Goal: Task Accomplishment & Management: Manage account settings

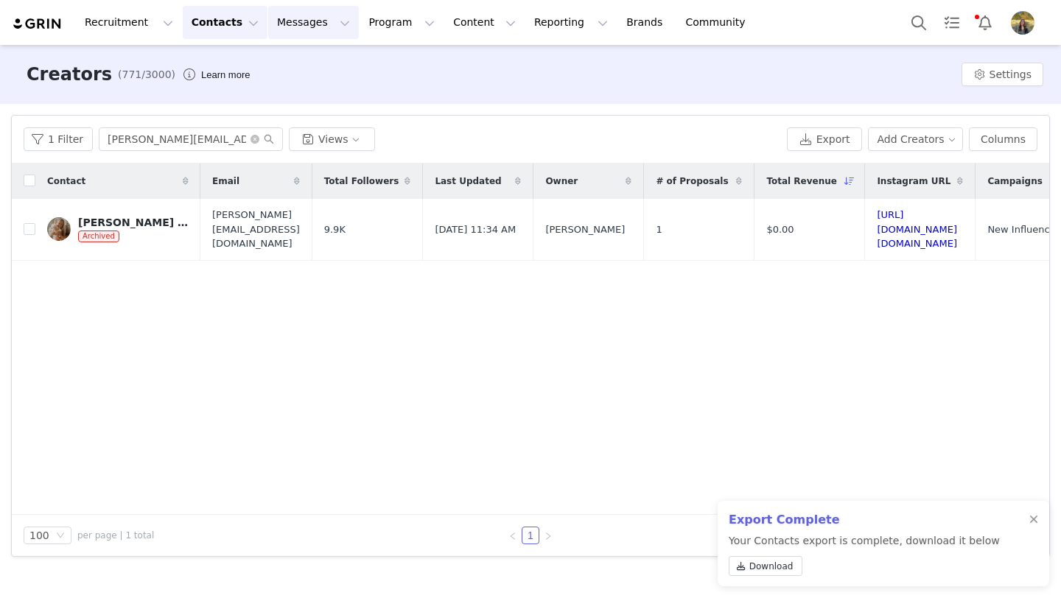
click at [290, 27] on button "Messages Messages" at bounding box center [313, 22] width 91 height 33
click at [291, 91] on div "Inbox" at bounding box center [310, 92] width 99 height 15
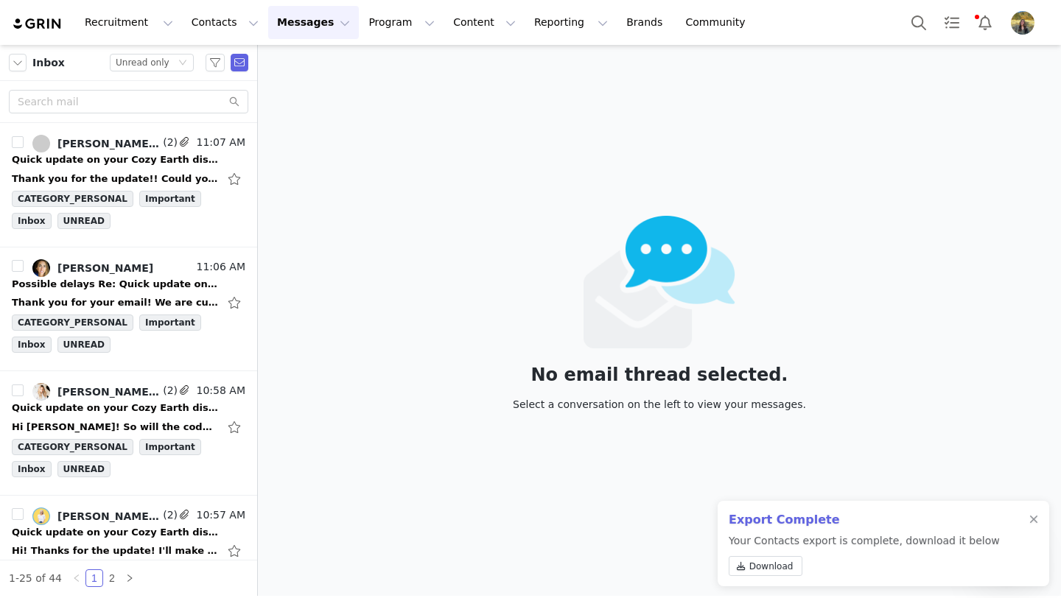
click at [1028, 520] on div "Export Complete Your Contacts export is complete, download it below Download" at bounding box center [884, 543] width 332 height 85
click at [1035, 517] on div at bounding box center [1033, 520] width 9 height 12
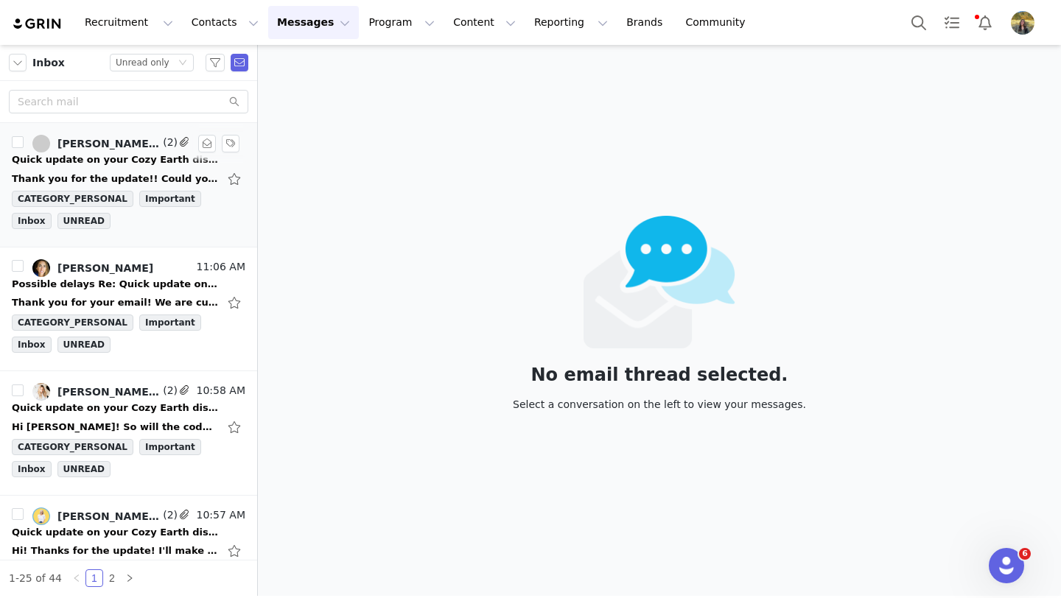
click at [165, 150] on span "(2)" at bounding box center [169, 142] width 18 height 15
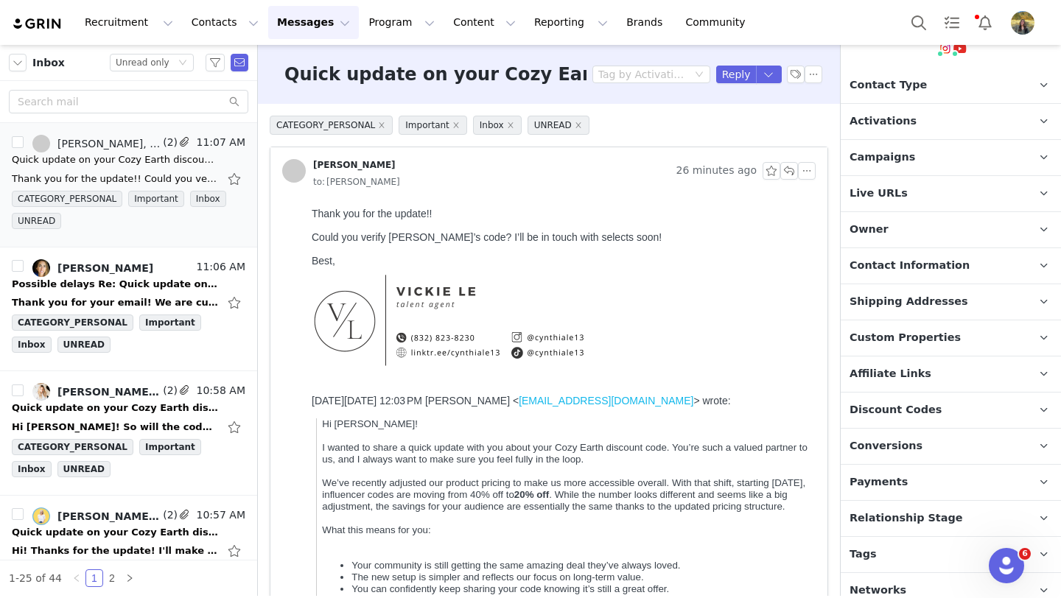
click at [911, 402] on span "Discount Codes" at bounding box center [896, 410] width 92 height 16
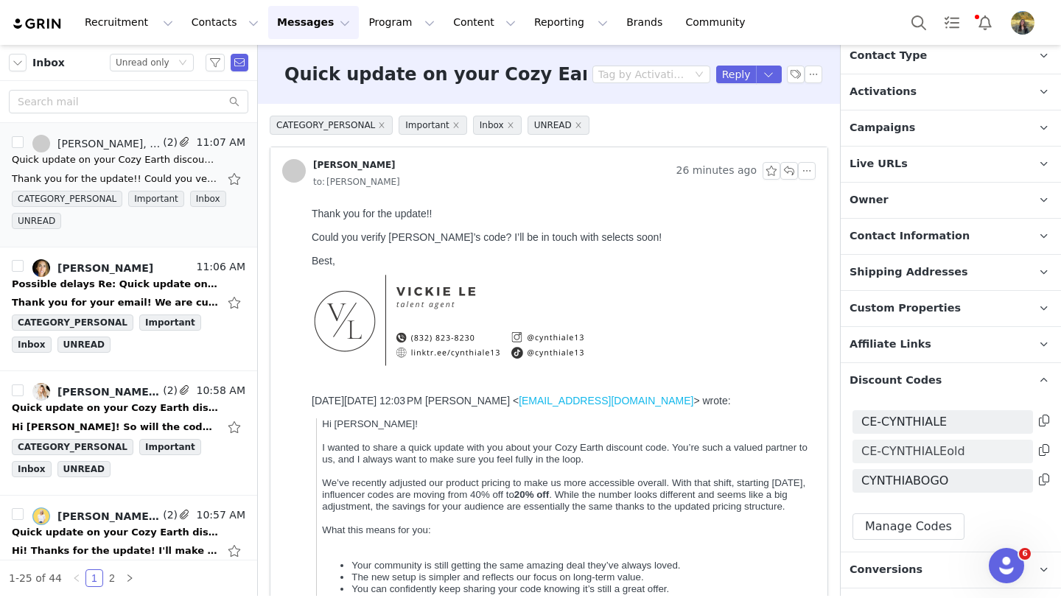
scroll to position [198, 0]
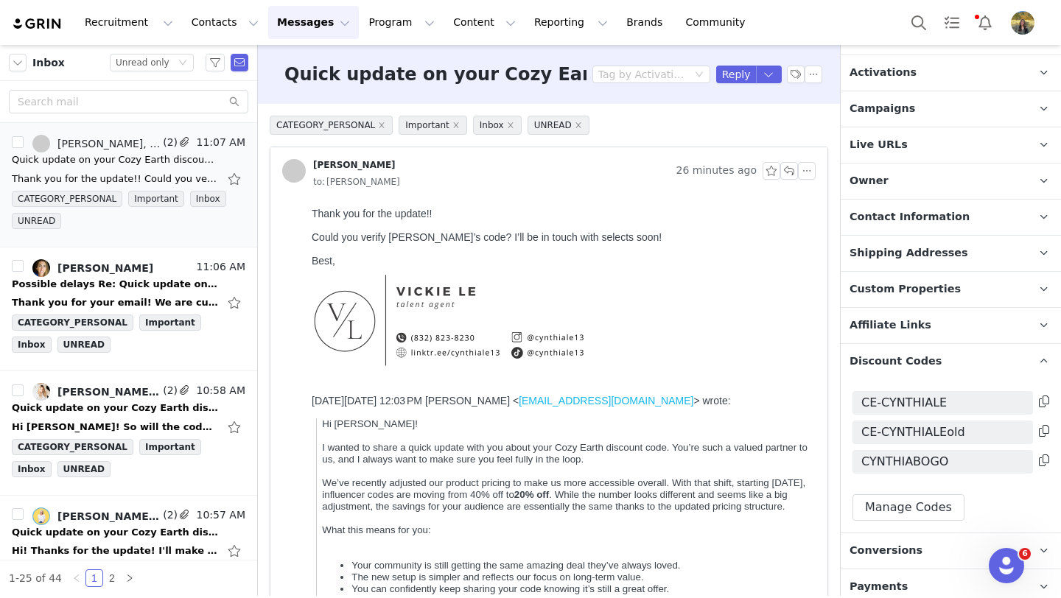
click at [1037, 393] on div at bounding box center [1043, 405] width 13 height 24
click at [1040, 396] on icon at bounding box center [1044, 402] width 10 height 12
click at [736, 78] on button "Reply" at bounding box center [736, 75] width 41 height 18
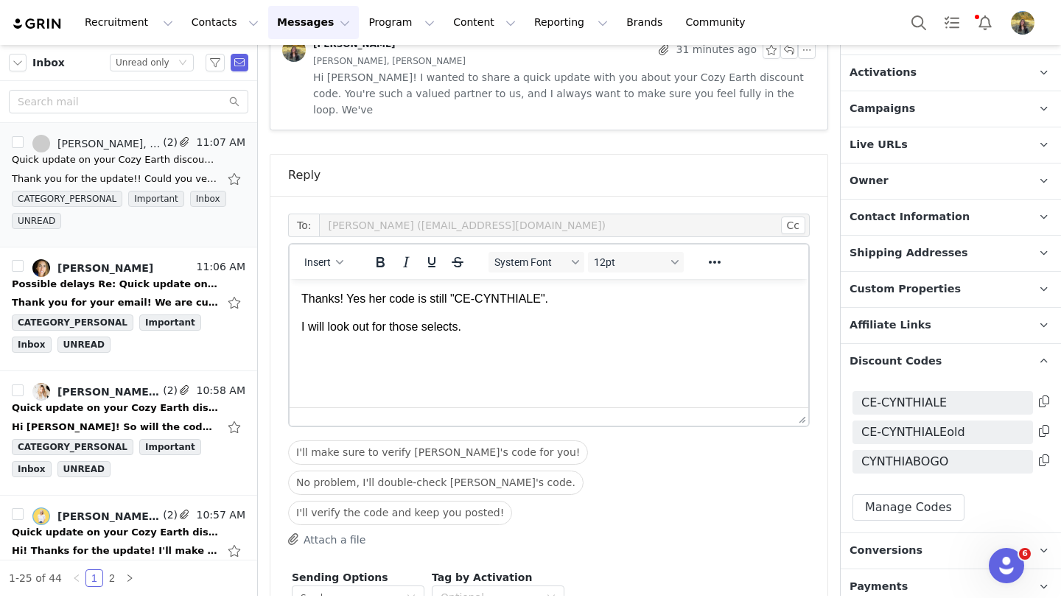
scroll to position [808, 0]
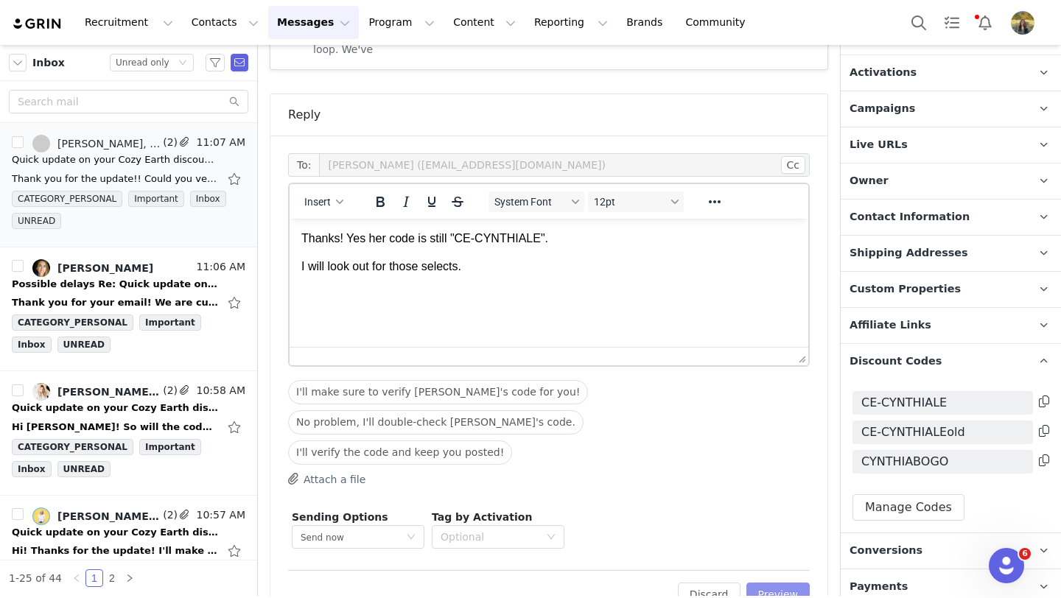
click at [769, 583] on button "Preview" at bounding box center [778, 595] width 64 height 24
click at [769, 583] on div "Discard Preview" at bounding box center [736, 595] width 148 height 24
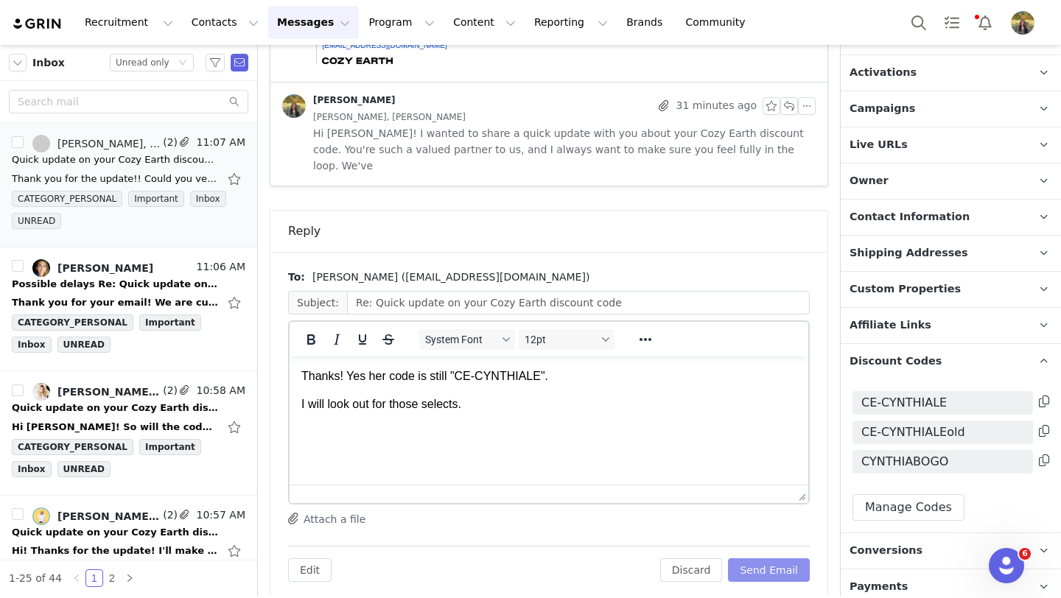
scroll to position [0, 0]
click at [769, 559] on button "Send Email" at bounding box center [769, 571] width 82 height 24
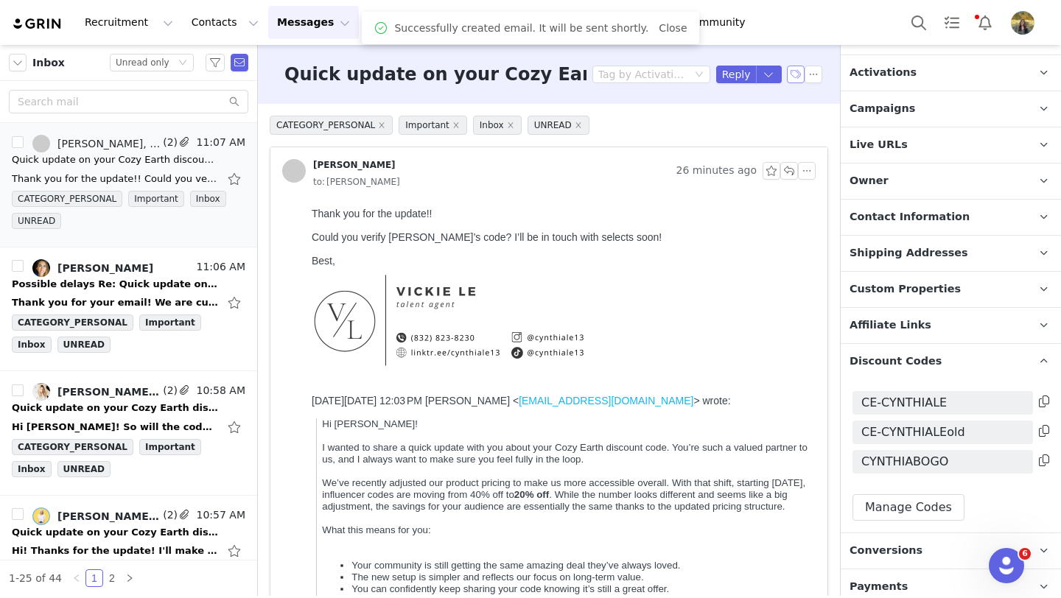
click at [792, 74] on button "button" at bounding box center [796, 75] width 18 height 18
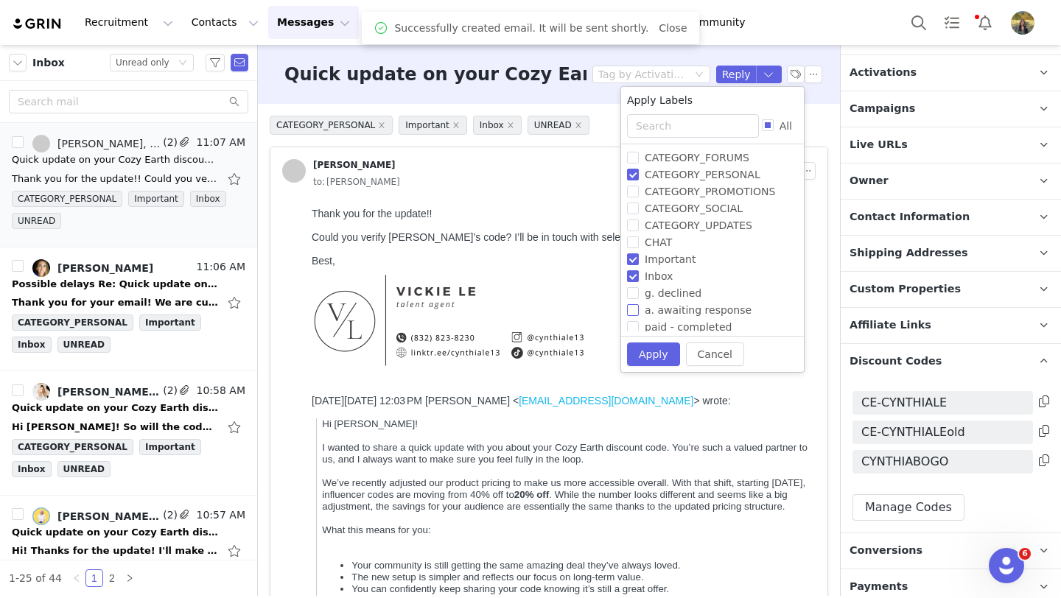
click at [656, 305] on span "a. awaiting response" at bounding box center [698, 310] width 119 height 12
click at [639, 305] on input "a. awaiting response" at bounding box center [633, 310] width 12 height 12
checkbox input "true"
click at [651, 359] on button "Apply" at bounding box center [653, 355] width 53 height 24
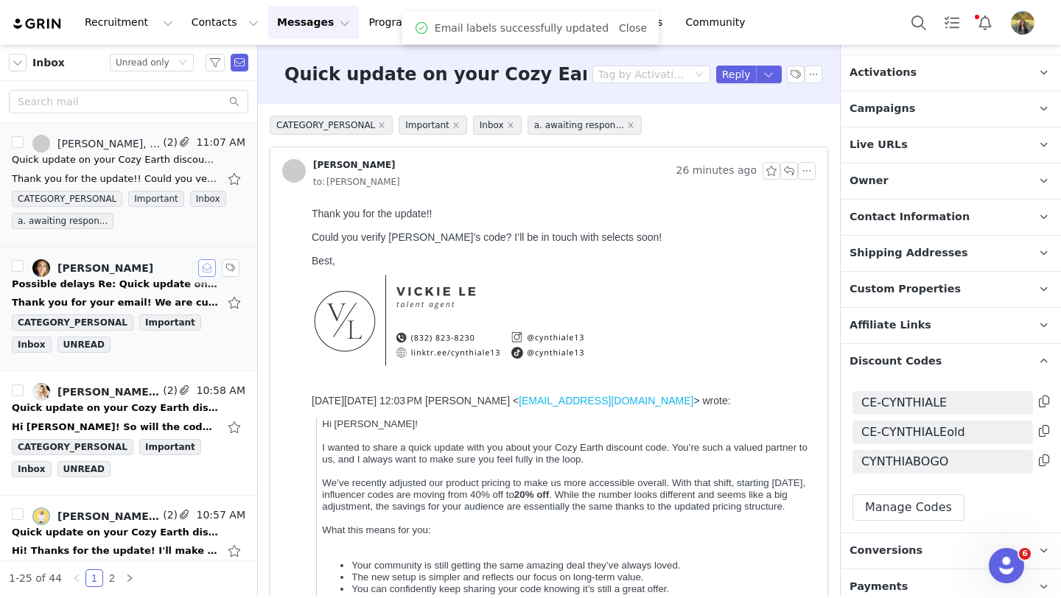
click at [207, 271] on button "button" at bounding box center [207, 268] width 18 height 18
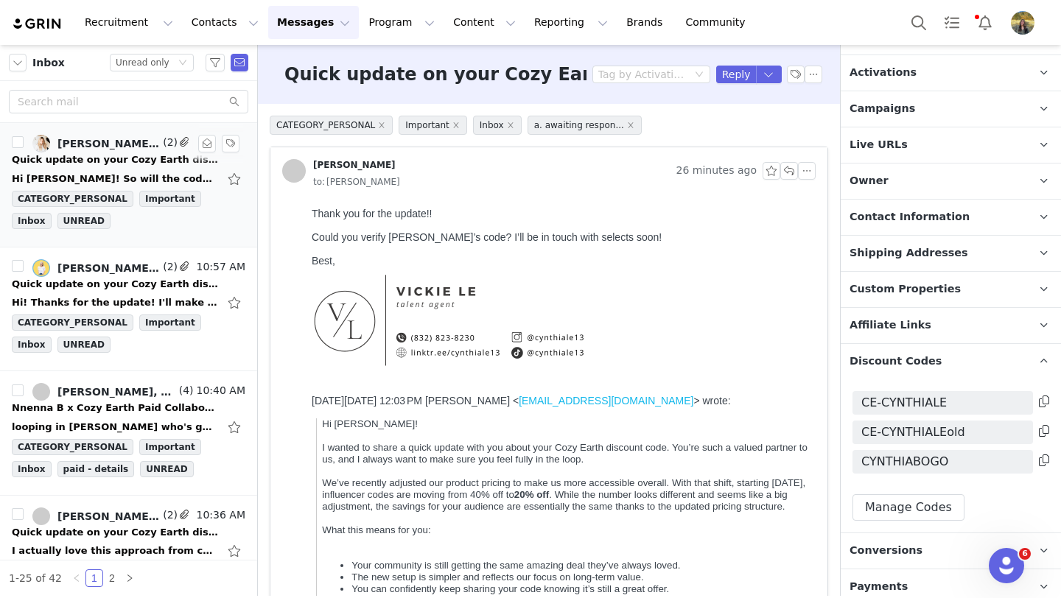
click at [123, 167] on div "Quick update on your Cozy Earth discount code" at bounding box center [115, 160] width 206 height 15
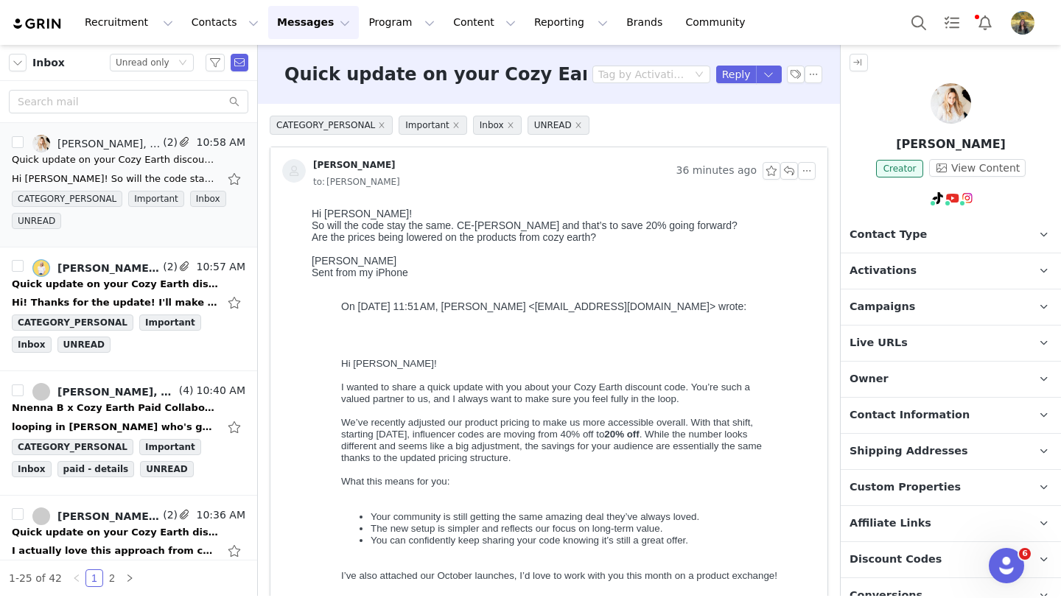
scroll to position [161, 0]
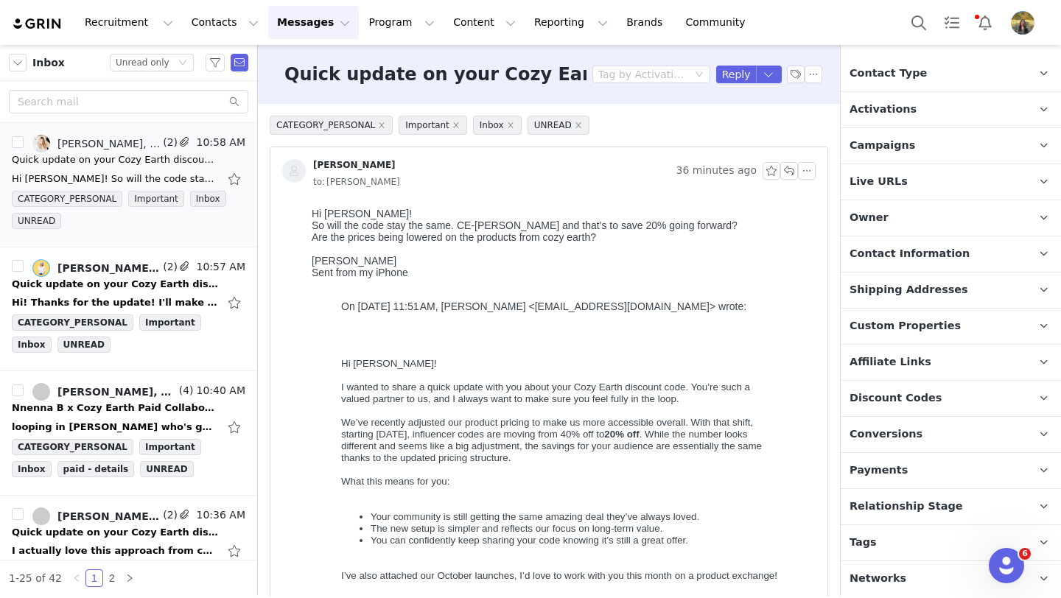
click at [903, 397] on span "Discount Codes" at bounding box center [896, 399] width 92 height 16
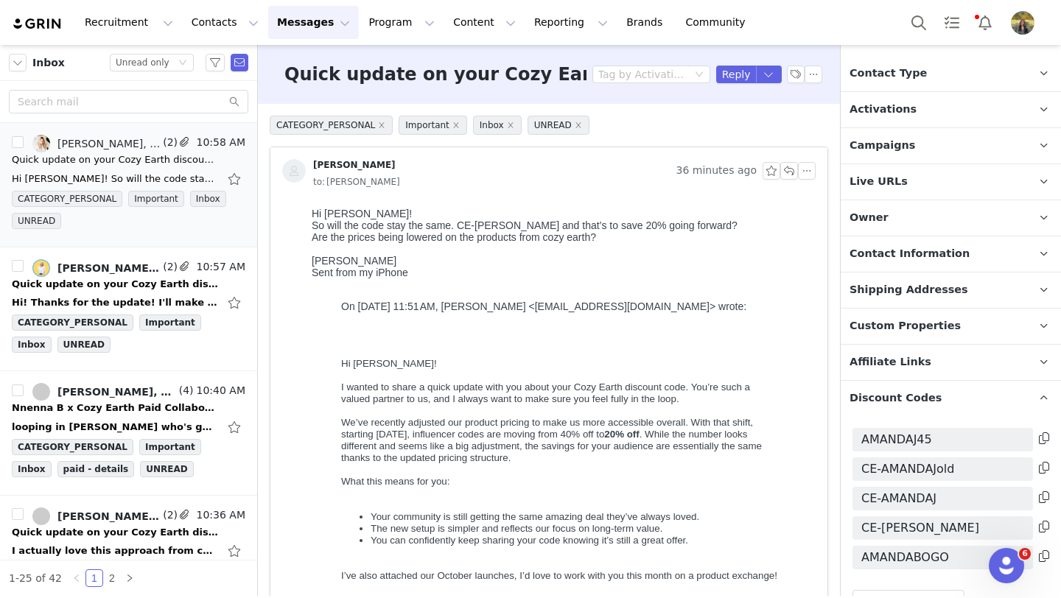
click at [903, 397] on span "Discount Codes" at bounding box center [896, 399] width 92 height 16
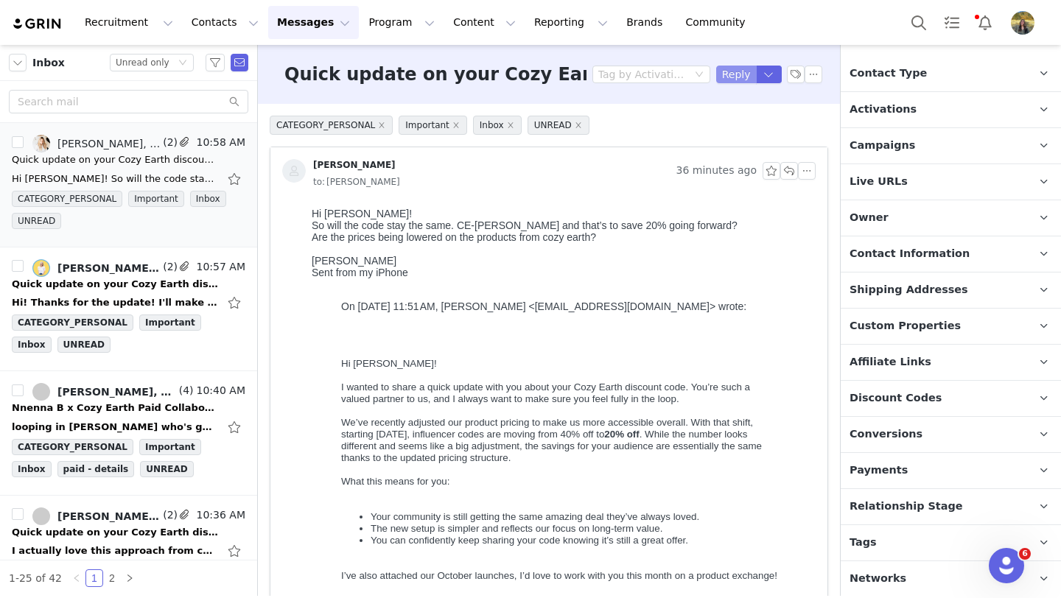
click at [730, 80] on button "Reply" at bounding box center [736, 75] width 41 height 18
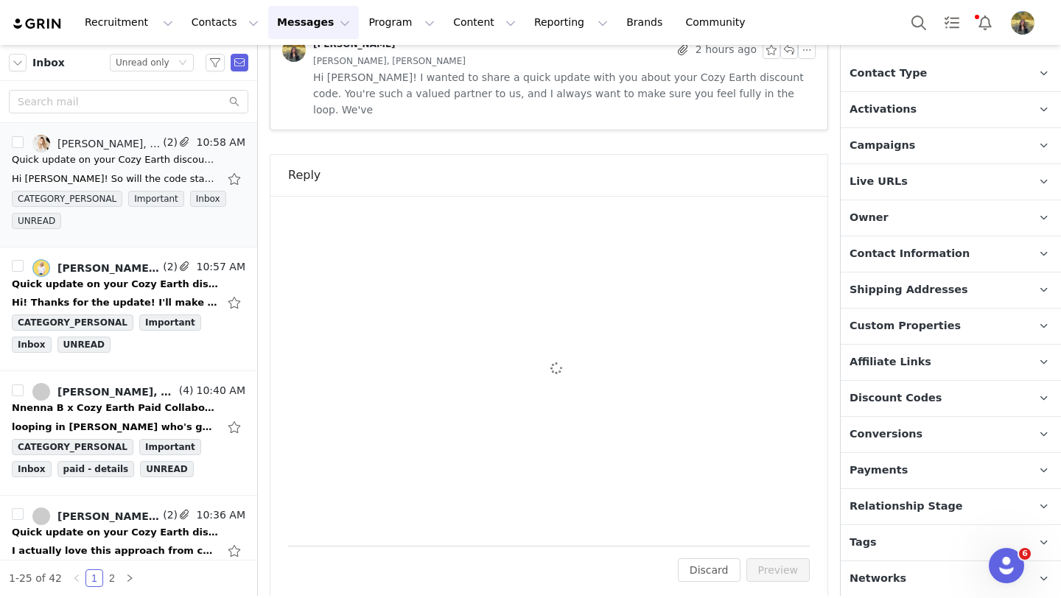
scroll to position [0, 0]
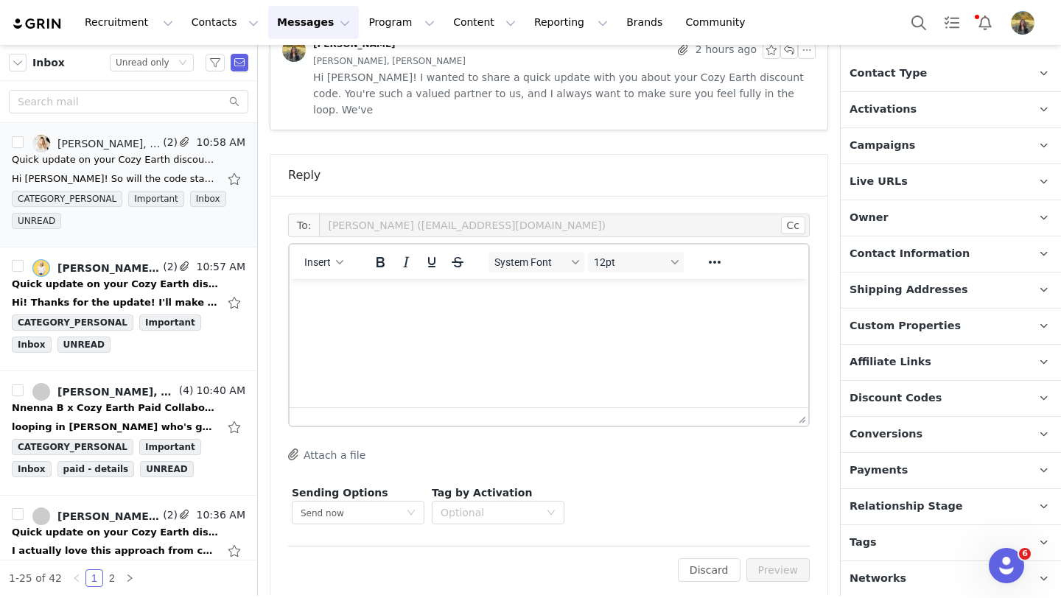
click at [475, 319] on html at bounding box center [549, 299] width 519 height 40
click at [769, 559] on button "Preview" at bounding box center [778, 571] width 64 height 24
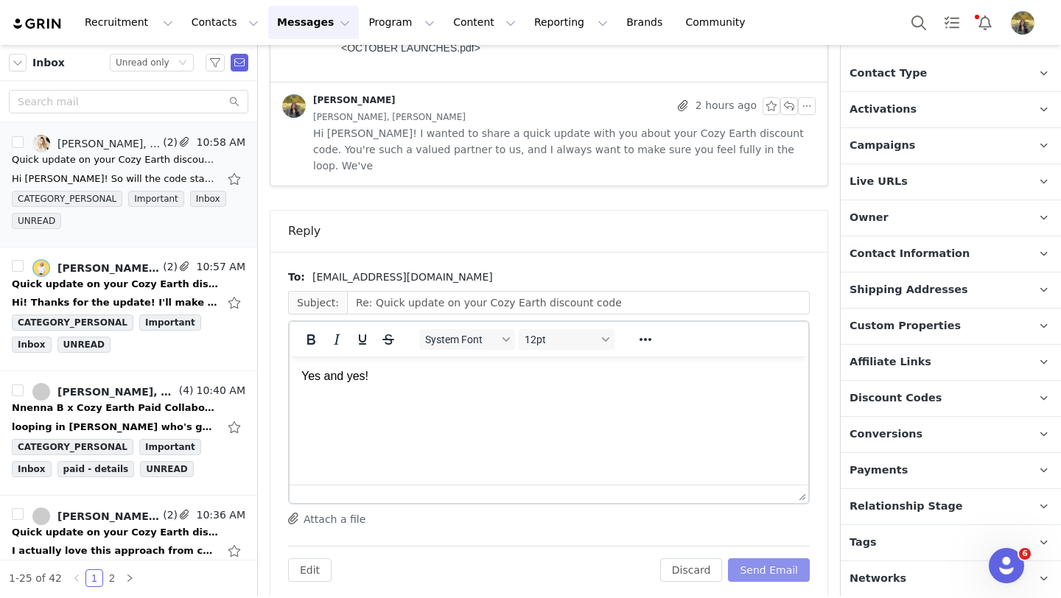
click at [769, 559] on button "Send Email" at bounding box center [769, 571] width 82 height 24
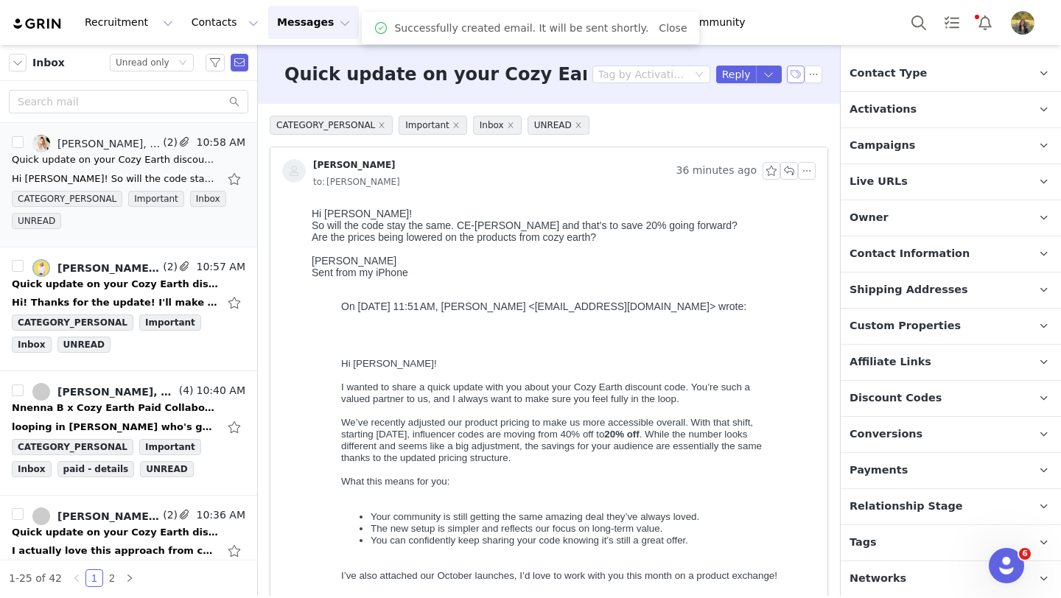
click at [793, 76] on button "button" at bounding box center [796, 75] width 18 height 18
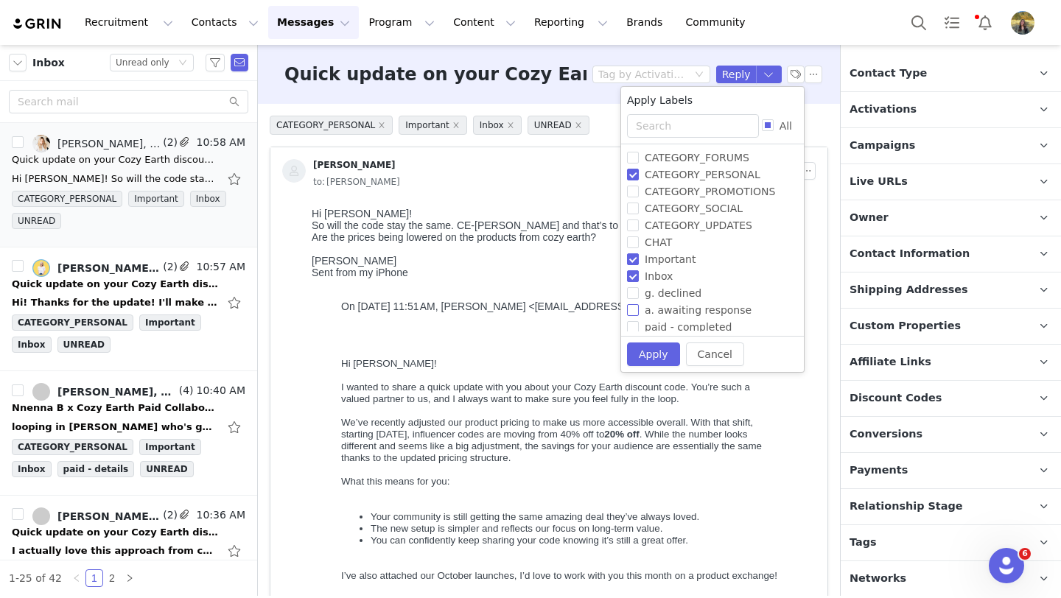
click at [657, 312] on span "a. awaiting response" at bounding box center [698, 310] width 119 height 12
click at [639, 312] on input "a. awaiting response" at bounding box center [633, 310] width 12 height 12
checkbox input "true"
click at [657, 356] on button "Apply" at bounding box center [653, 355] width 53 height 24
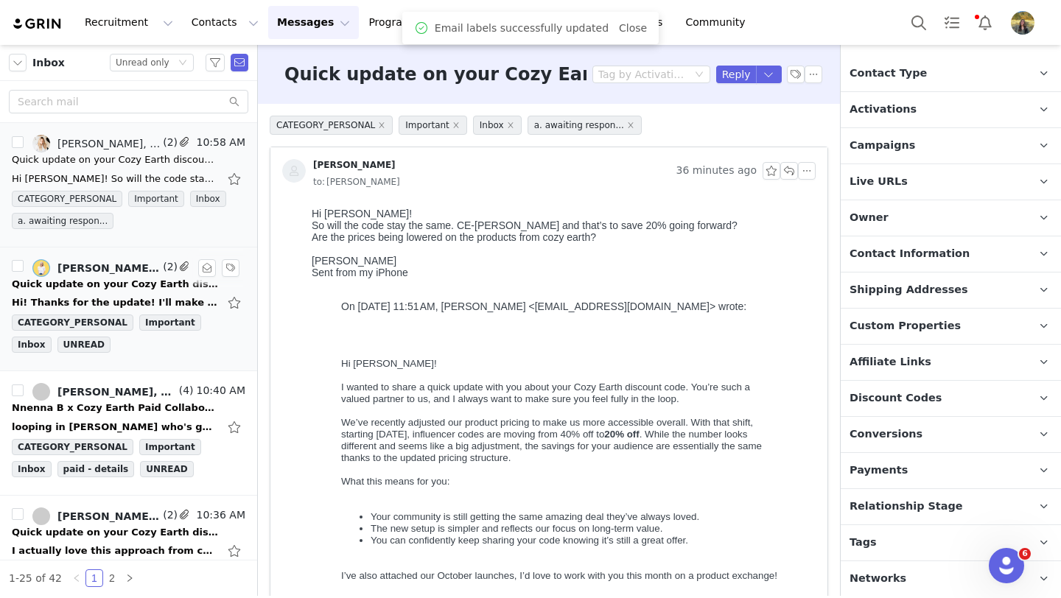
click at [134, 276] on link "[PERSON_NAME], [PERSON_NAME]" at bounding box center [95, 268] width 127 height 18
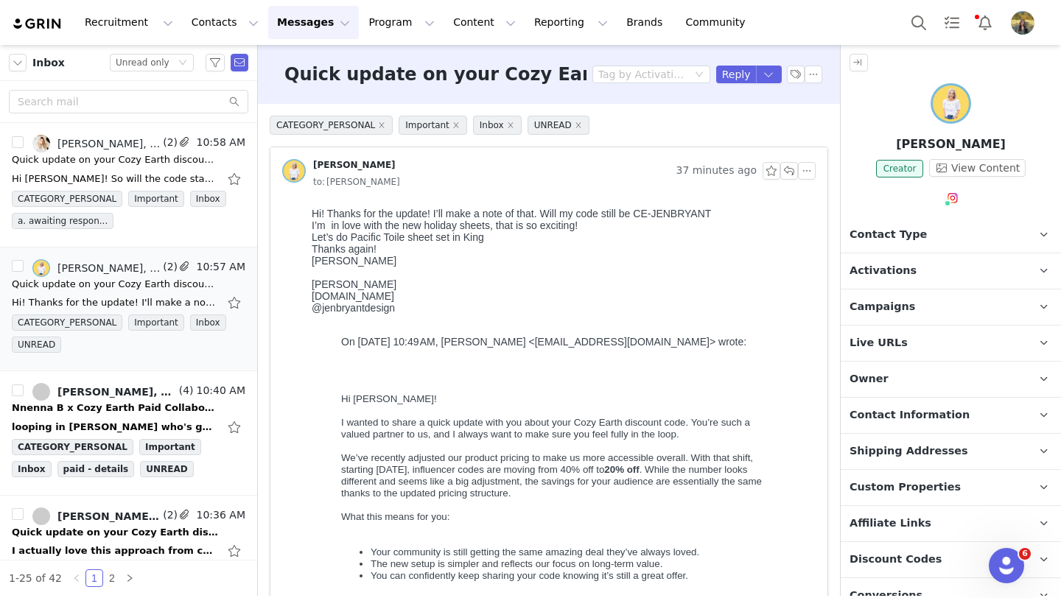
click at [882, 317] on p "Campaigns Any campaigns associated with a contact will be available to them via…" at bounding box center [933, 307] width 185 height 35
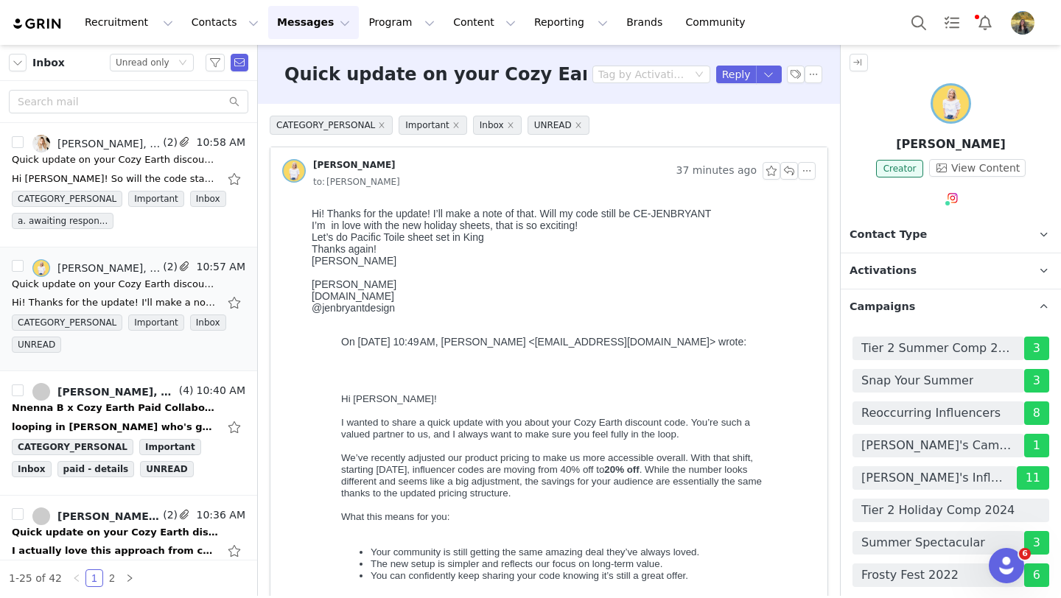
click at [882, 309] on span "Campaigns" at bounding box center [883, 307] width 66 height 16
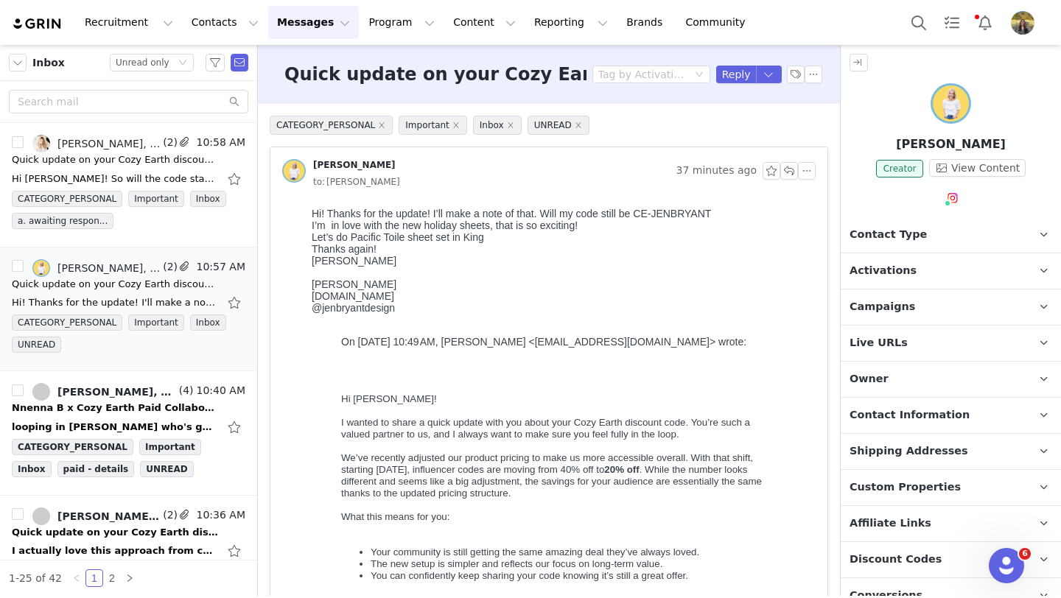
scroll to position [161, 0]
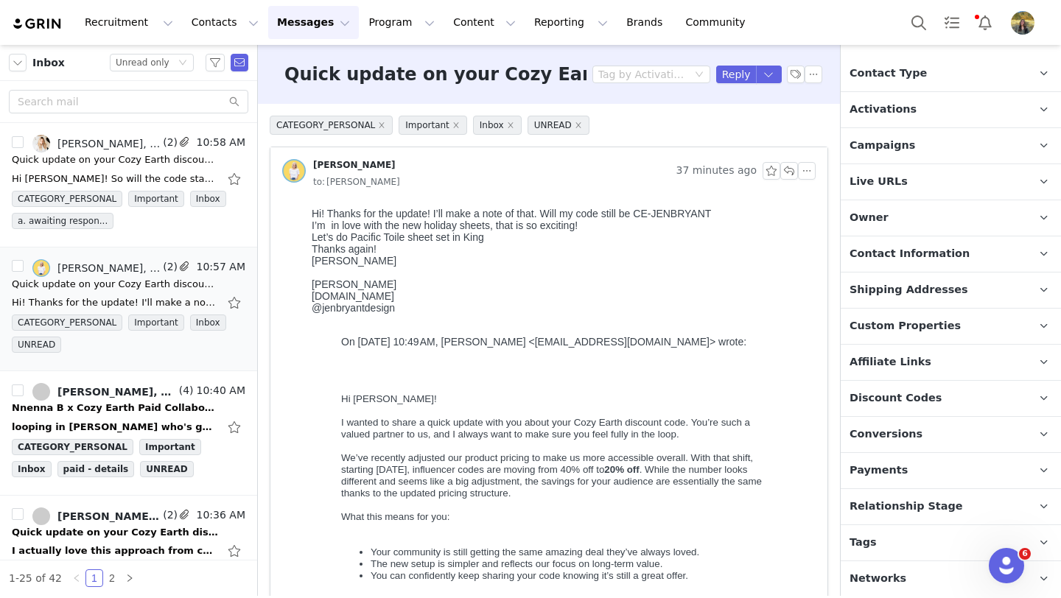
click at [920, 399] on span "Discount Codes" at bounding box center [896, 399] width 92 height 16
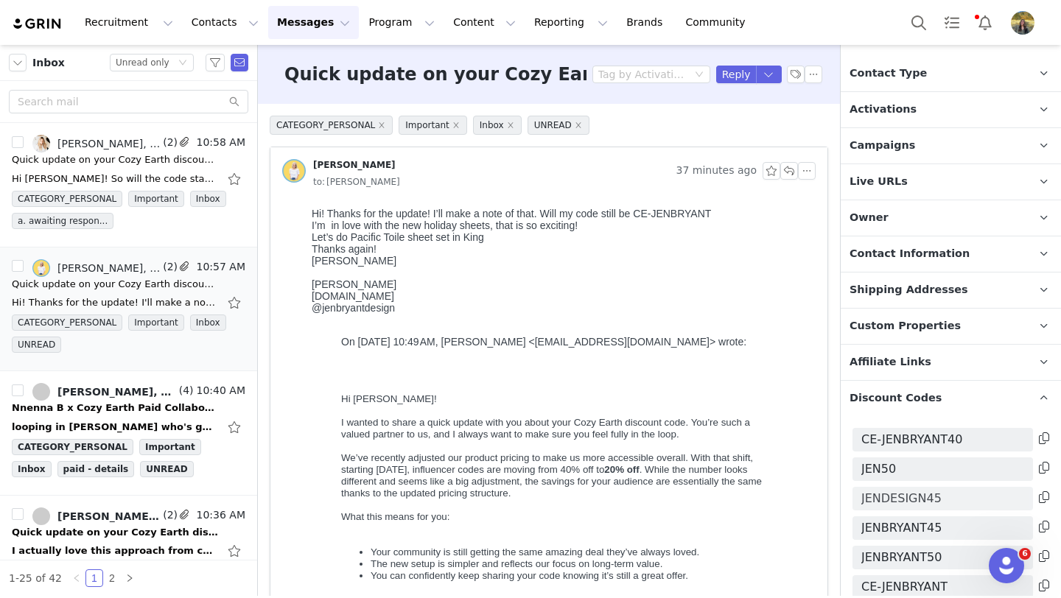
scroll to position [202, 0]
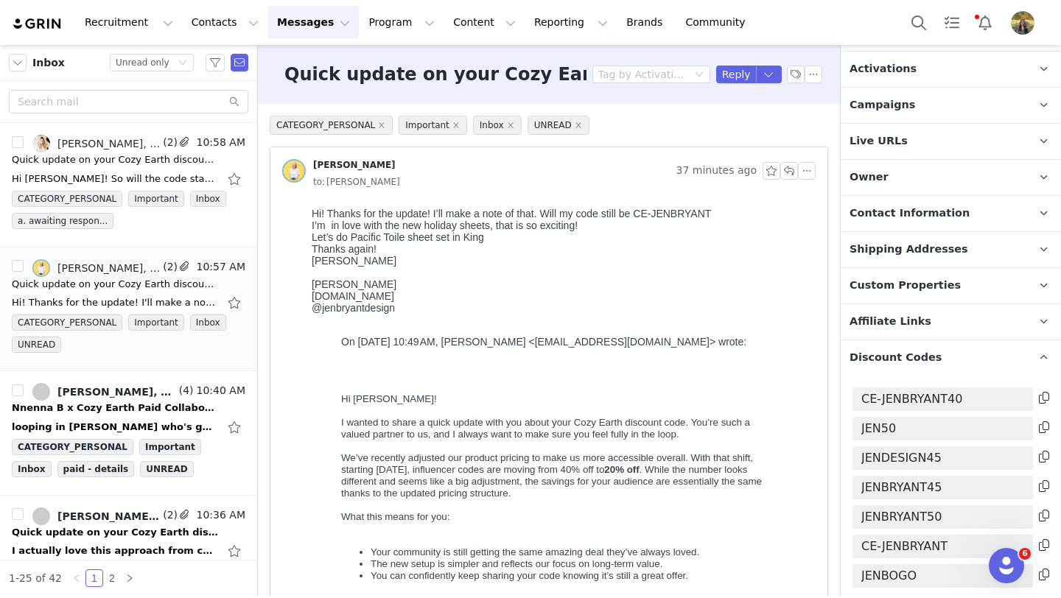
click at [1043, 542] on icon at bounding box center [1044, 545] width 10 height 12
click at [729, 72] on button "Reply" at bounding box center [736, 75] width 41 height 18
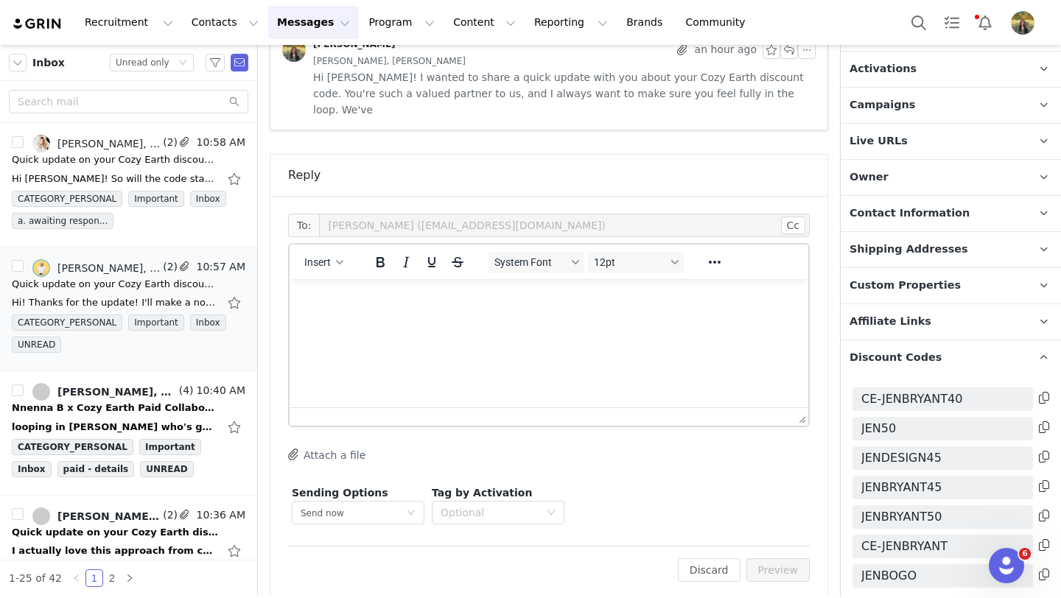
scroll to position [0, 0]
click at [780, 559] on button "Preview" at bounding box center [778, 571] width 64 height 24
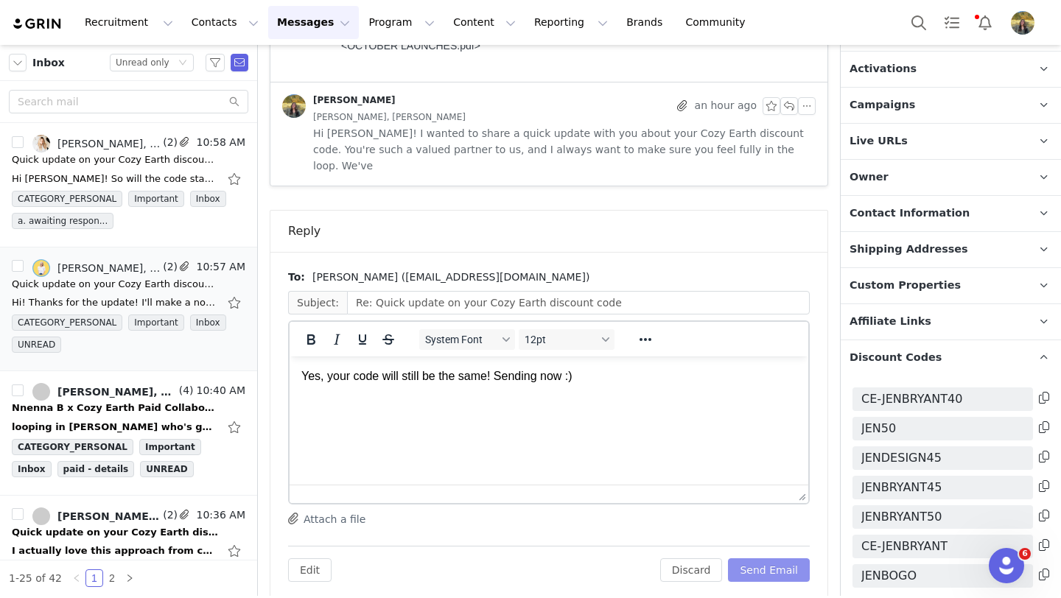
drag, startPoint x: 780, startPoint y: 557, endPoint x: 491, endPoint y: 83, distance: 555.9
click at [780, 559] on button "Send Email" at bounding box center [769, 571] width 82 height 24
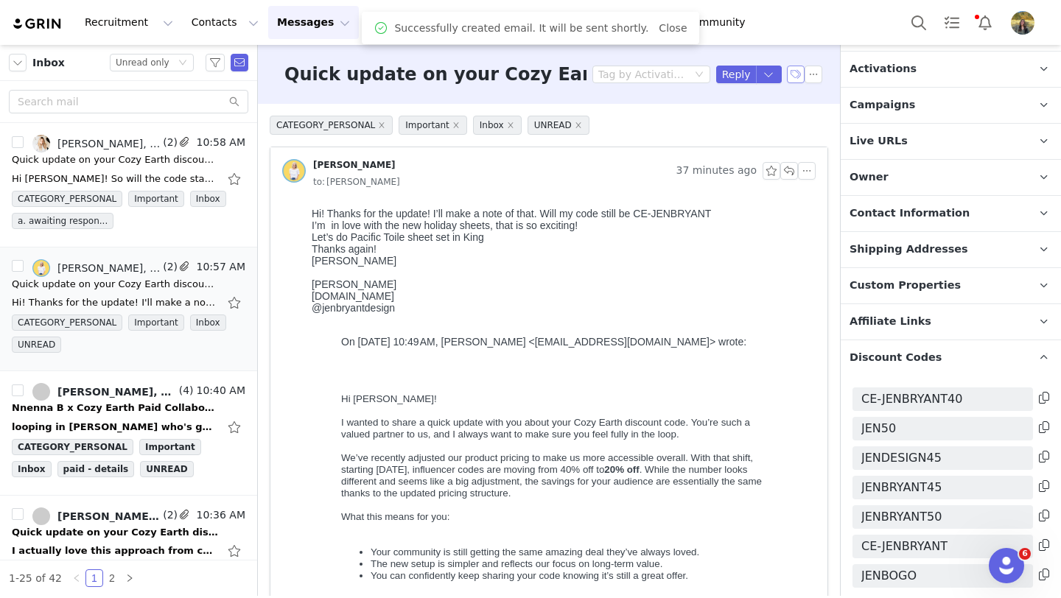
click at [799, 71] on button "button" at bounding box center [796, 75] width 18 height 18
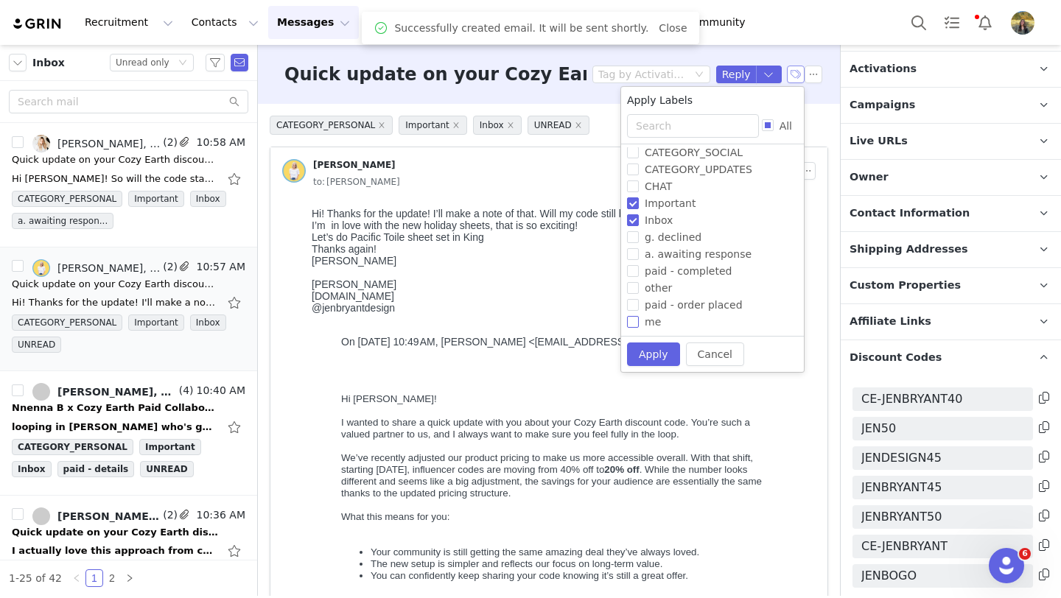
scroll to position [99, 0]
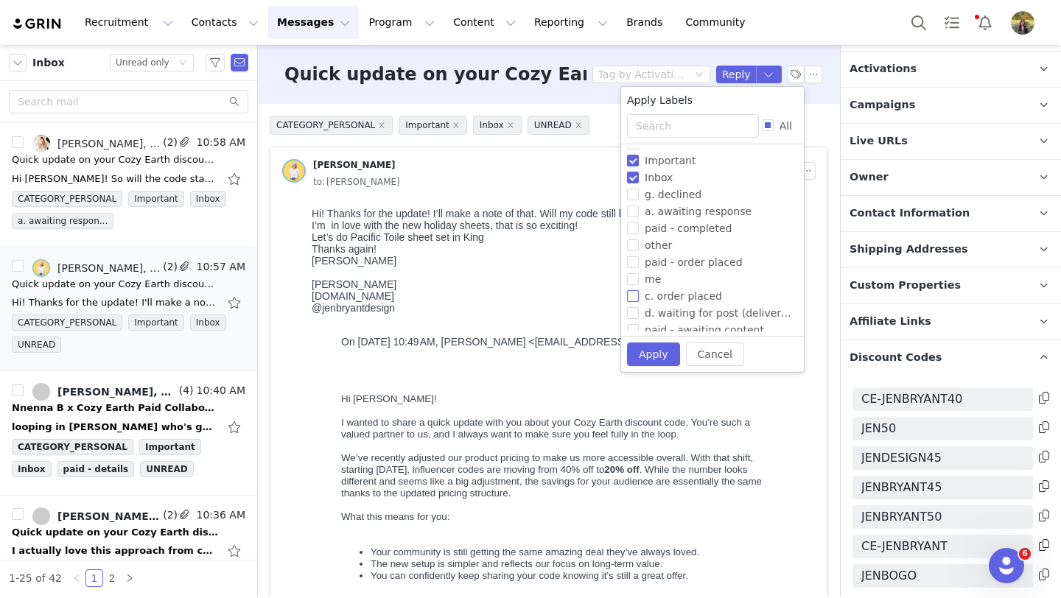
click at [662, 301] on span "c. order placed" at bounding box center [683, 296] width 89 height 12
click at [639, 301] on input "c. order placed" at bounding box center [633, 296] width 12 height 12
checkbox input "true"
click at [658, 358] on button "Apply" at bounding box center [653, 355] width 53 height 24
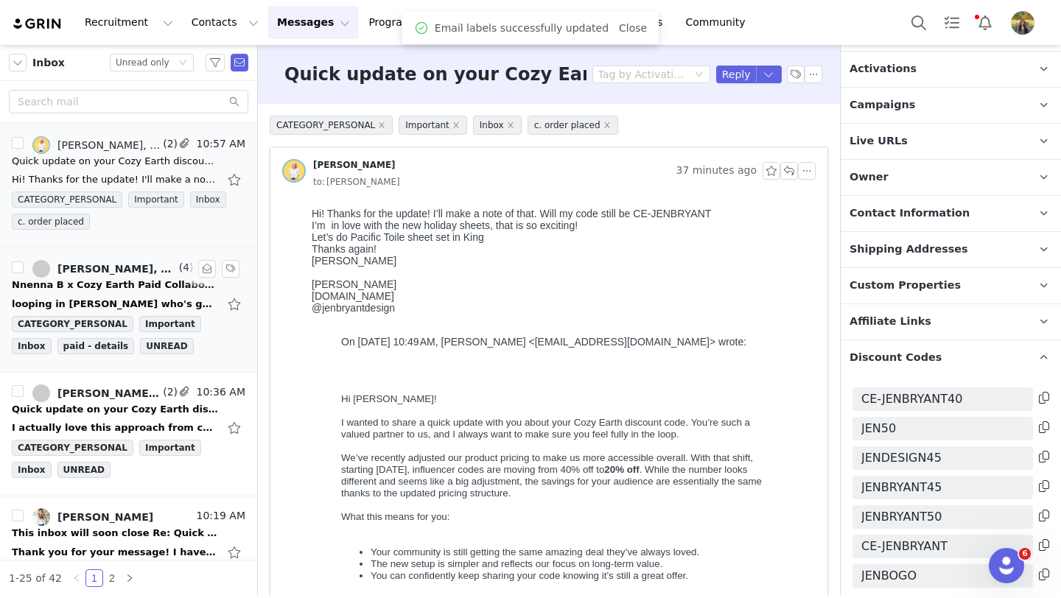
scroll to position [150, 0]
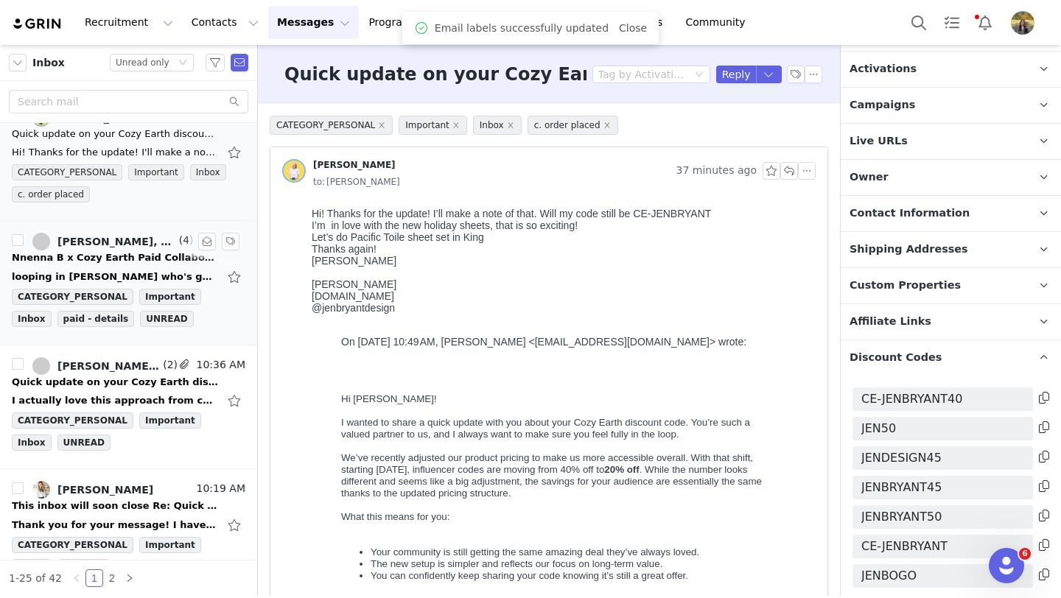
click at [121, 379] on div "Quick update on your Cozy Earth discount code" at bounding box center [115, 382] width 206 height 15
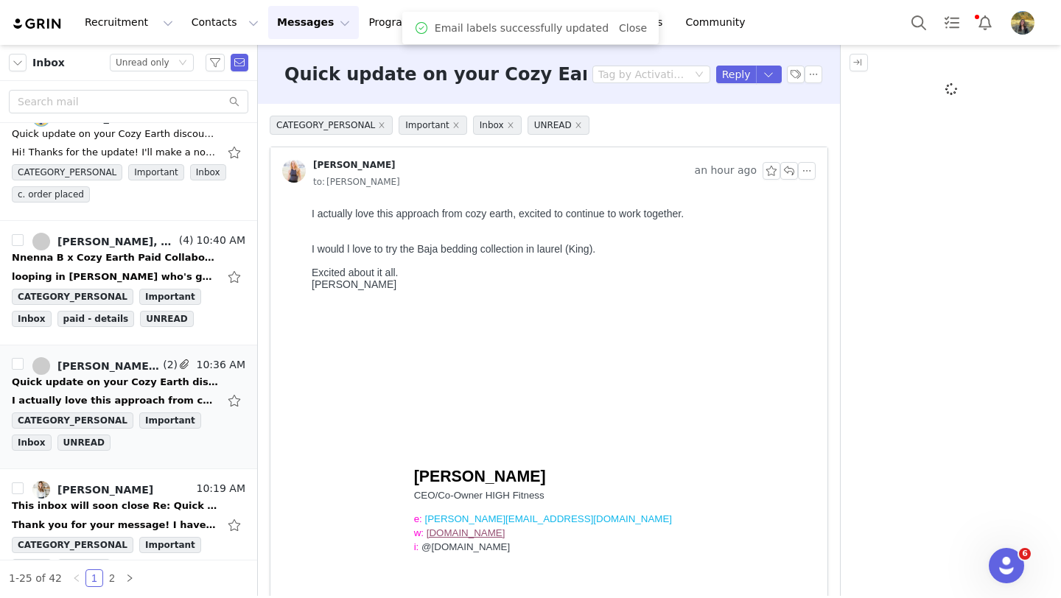
scroll to position [0, 0]
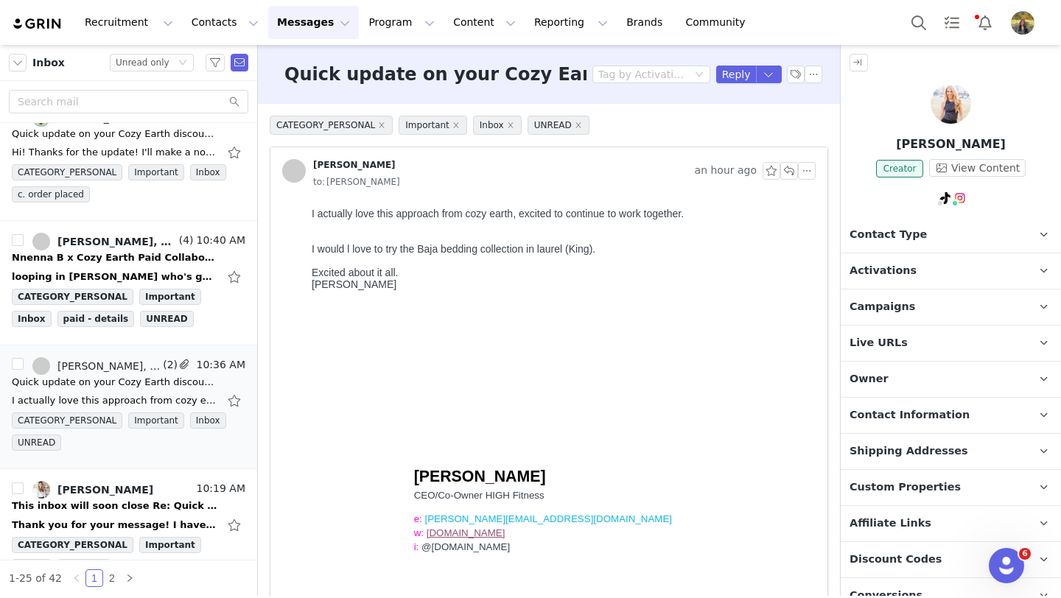
click at [872, 302] on p "Campaigns Any campaigns associated with a contact will be available to them via…" at bounding box center [933, 307] width 185 height 35
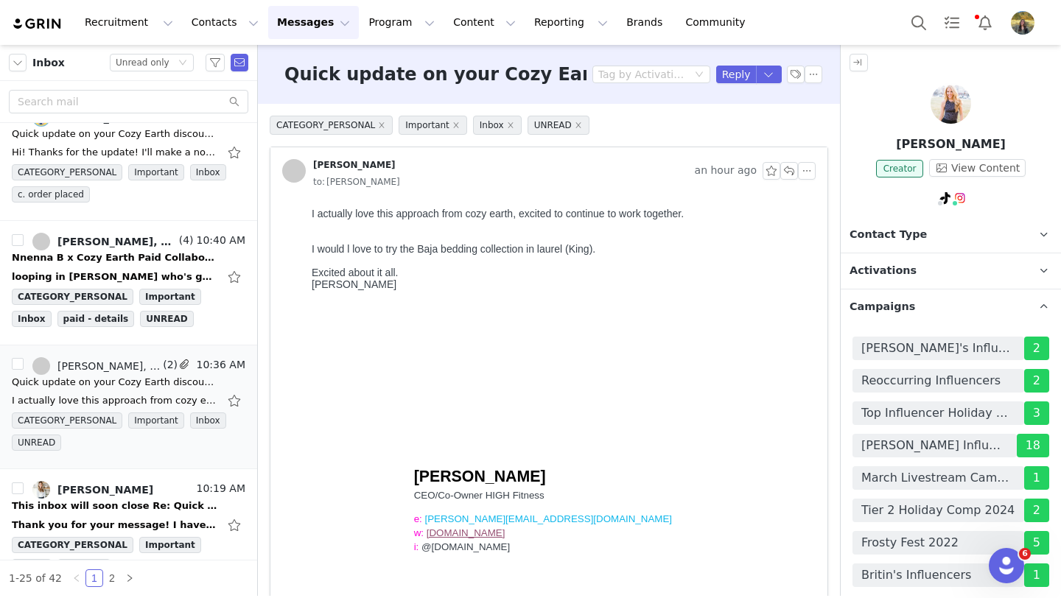
click at [872, 302] on p "Campaigns Any campaigns associated with a contact will be available to them via…" at bounding box center [933, 307] width 185 height 35
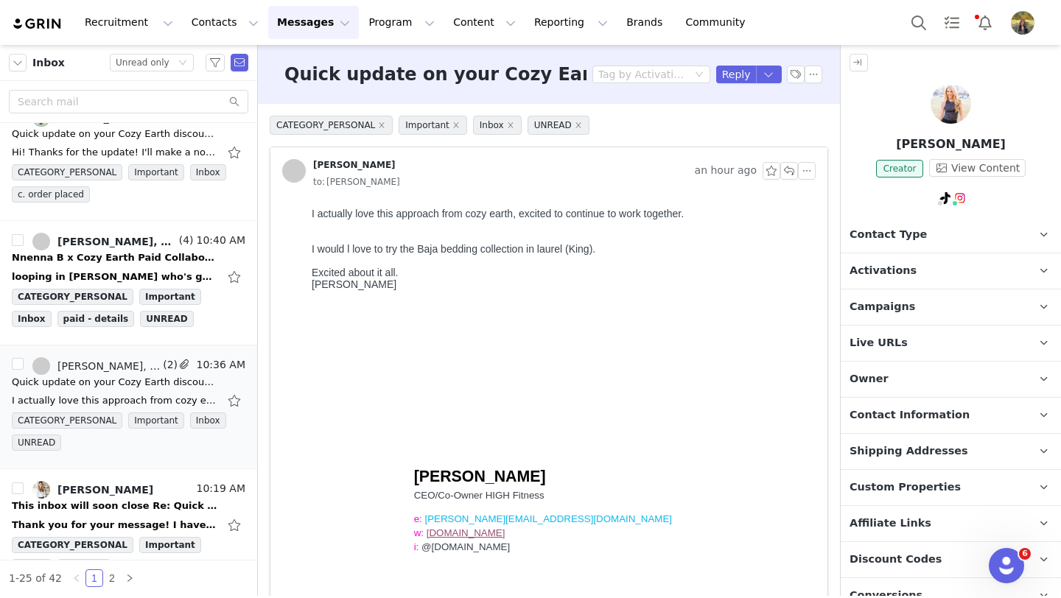
click at [885, 412] on p "Contact Information" at bounding box center [933, 415] width 185 height 35
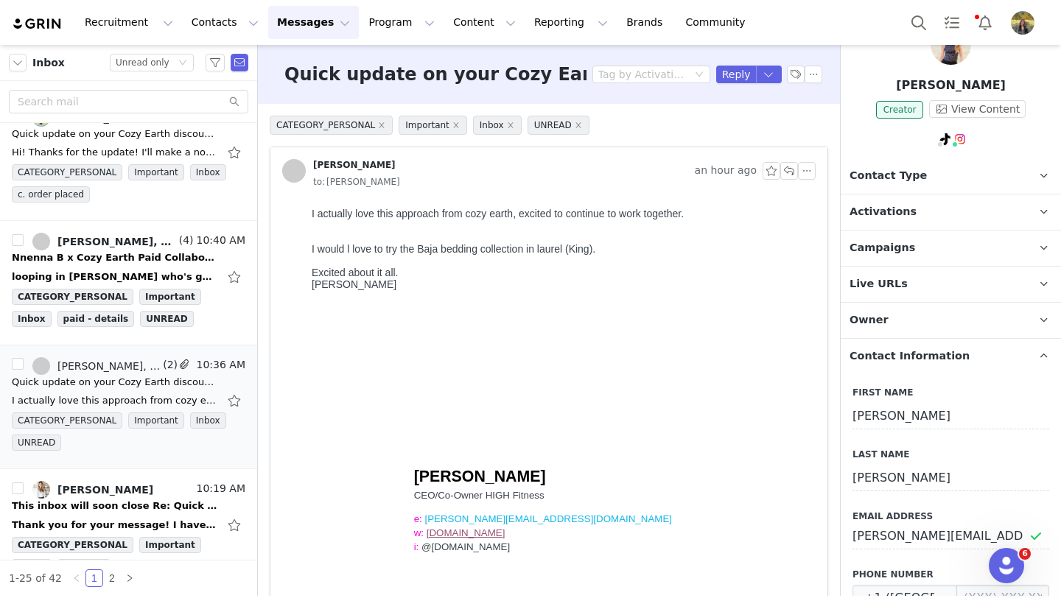
scroll to position [102, 0]
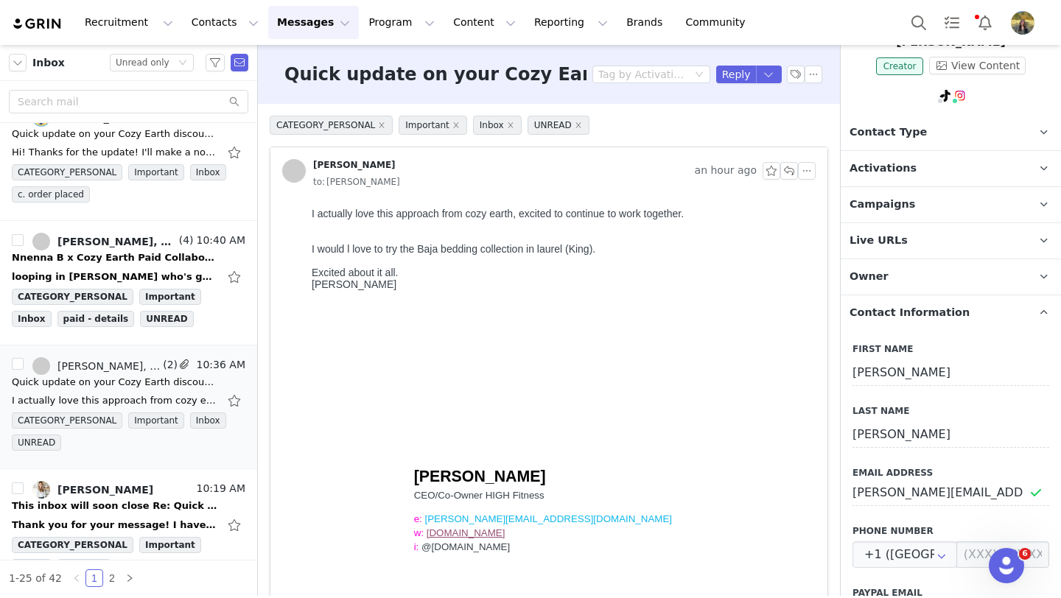
click at [910, 500] on div "First Name [PERSON_NAME] Last Name [PERSON_NAME] Email Address [PERSON_NAME][EM…" at bounding box center [951, 588] width 220 height 515
click at [910, 466] on label "Email Address" at bounding box center [951, 472] width 197 height 13
click at [910, 480] on input "[PERSON_NAME][EMAIL_ADDRESS][DOMAIN_NAME]" at bounding box center [951, 493] width 197 height 27
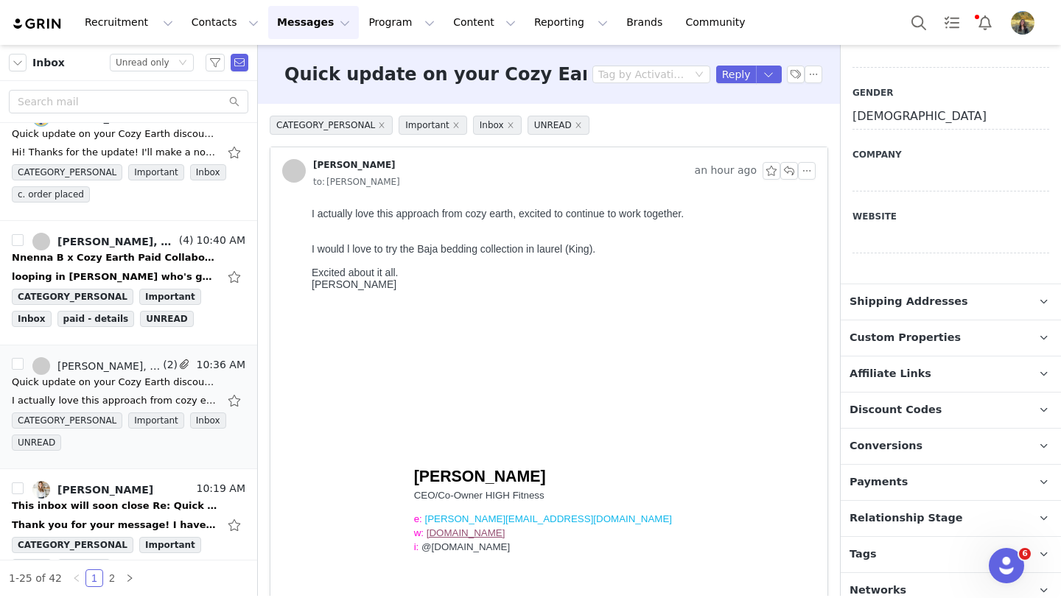
click at [874, 402] on span "Discount Codes" at bounding box center [896, 410] width 92 height 16
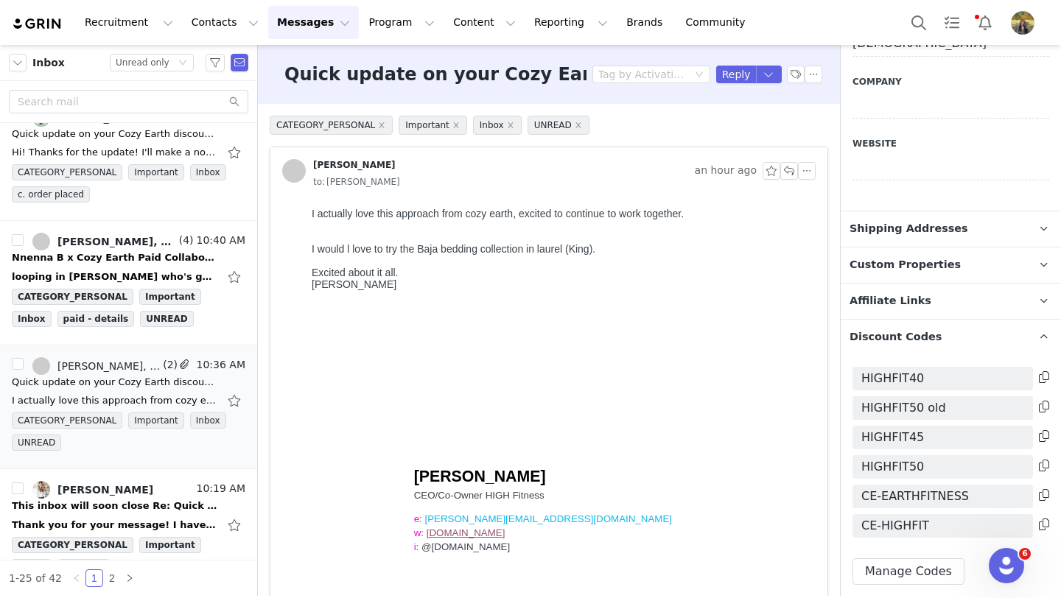
scroll to position [747, 0]
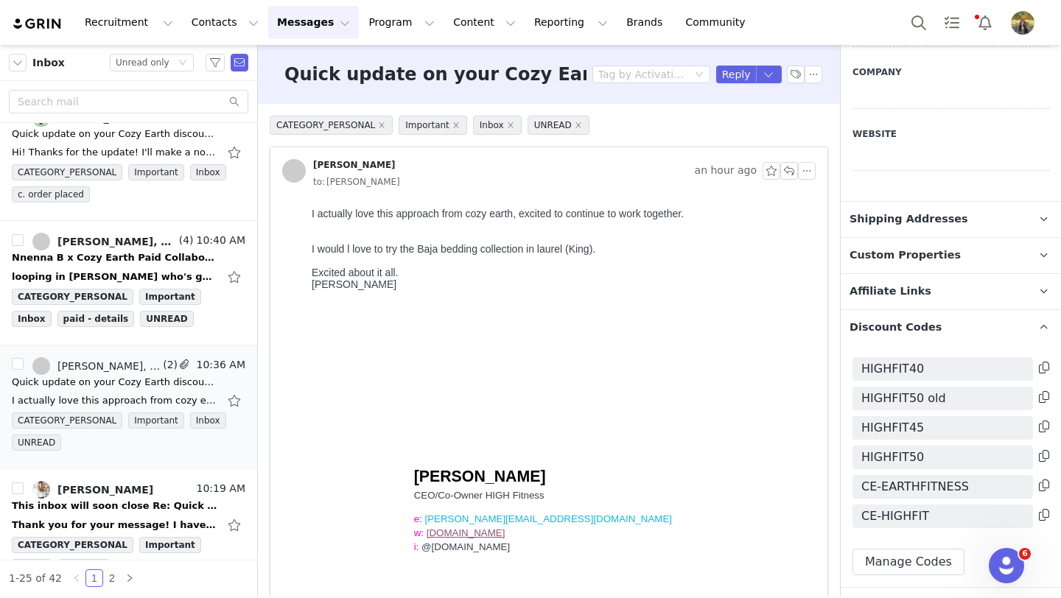
click at [1045, 509] on icon at bounding box center [1044, 515] width 10 height 12
click at [732, 73] on button "Reply" at bounding box center [736, 75] width 41 height 18
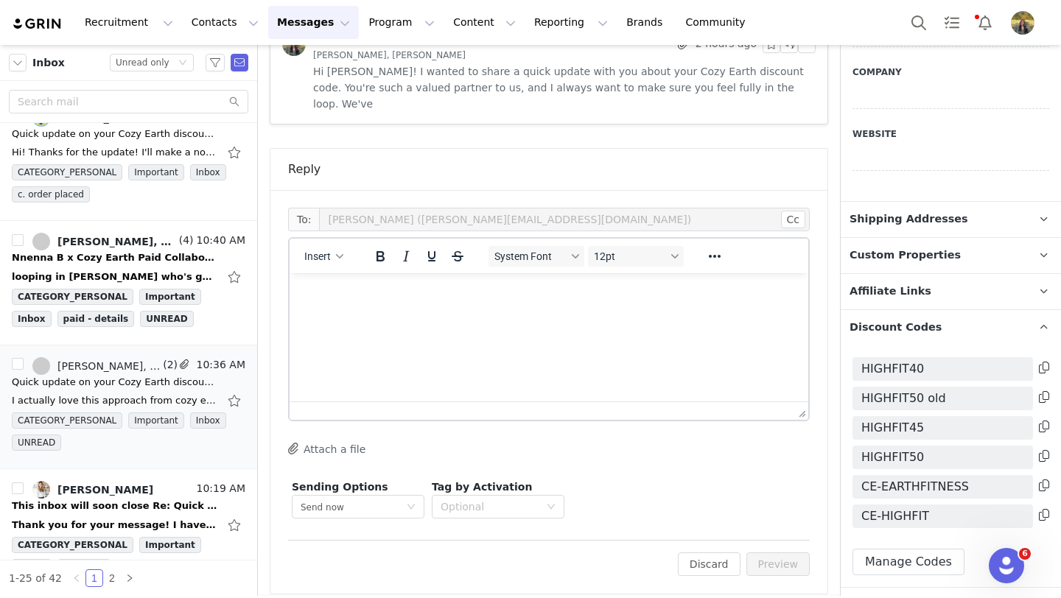
scroll to position [968, 0]
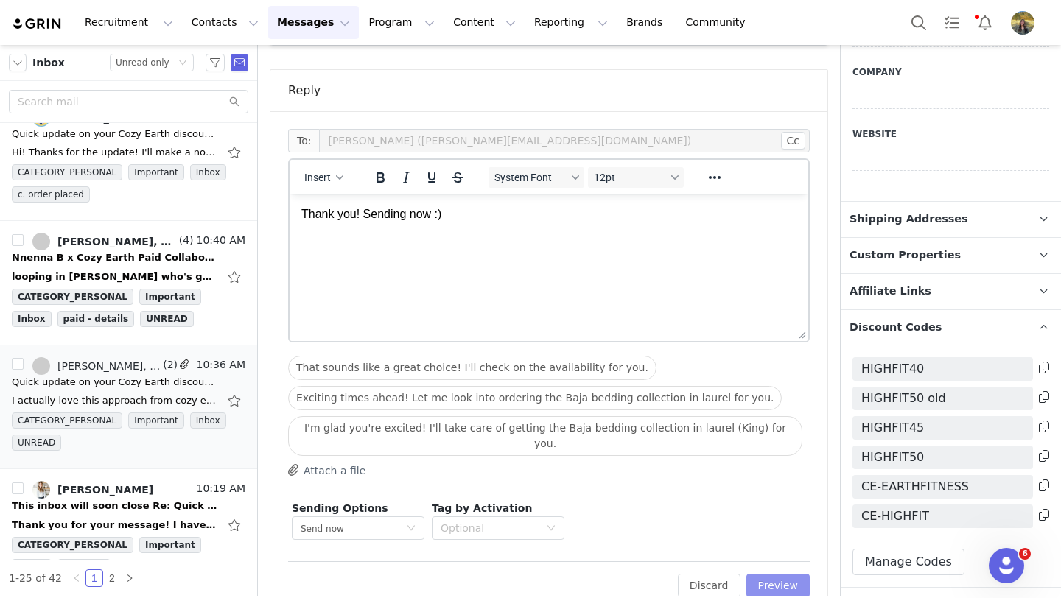
click at [785, 574] on button "Preview" at bounding box center [778, 586] width 64 height 24
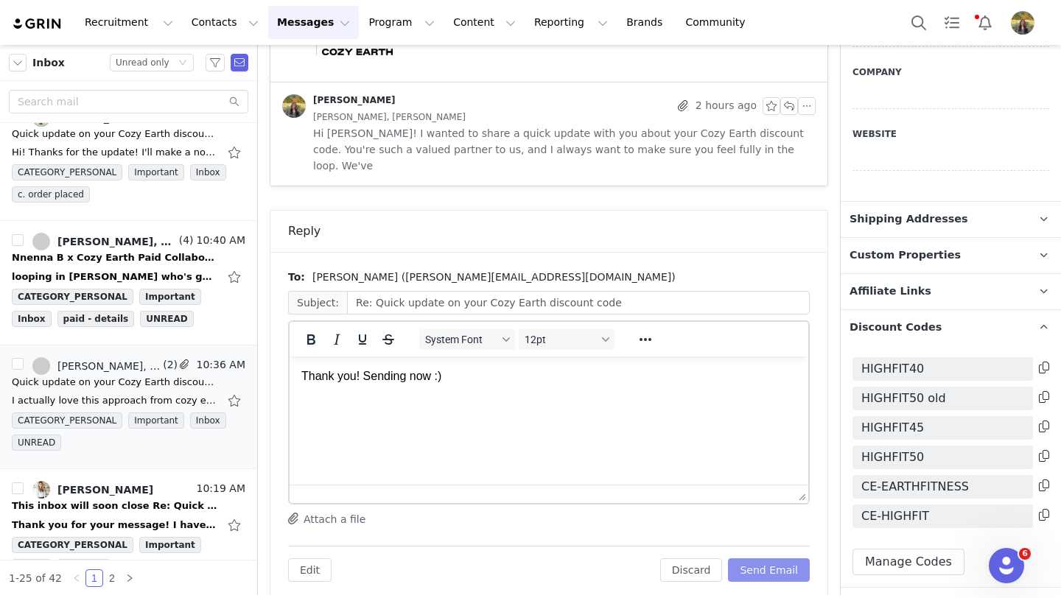
scroll to position [0, 0]
drag, startPoint x: 785, startPoint y: 560, endPoint x: 486, endPoint y: 39, distance: 601.1
click at [785, 560] on button "Send Email" at bounding box center [769, 571] width 82 height 24
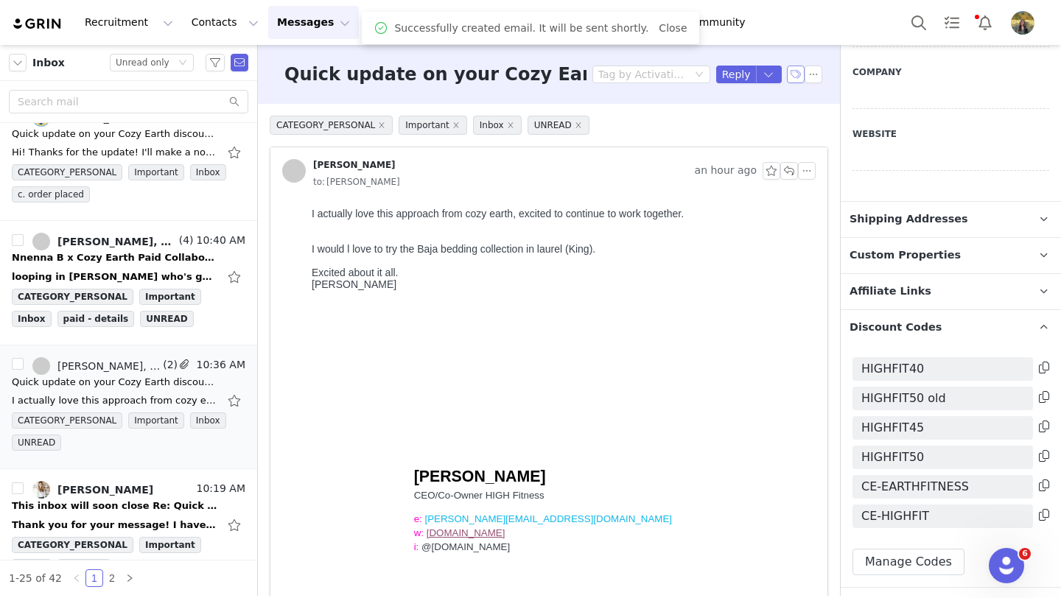
click at [792, 80] on button "button" at bounding box center [796, 75] width 18 height 18
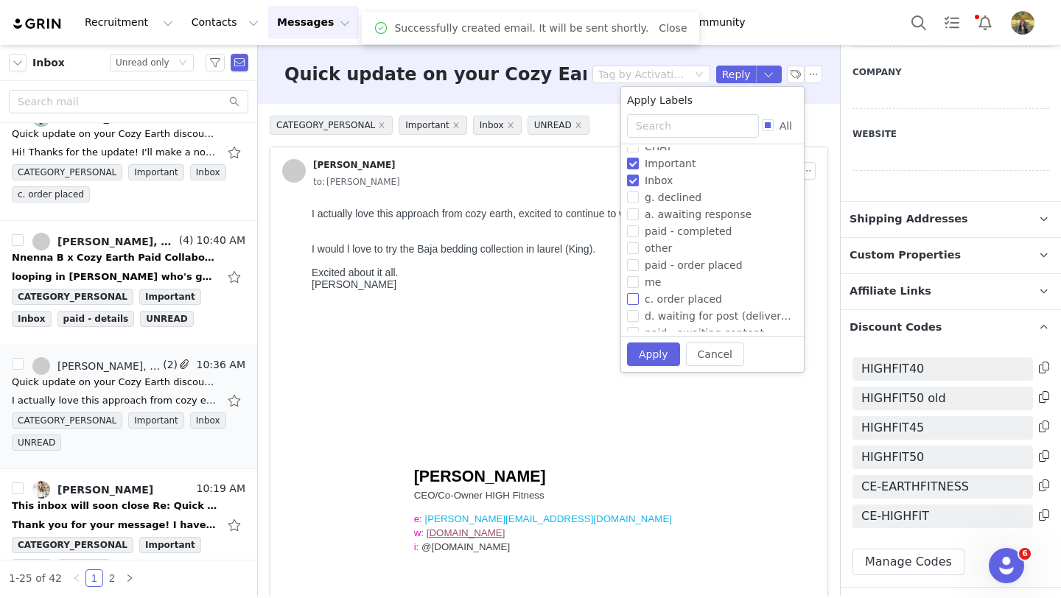
click at [676, 304] on span "c. order placed" at bounding box center [683, 299] width 89 height 12
click at [639, 304] on input "c. order placed" at bounding box center [633, 299] width 12 height 12
checkbox input "true"
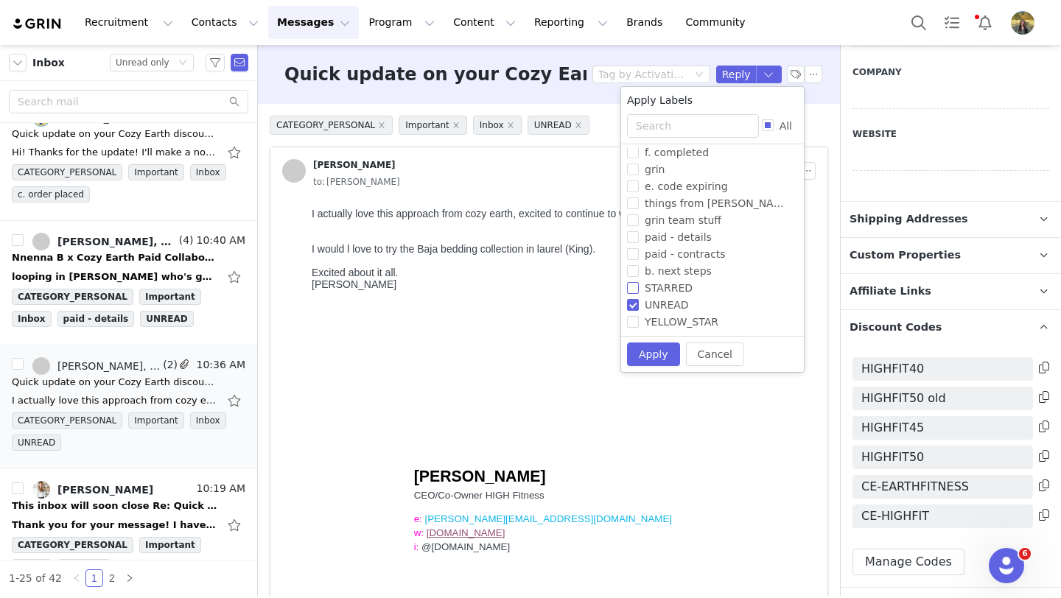
scroll to position [73, 0]
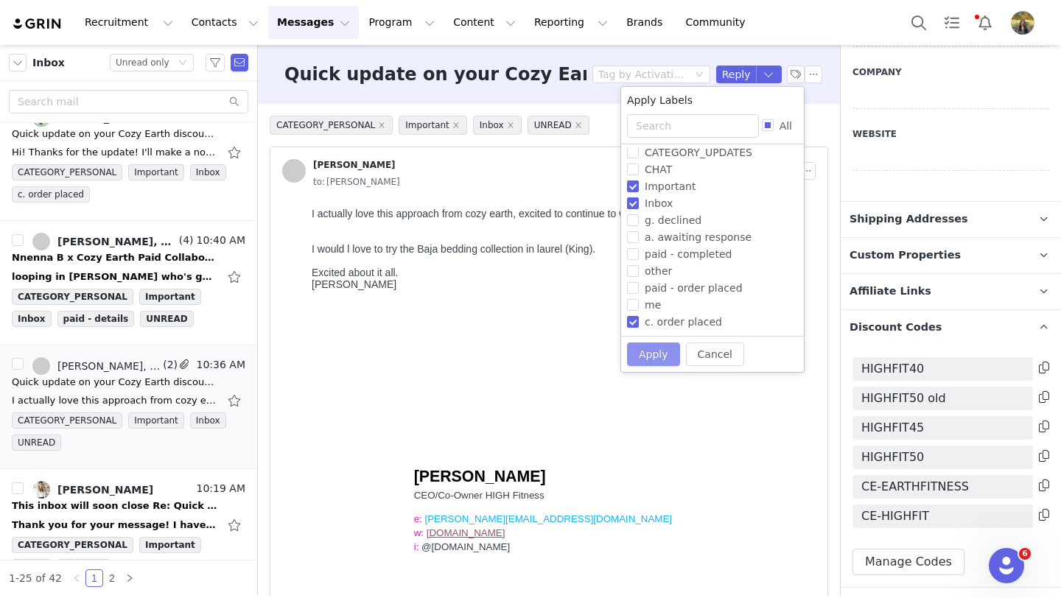
click at [651, 354] on button "Apply" at bounding box center [653, 355] width 53 height 24
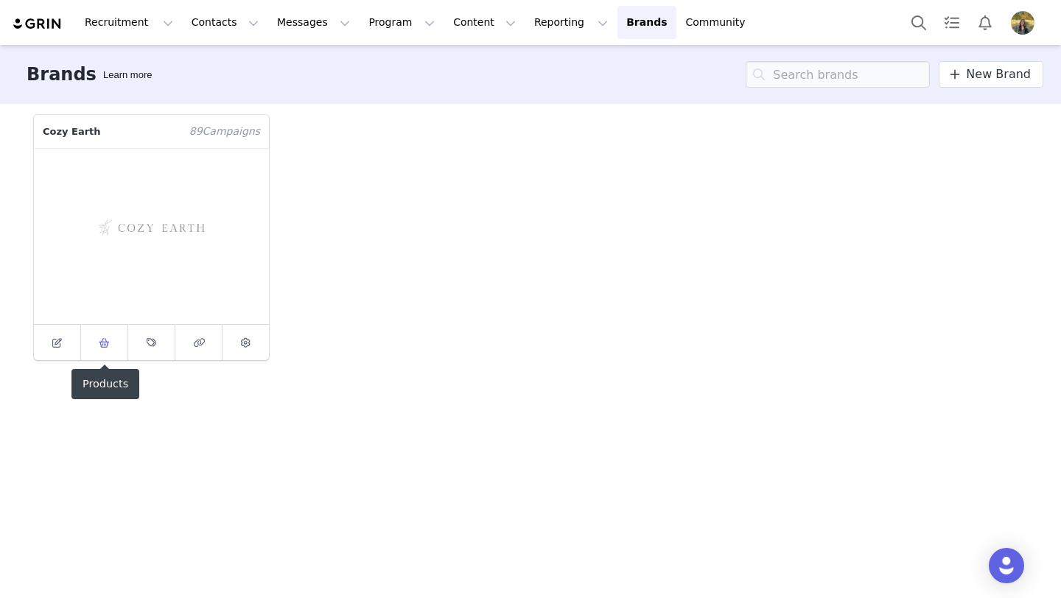
click at [117, 352] on link at bounding box center [104, 342] width 47 height 35
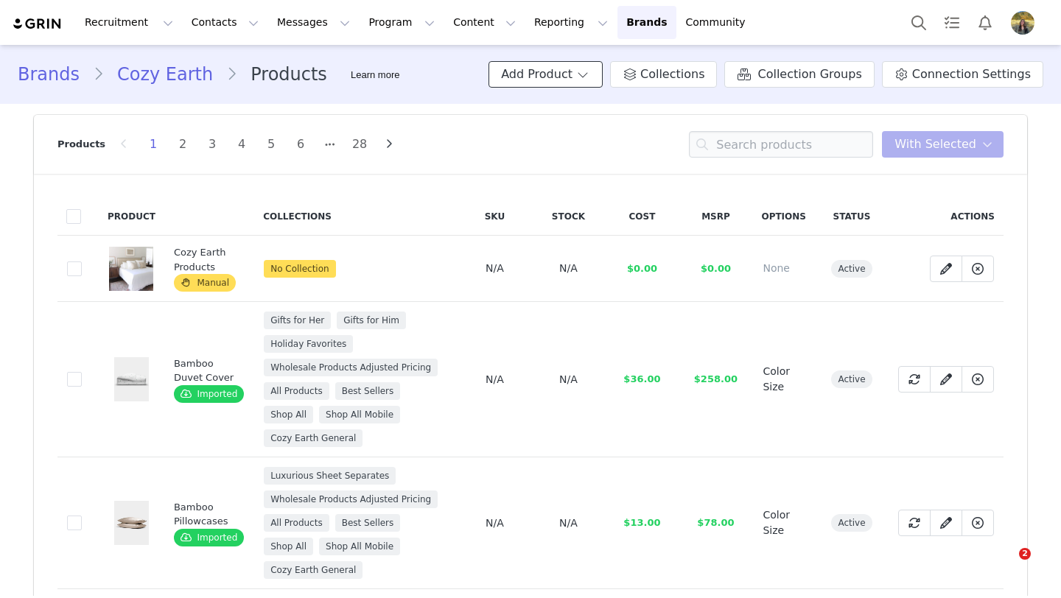
click at [570, 74] on button "Add Product" at bounding box center [546, 74] width 114 height 27
click at [441, 142] on div "Products 1 2 3 4 5 6 28 You have 0 product s selected Add to Collections Remove…" at bounding box center [530, 144] width 946 height 59
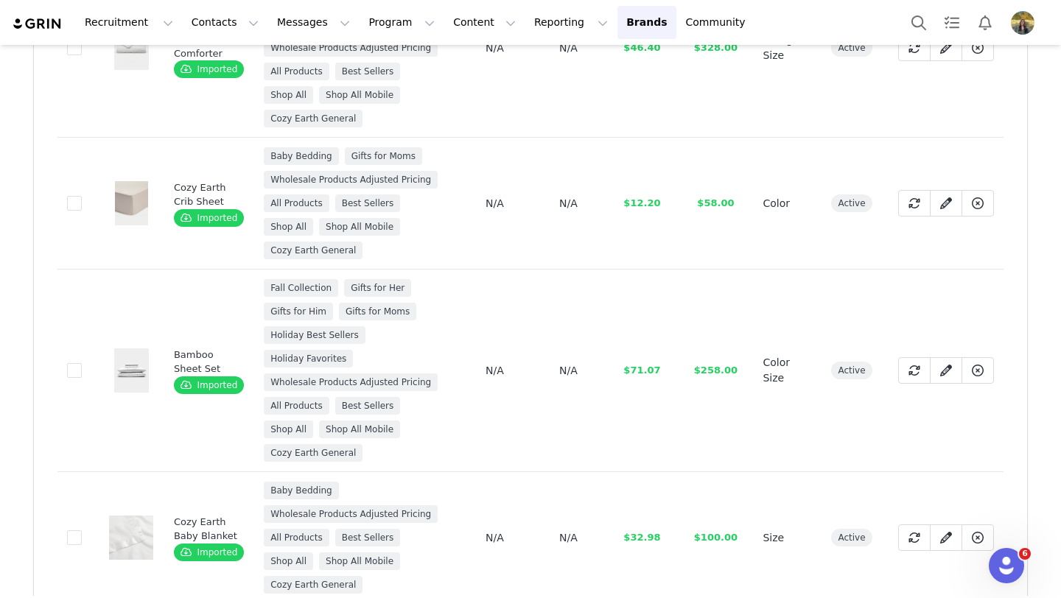
scroll to position [978, 0]
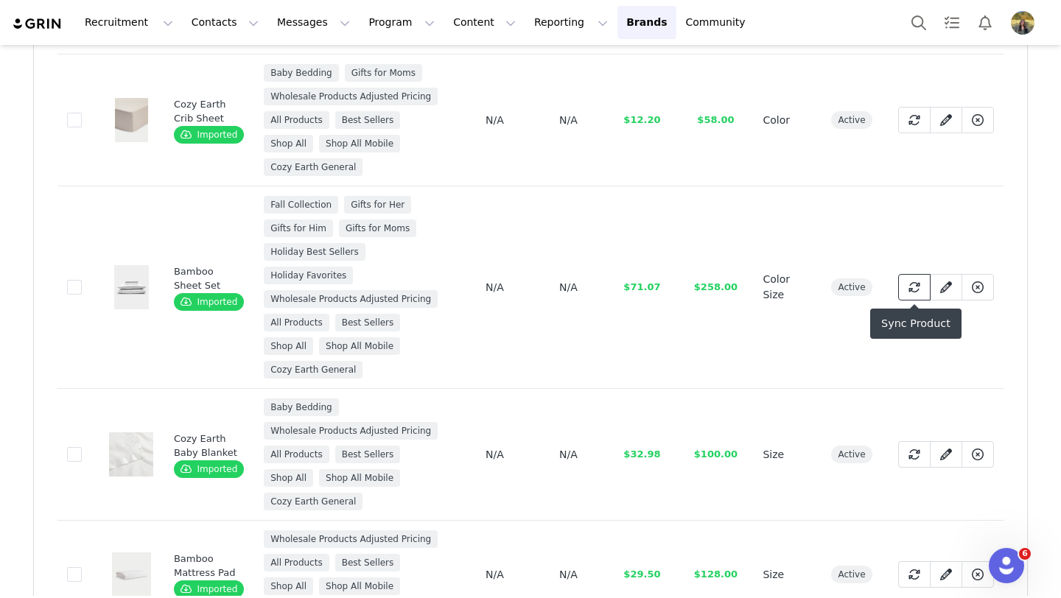
click at [909, 284] on icon at bounding box center [915, 287] width 12 height 12
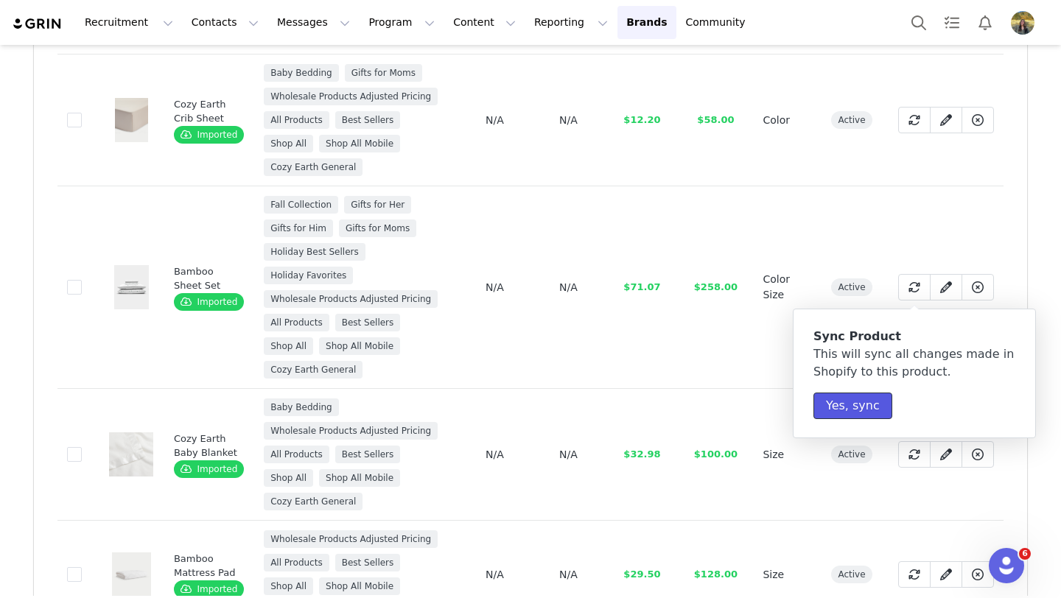
click at [847, 400] on button "Yes, sync" at bounding box center [852, 406] width 79 height 27
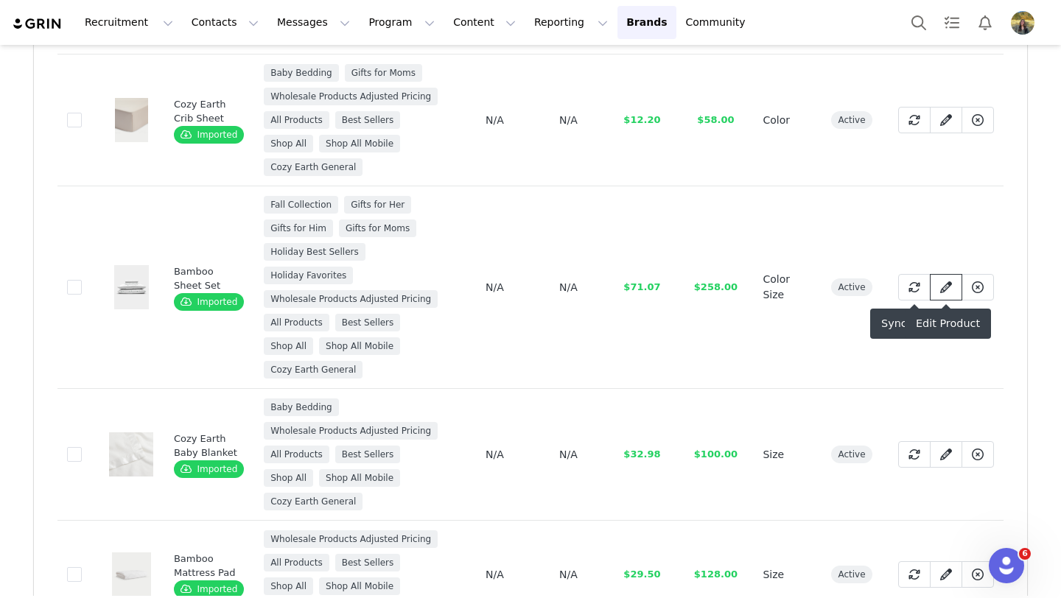
click at [940, 287] on icon at bounding box center [946, 287] width 12 height 12
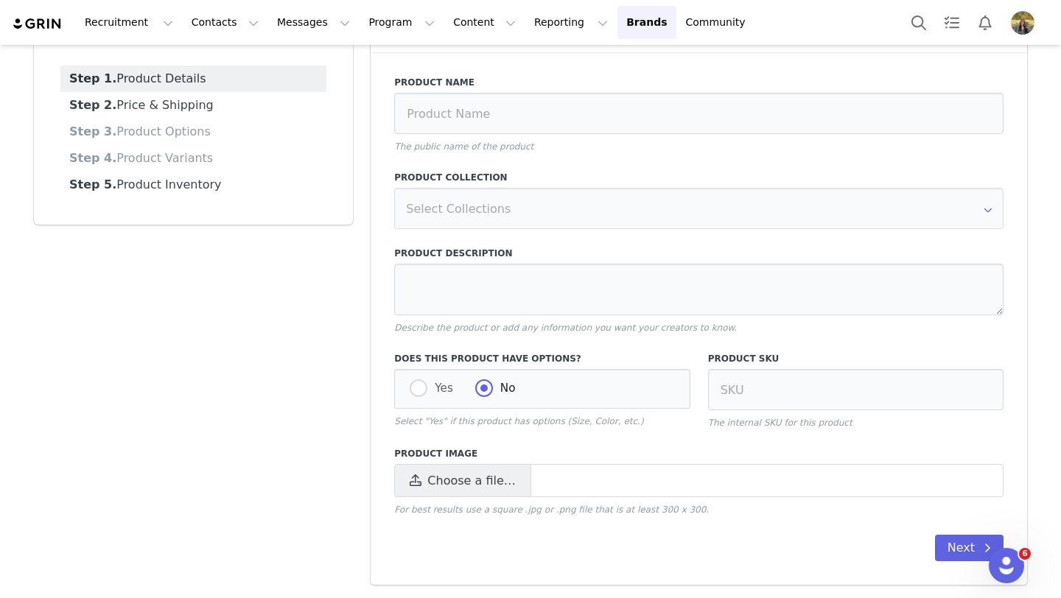
type input "Bamboo Sheet Set"
type textarea "AWARDED OPRAH'S FAVORITE THINGS 2018 Feel the difference with our best-selling …"
radio input "true"
radio input "false"
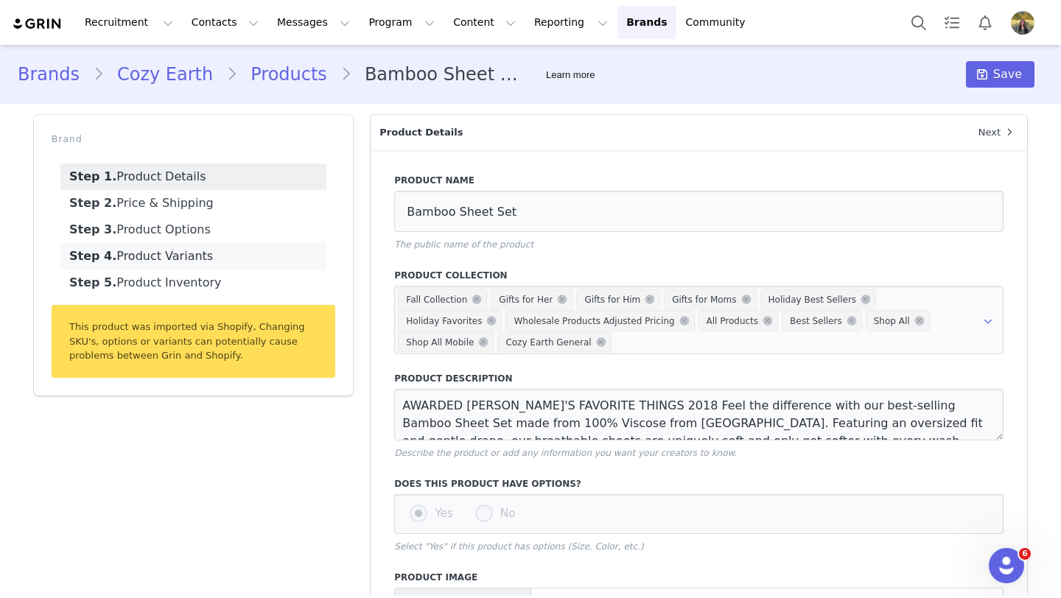
click at [213, 248] on link "Step 4. Product Variants" at bounding box center [193, 256] width 266 height 27
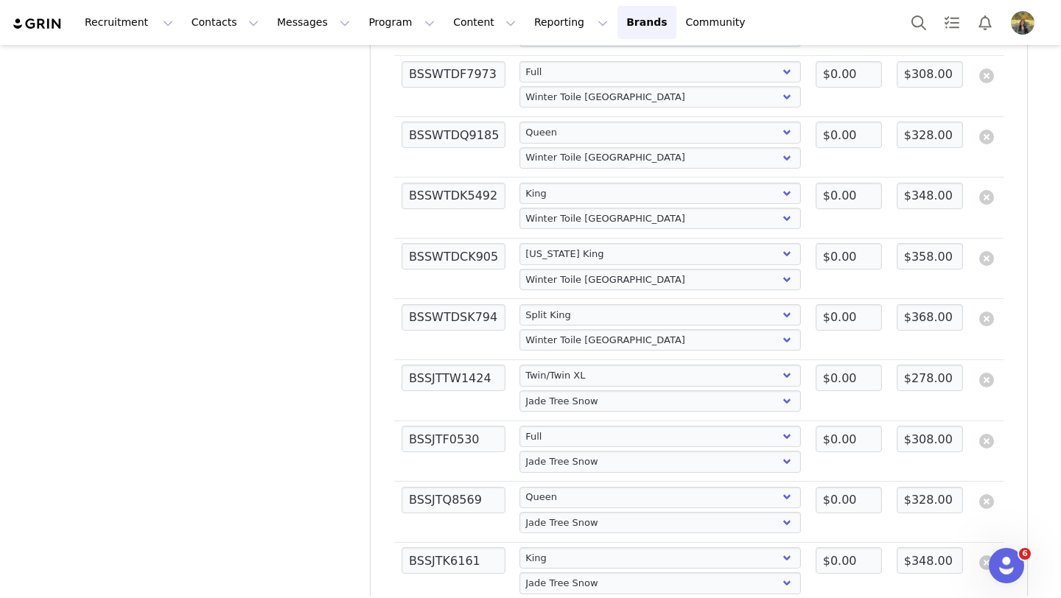
scroll to position [5886, 0]
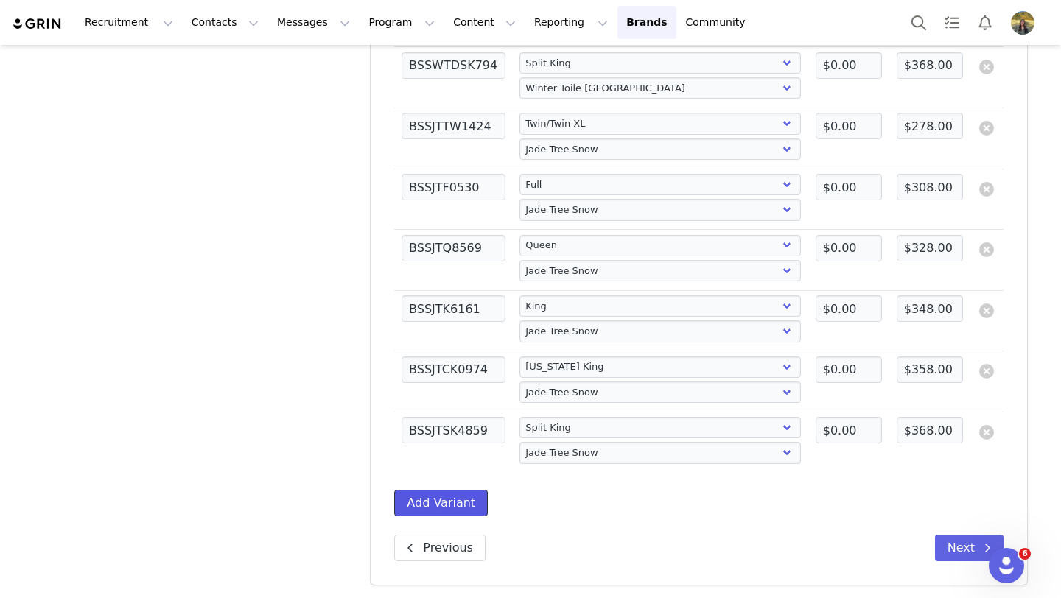
click at [450, 503] on button "Add Variant" at bounding box center [441, 503] width 94 height 27
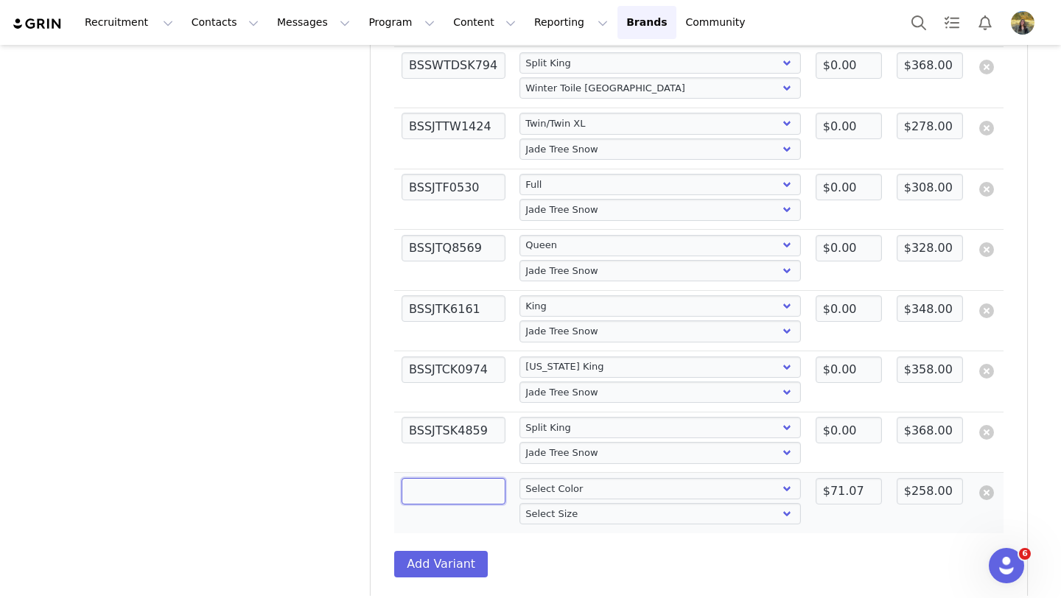
click at [487, 489] on input at bounding box center [454, 491] width 104 height 27
paste input "BSSBSMT11033"
type input "BSSBSMT11033"
click at [534, 487] on select "Select Color White Oat Light Grey Driftwood Charcoal Walnut Peony Driftwood Pin…" at bounding box center [659, 488] width 281 height 21
select select "28794731"
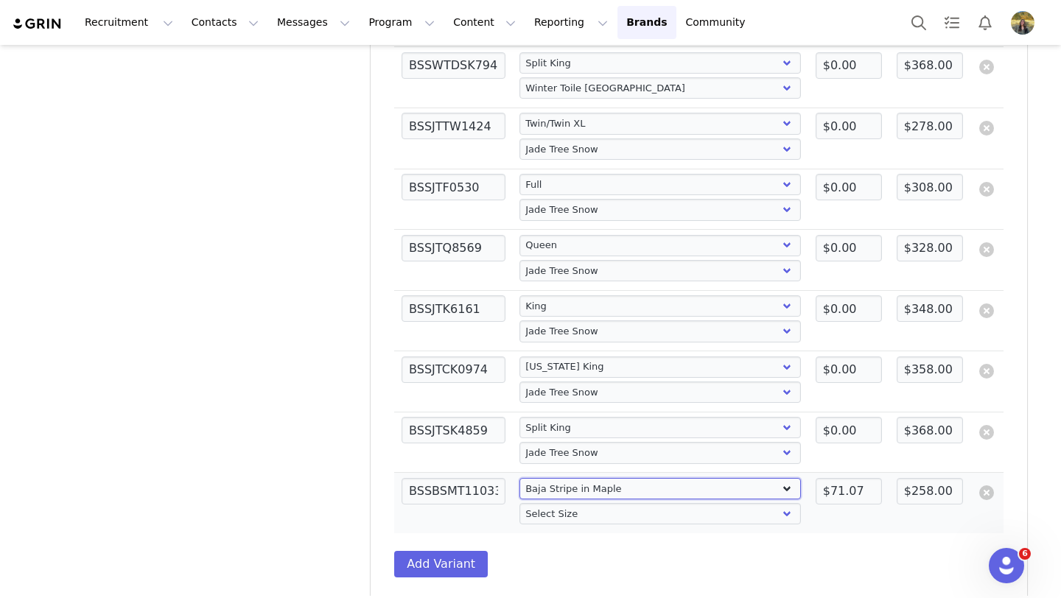
click at [519, 478] on select "Select Color White Oat Light Grey Driftwood Charcoal Walnut Peony Driftwood Pin…" at bounding box center [659, 488] width 281 height 21
click at [561, 518] on select "Select Size Twin/Twin XL Queen King California King Split King Full" at bounding box center [659, 513] width 281 height 21
select select "5133204"
click at [519, 503] on select "Select Size Twin/Twin XL Queen King California King Split King Full" at bounding box center [659, 513] width 281 height 21
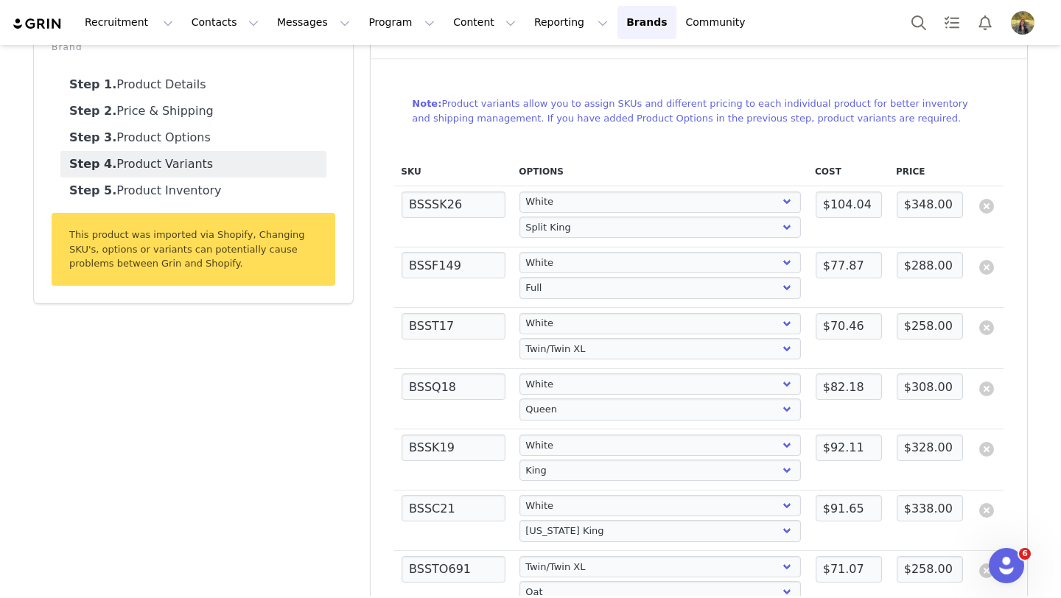
scroll to position [0, 0]
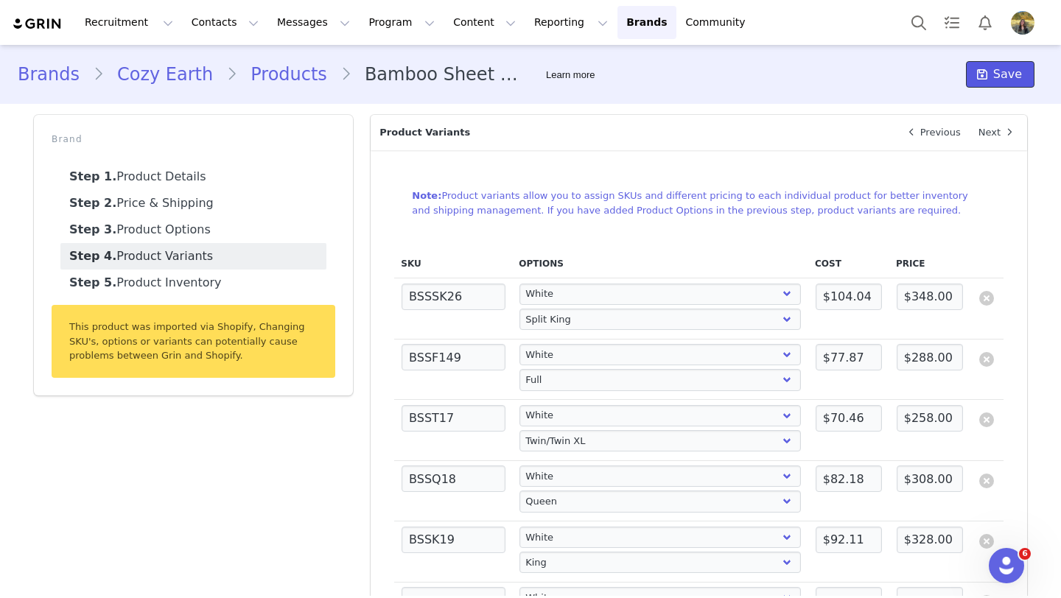
click at [981, 74] on icon at bounding box center [982, 75] width 10 height 12
select select "1101444"
select select "4150461"
select select "1101444"
select select "4200790"
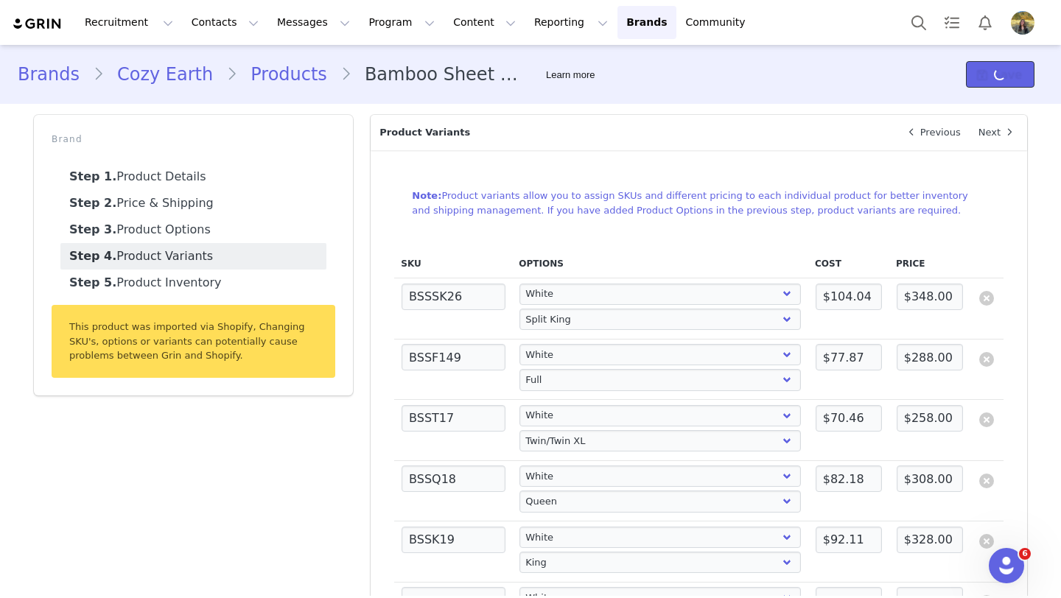
select select "1101444"
select select "5133204"
select select "1101444"
select select "4963154"
select select "1101444"
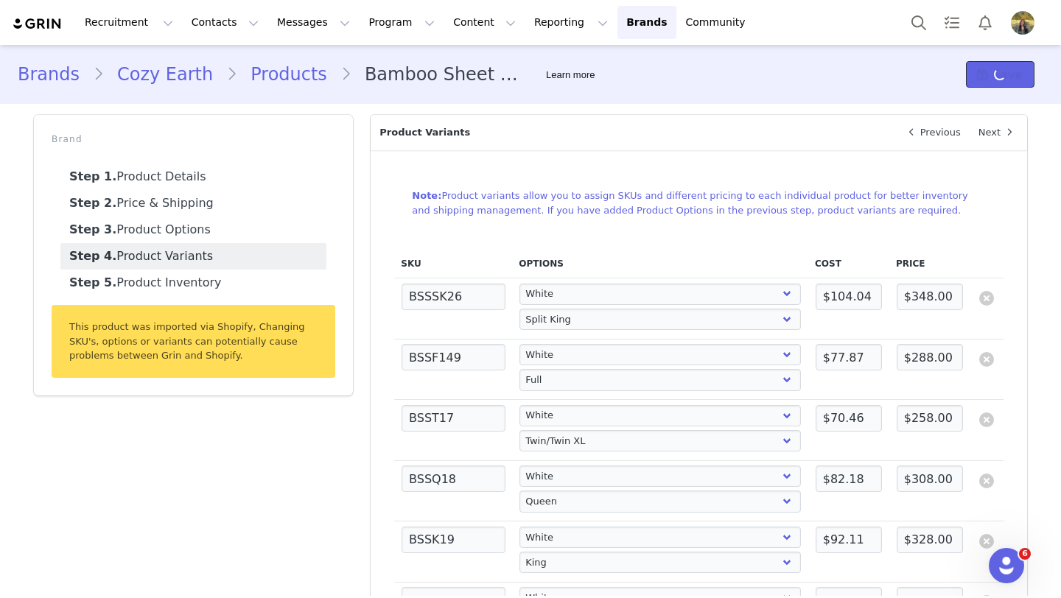
select select "4963155"
select select "1101444"
select select "5133205"
select select "5133204"
select select "7773446"
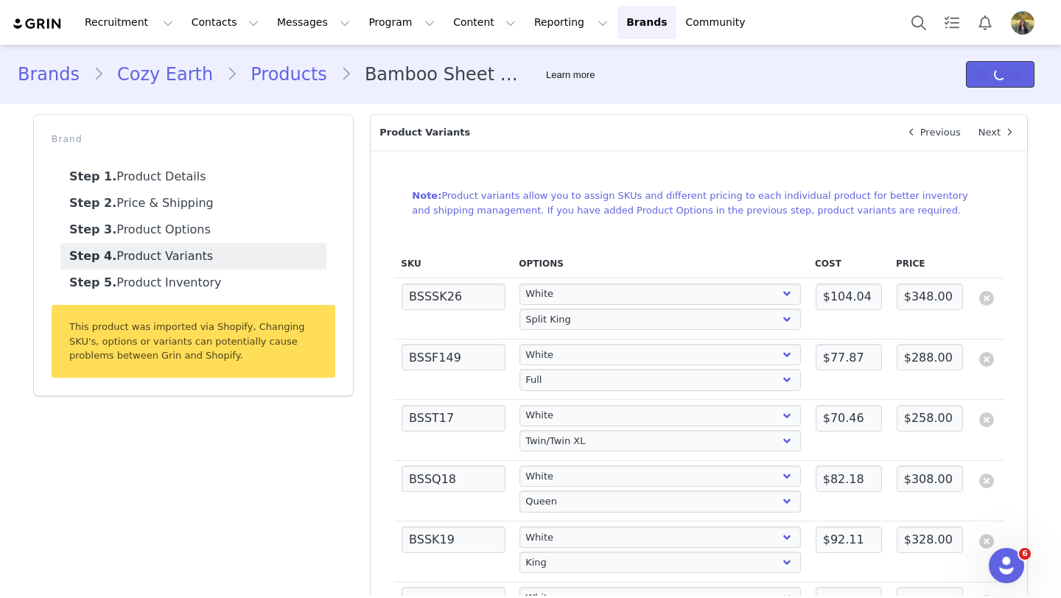
select select "4200790"
select select "7773446"
select select "4963154"
select select "7773446"
select select "4963155"
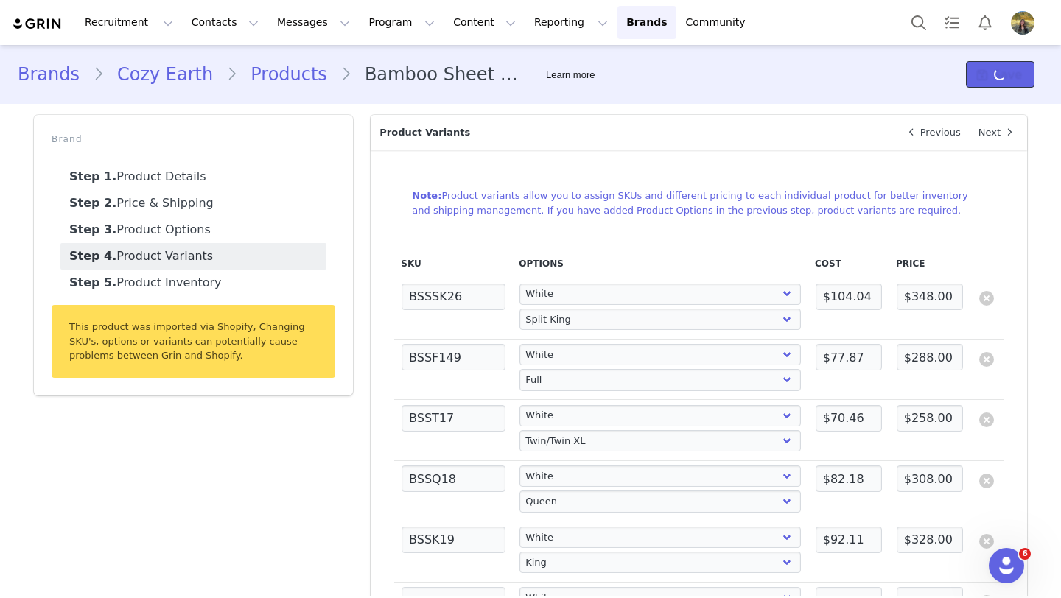
select select "7773446"
select select "5133205"
select select "7773446"
select select "4150461"
select select "7773446"
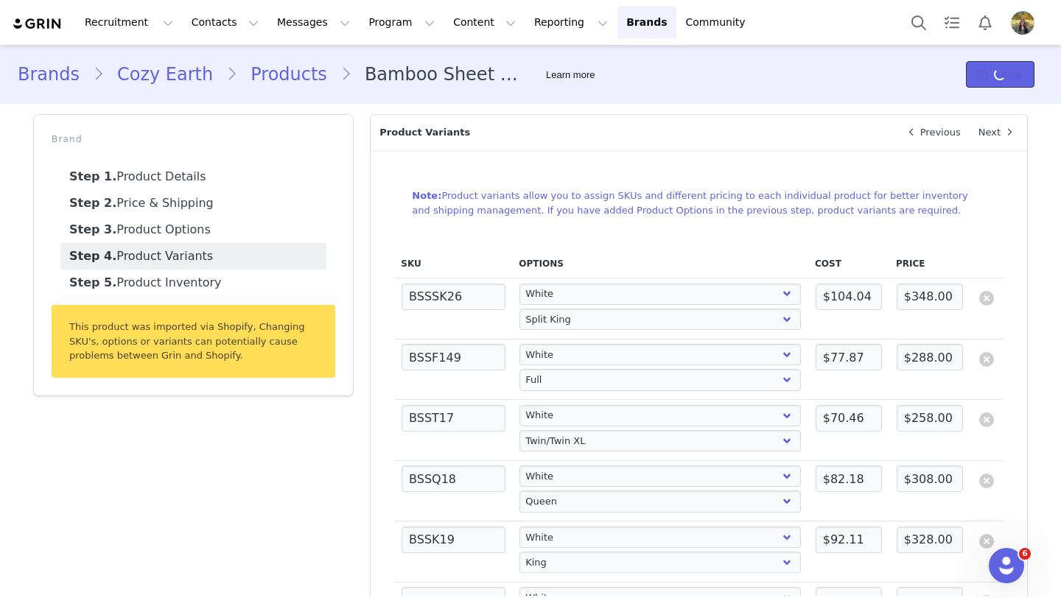
select select "5133204"
select select "7773447"
select select "4200790"
select select "7773447"
select select "4963154"
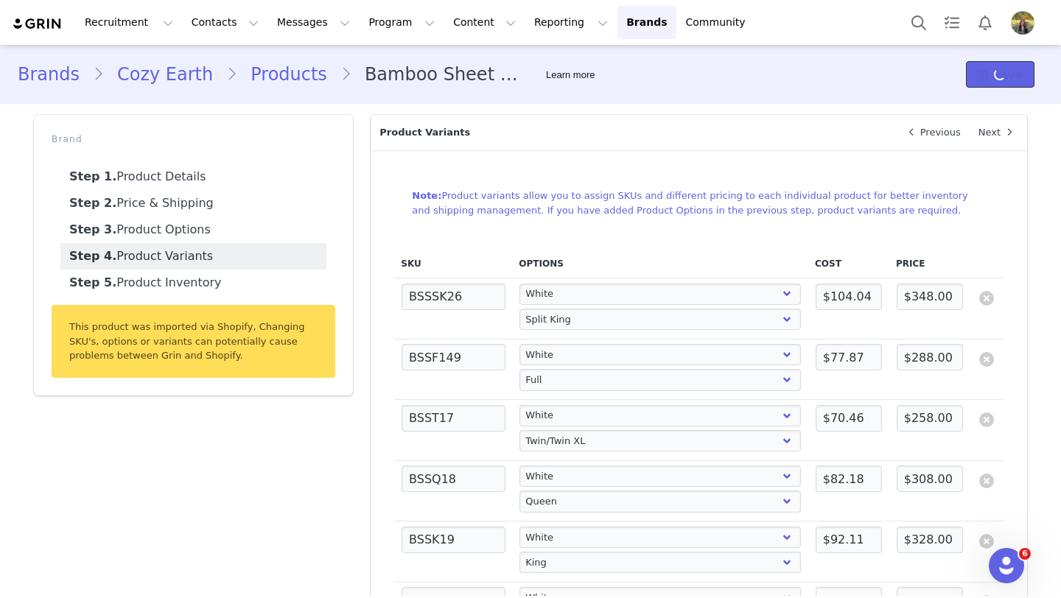
select select "7773447"
select select "4963155"
select select "7773447"
select select "5133205"
select select "7773447"
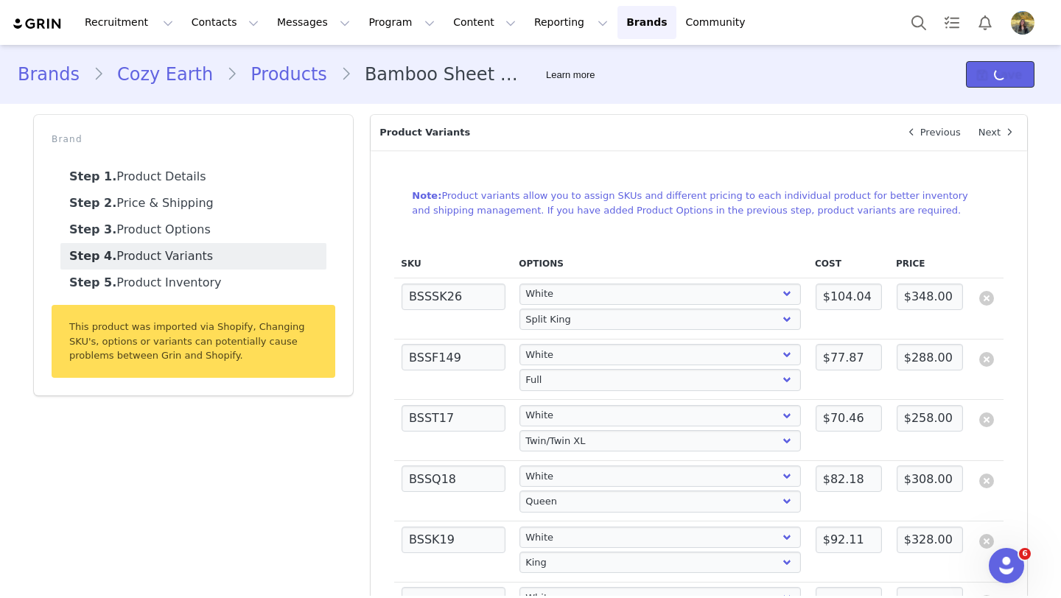
select select "4150461"
select select "7773447"
select select "5133204"
select select "7773448"
select select "4200790"
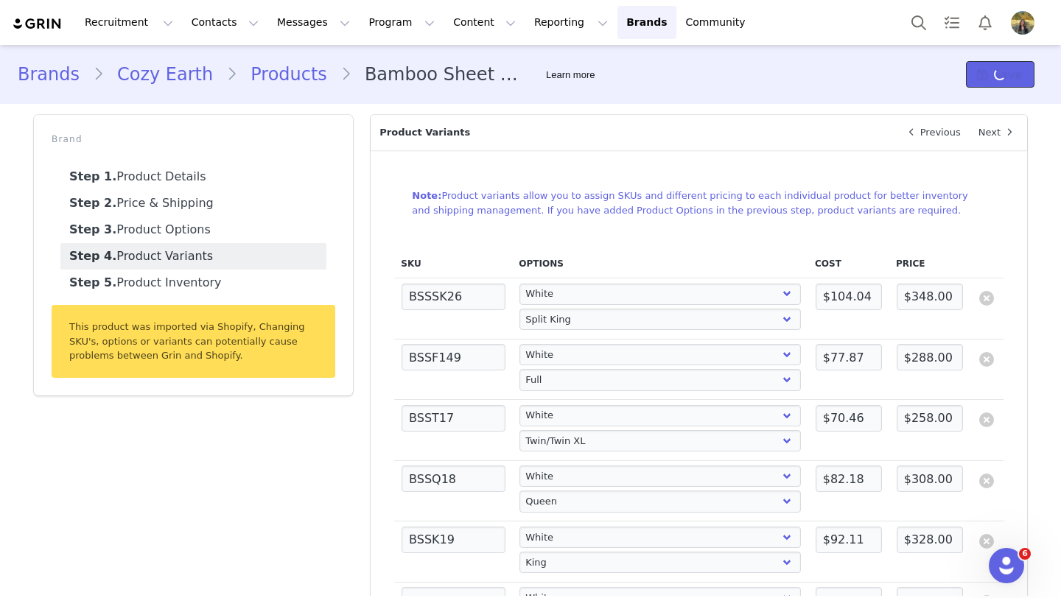
select select "7773448"
select select "4963154"
select select "7773448"
select select "4963155"
select select "7773448"
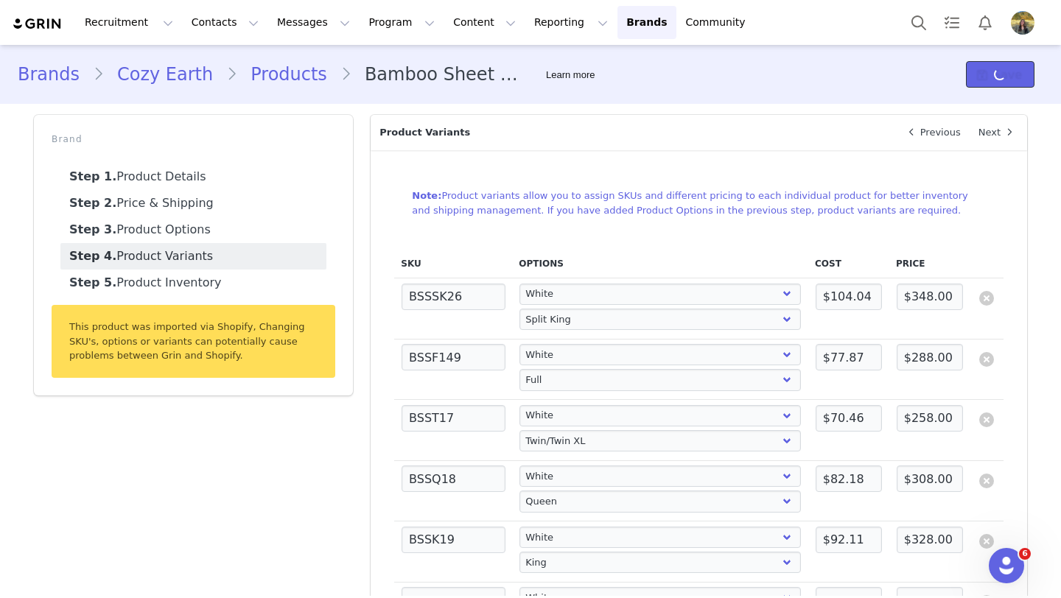
select select "5133205"
select select "7773448"
select select "4150461"
select select "7773448"
select select "5133204"
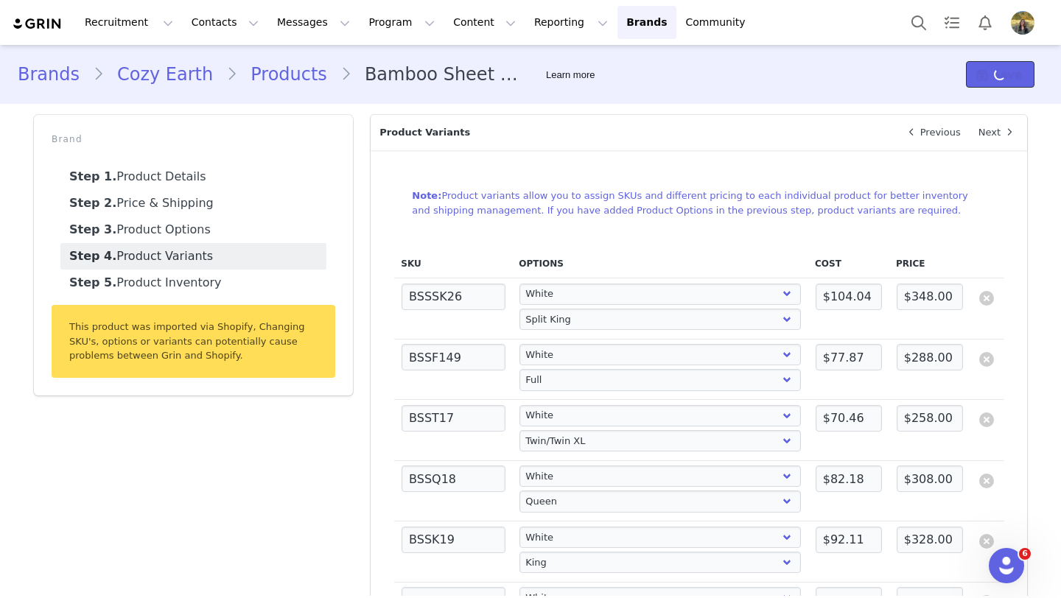
select select "7773449"
select select "4200790"
select select "7773449"
select select "4963154"
select select "7773449"
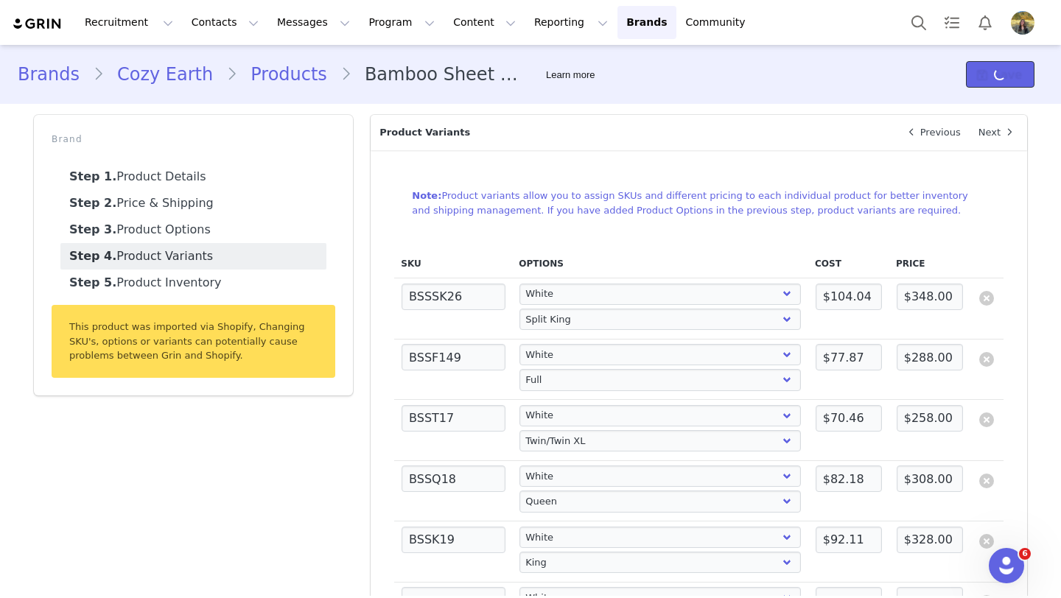
select select "4963155"
select select "7773449"
select select "5133205"
select select "7773449"
select select "4150461"
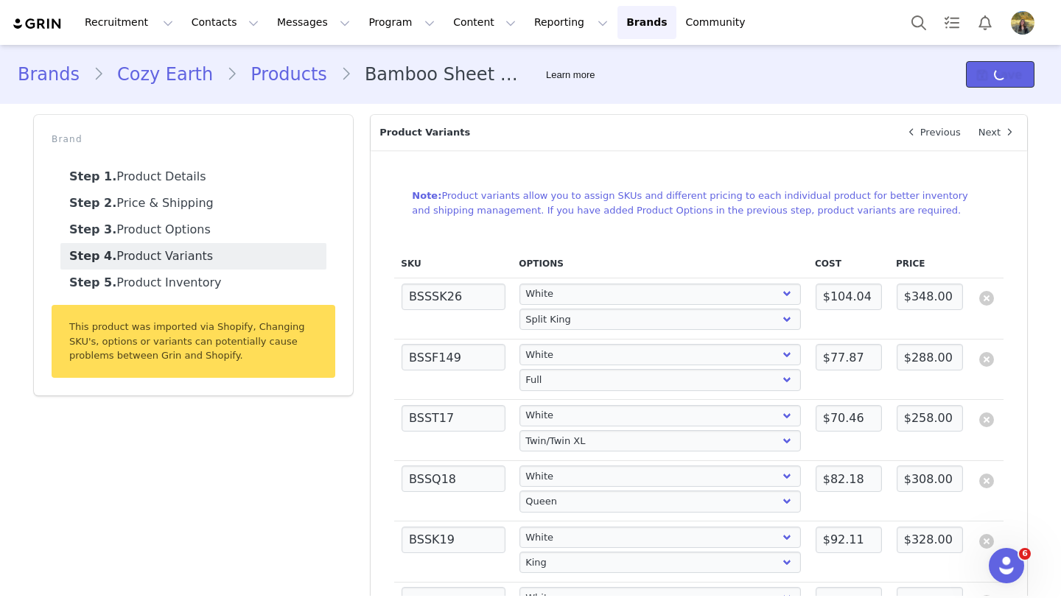
select select "7773449"
select select "5133204"
select select "20353972"
select select "4200790"
select select "20353972"
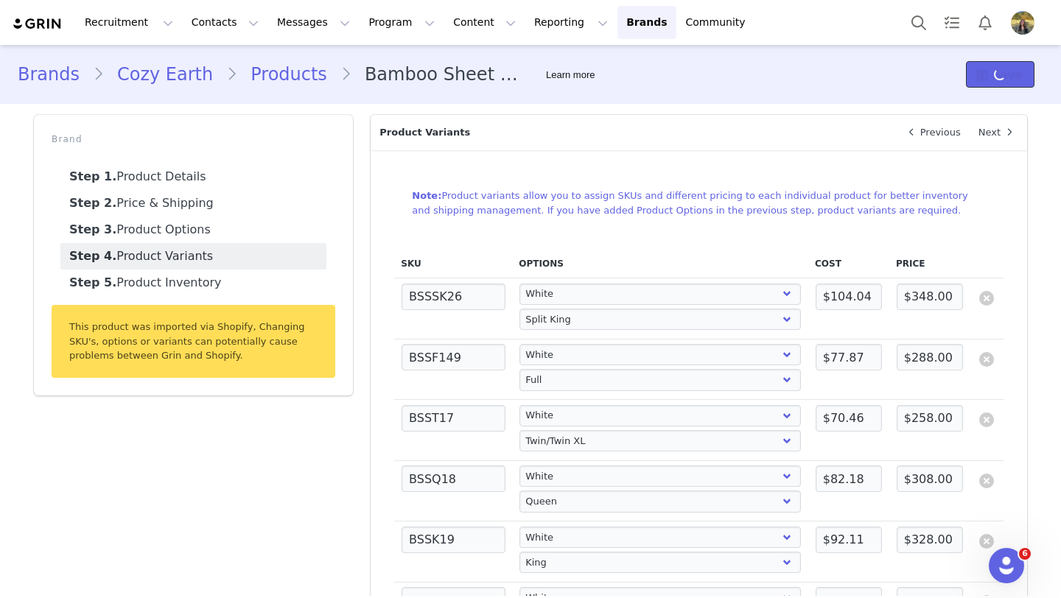
select select "4963154"
select select "20353972"
select select "4963155"
select select "20353972"
select select "5133205"
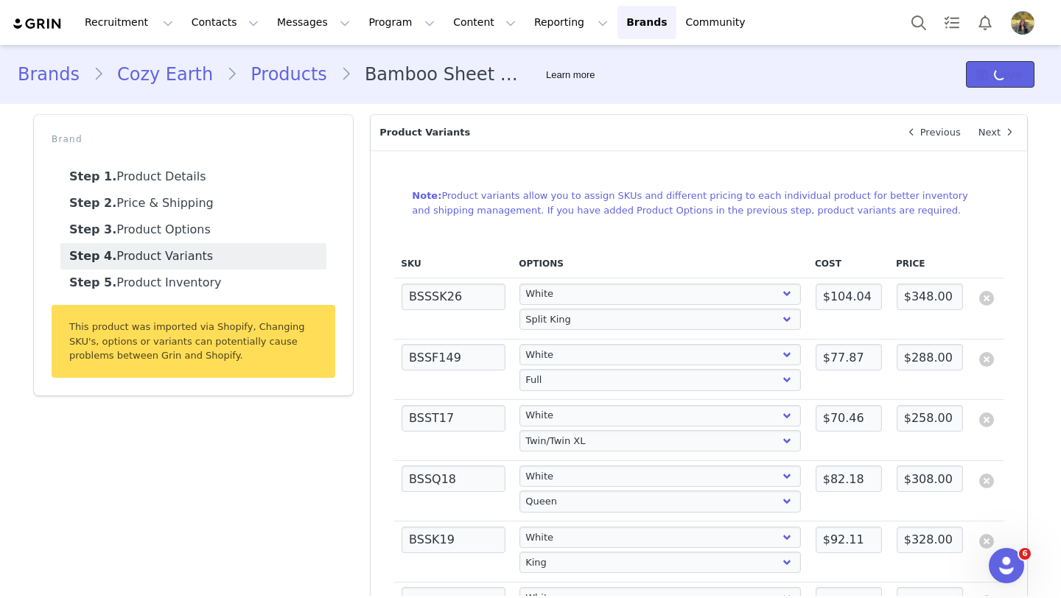
select select "20353972"
select select "4150461"
select select "20353972"
select select "5133204"
select select "22206739"
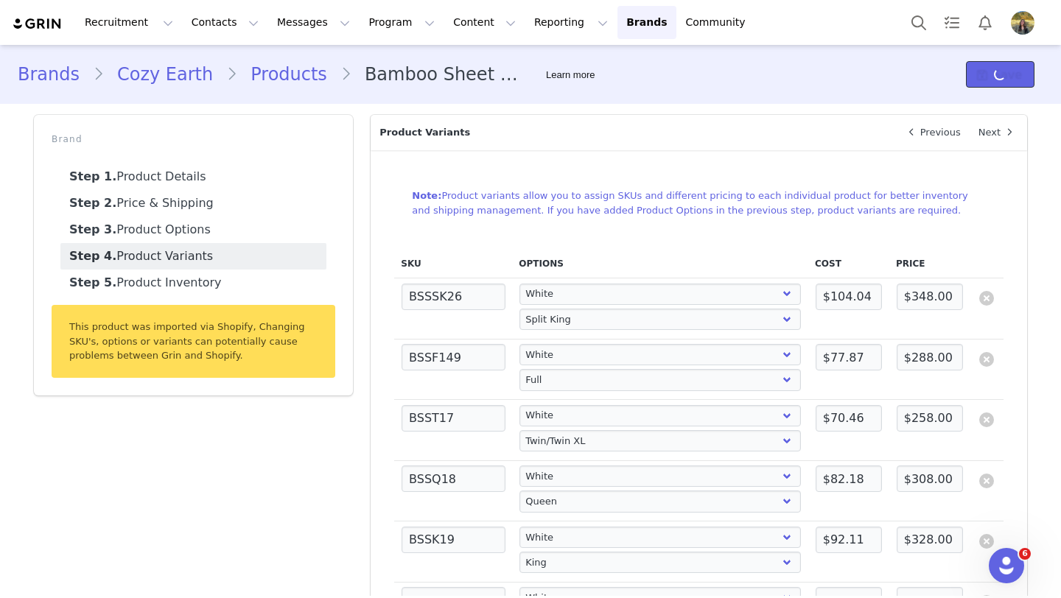
select select "4200790"
select select "22206739"
select select "4963154"
select select "22206739"
select select "4963155"
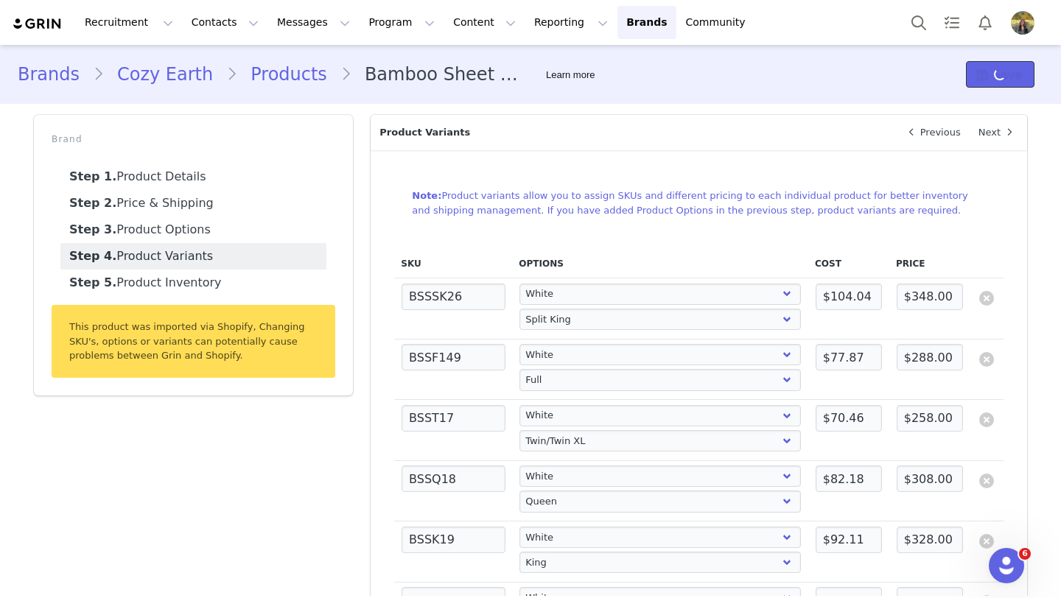
select select "22206739"
select select "5133205"
select select "22206739"
select select "5133204"
select select "22206740"
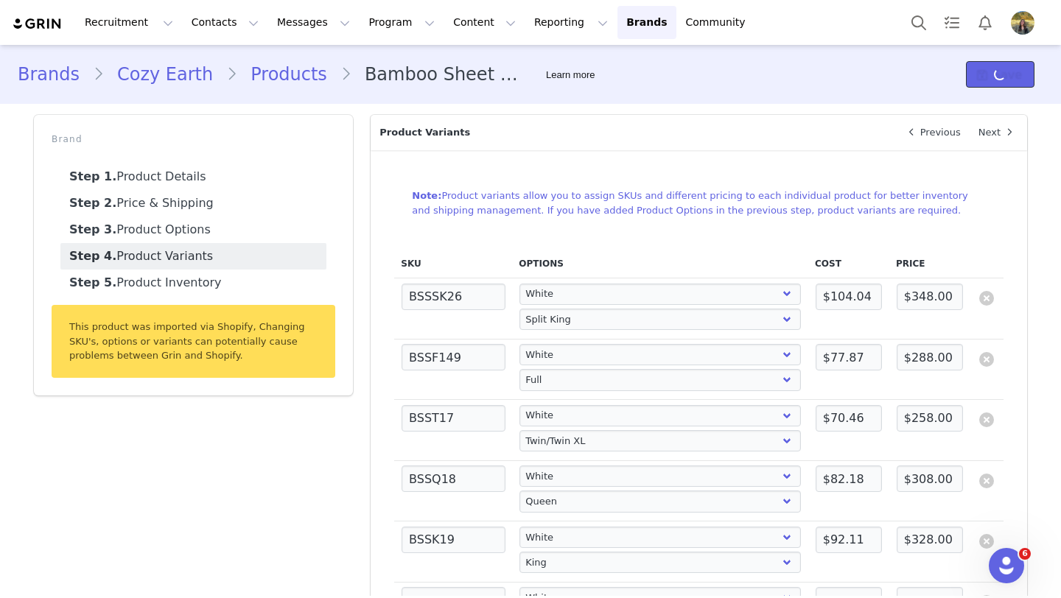
select select "4200790"
select select "22206740"
select select "4963154"
select select "22206740"
select select "4963155"
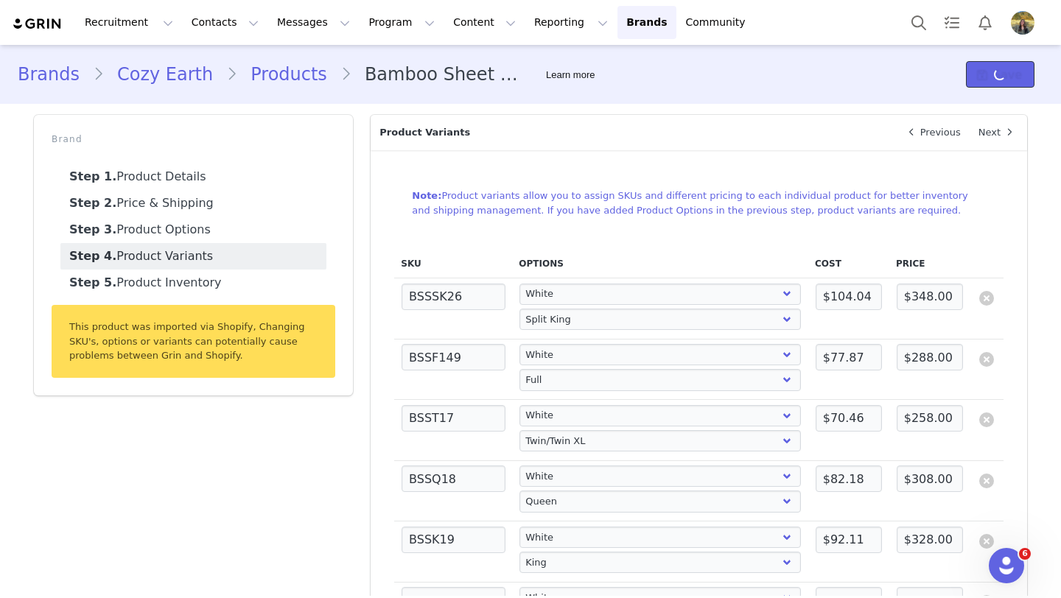
select select "22206740"
select select "5133205"
select select "22206740"
select select "5133204"
select select "23085188"
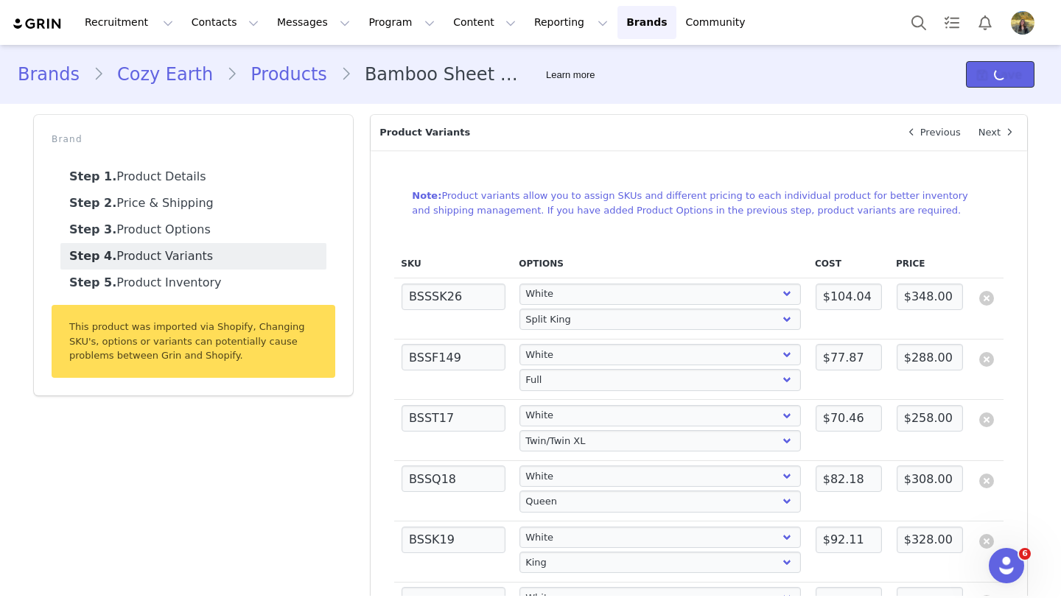
select select "4200790"
select select "23085188"
select select "4963154"
select select "23085188"
select select "4963155"
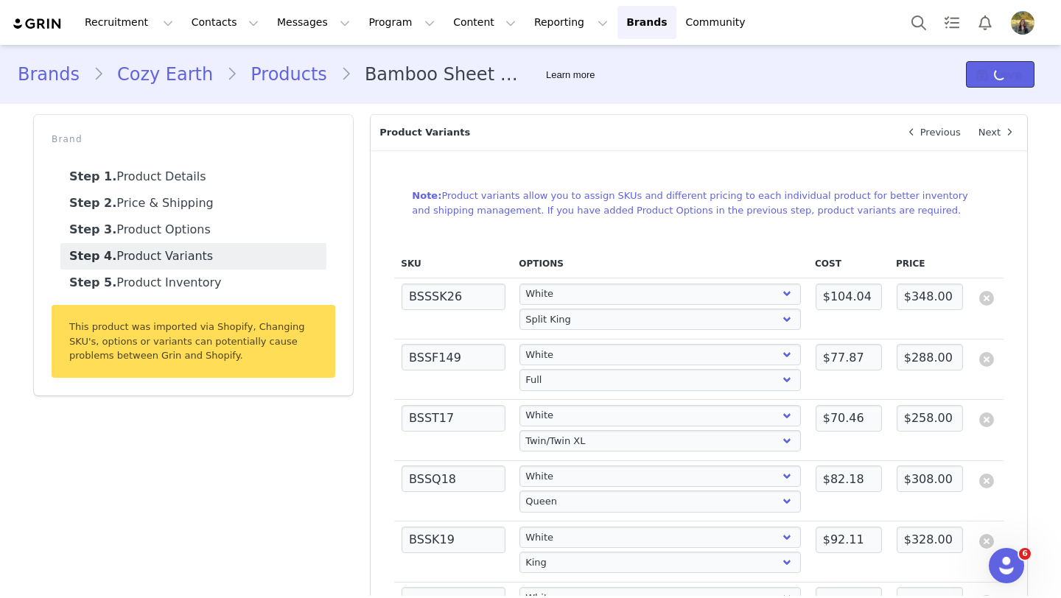
select select "23085188"
select select "5133205"
select select "23085188"
select select "4150461"
select select "23085188"
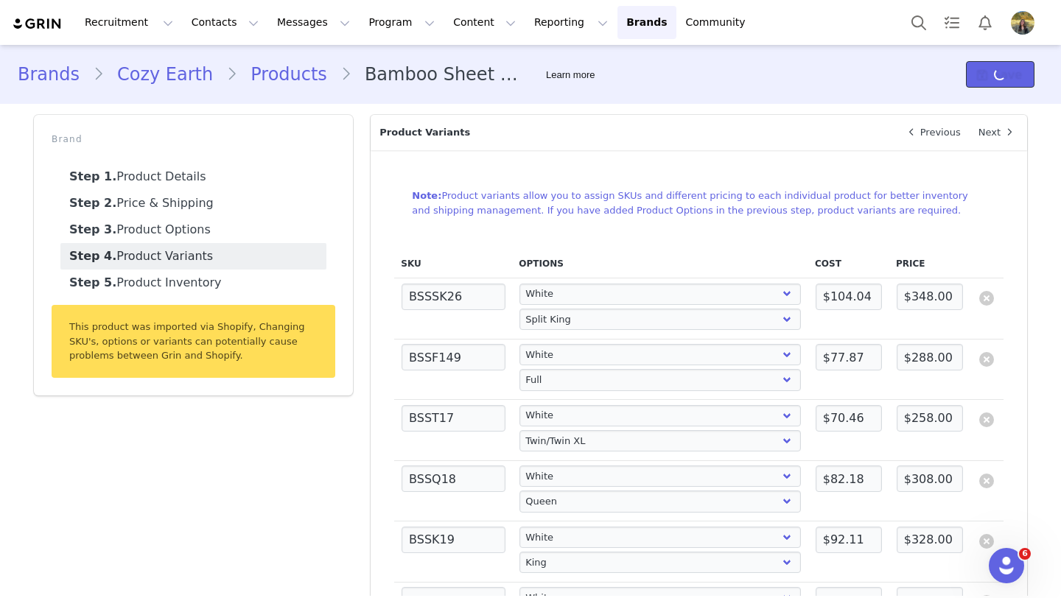
select select "5133204"
select select "20731985"
select select "4200790"
select select "20731985"
select select "4963154"
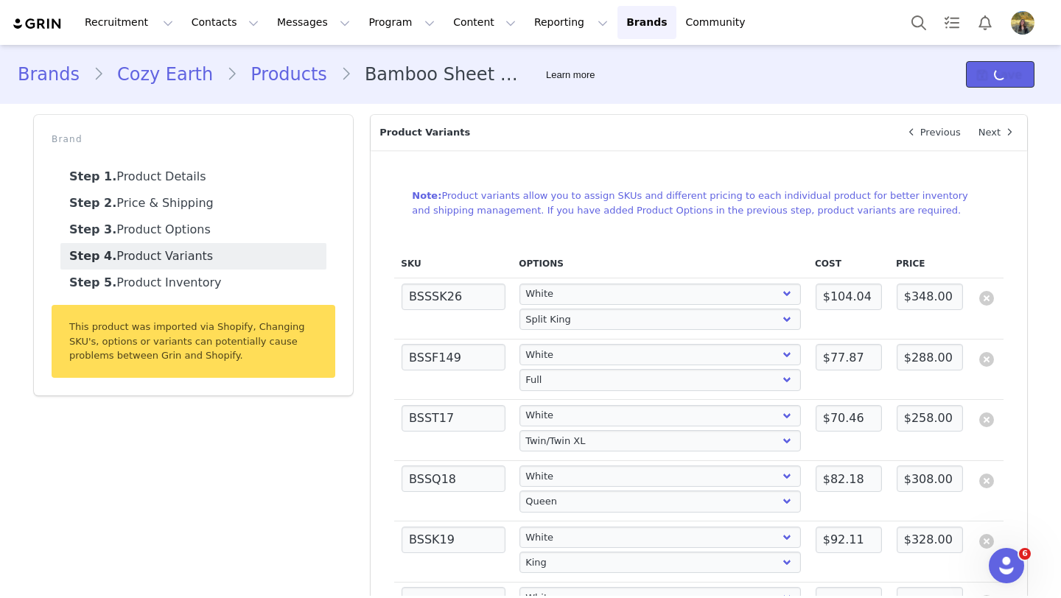
select select "20731985"
select select "4963155"
select select "20731985"
select select "5133205"
select select "20731985"
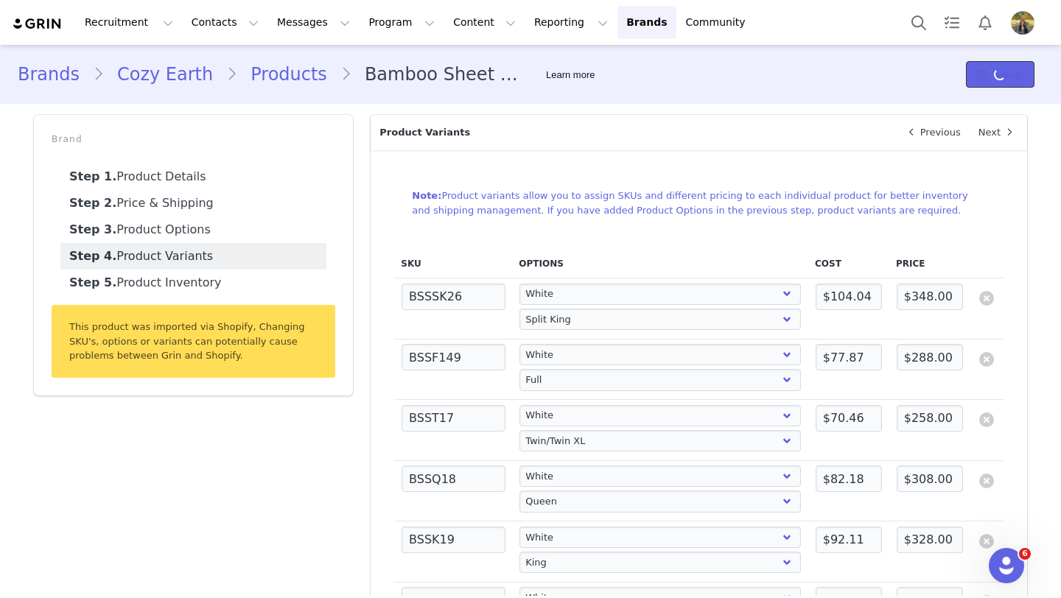
select select "4150461"
select select "20731985"
select select "4200790"
select select "28532976"
select select "4963154"
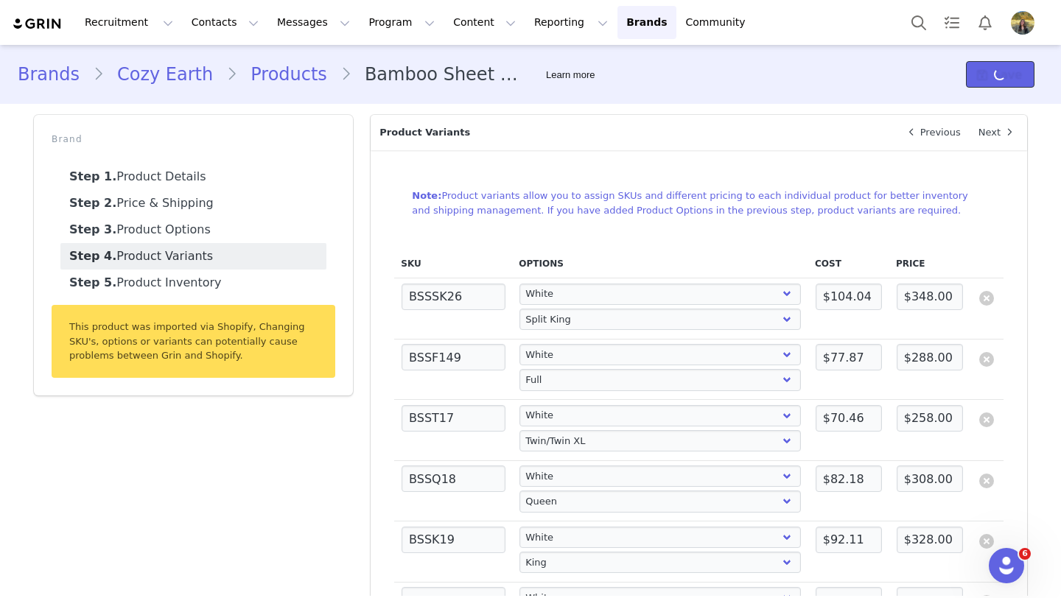
select select "28532976"
select select "4963155"
select select "28532976"
select select "5133205"
select select "28532976"
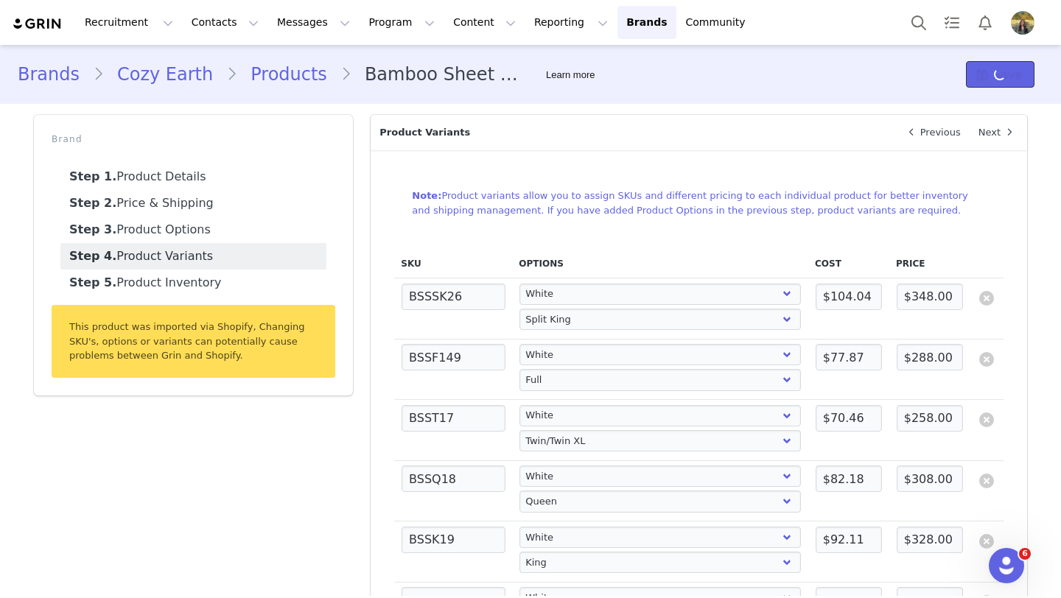
select select "4150461"
select select "28532976"
select select "5133204"
select select "28532976"
select select "5133204"
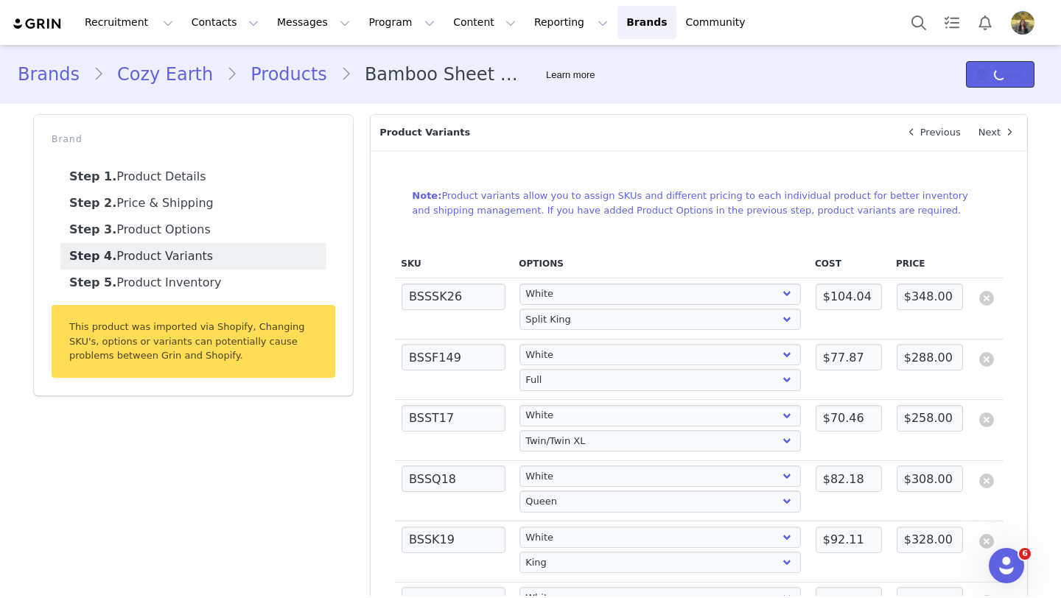
select select "26700234"
select select "4200790"
select select "26700234"
select select "4963154"
select select "26700234"
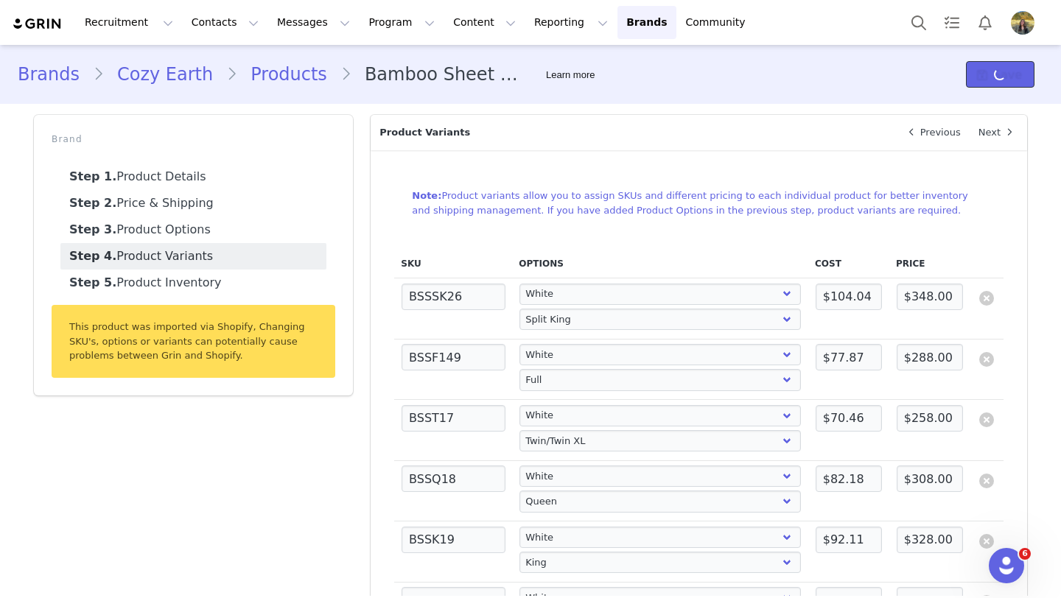
select select "4963155"
select select "26700234"
select select "5133205"
select select "26700234"
select select "4150461"
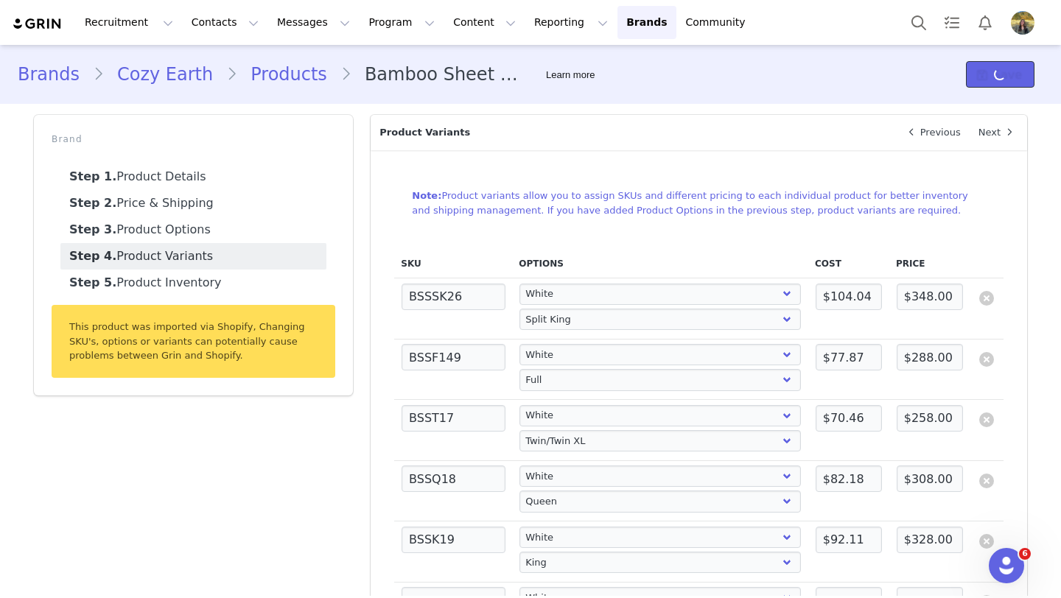
select select "26700234"
select select "5133204"
select select "28252731"
select select "4200790"
select select "28252731"
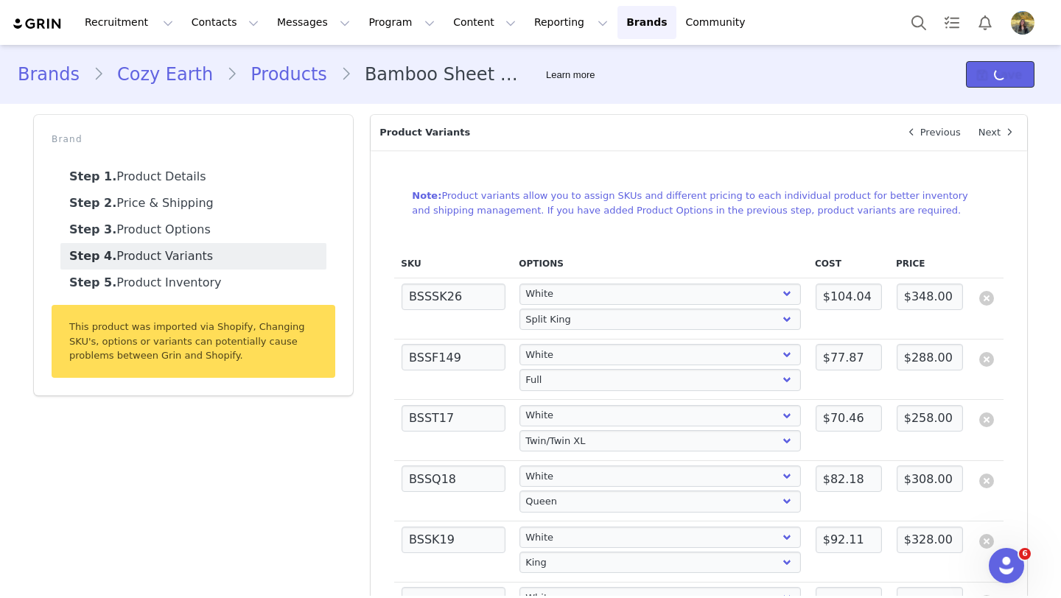
select select "4963154"
select select "28252731"
select select "4963155"
select select "28252731"
select select "5133205"
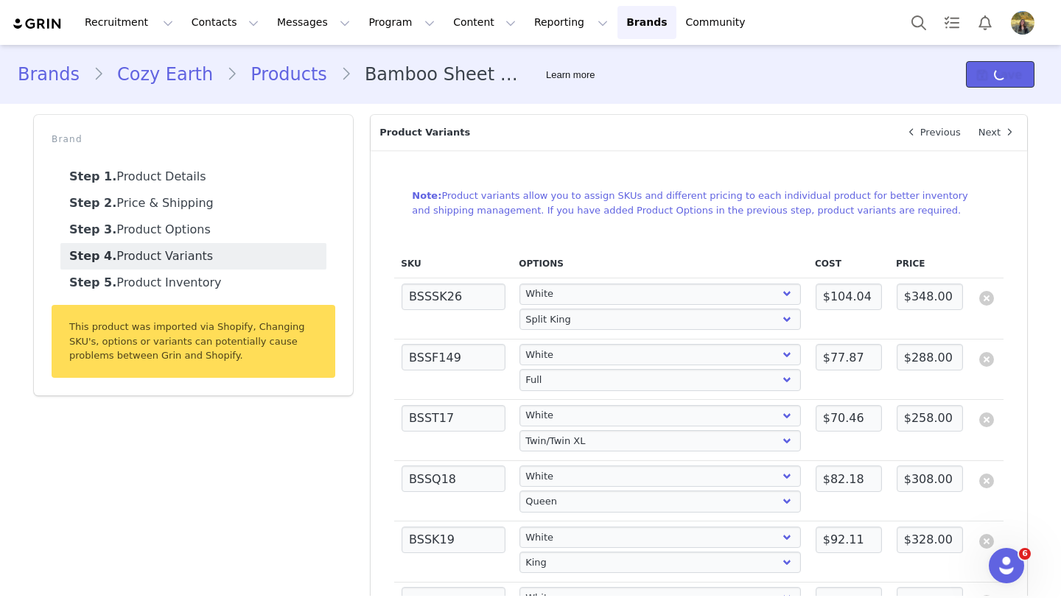
select select "28252731"
select select "4150461"
select select "28252731"
select select "5133204"
select select "28252812"
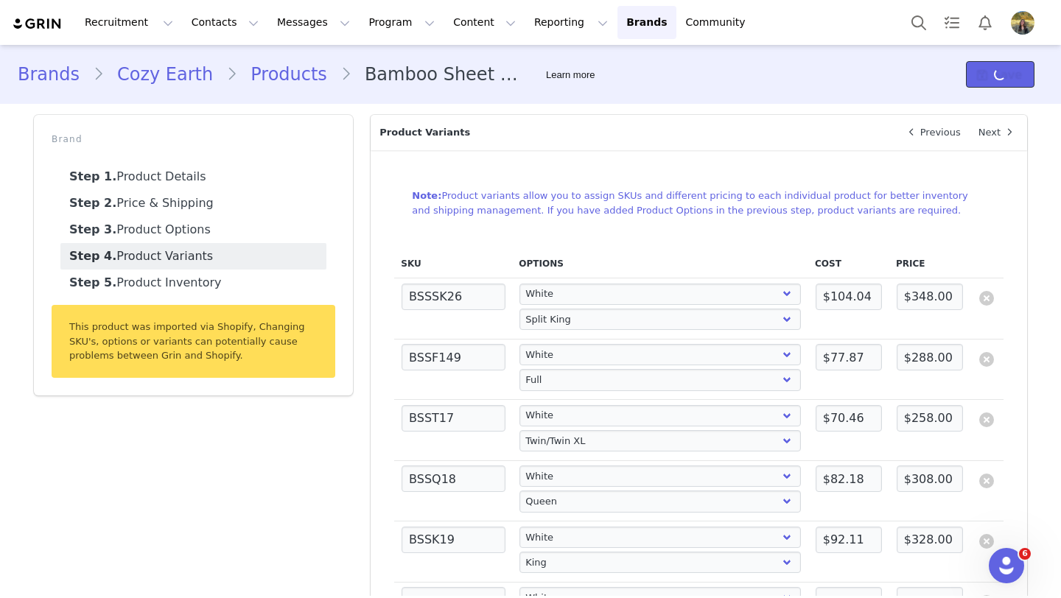
select select "4200790"
select select "28252812"
select select "4963154"
select select "28252812"
select select "4963155"
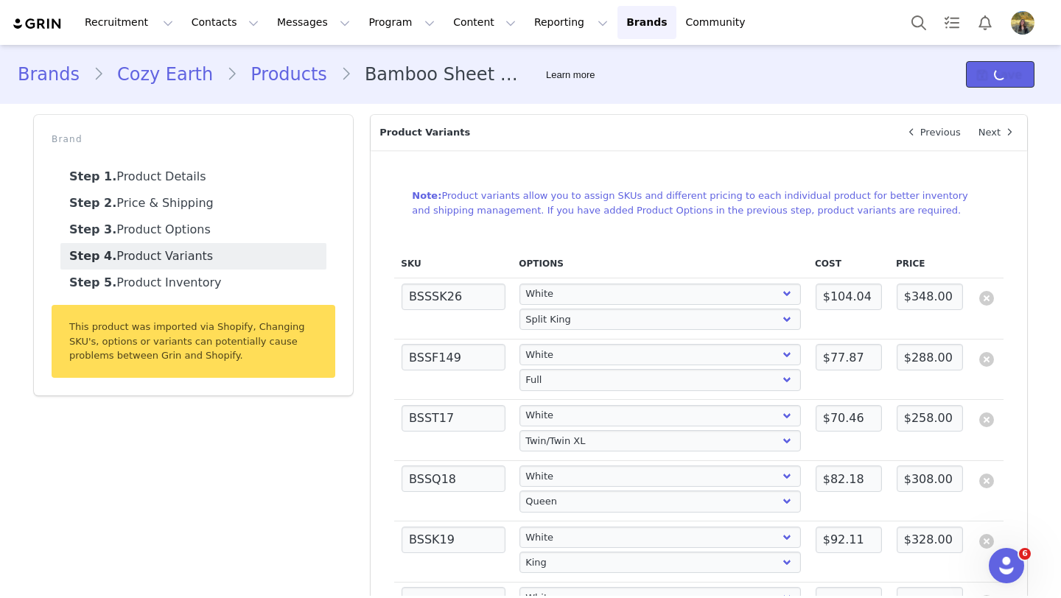
select select "28252812"
select select "5133205"
select select "28252812"
select select "4150461"
select select "28252812"
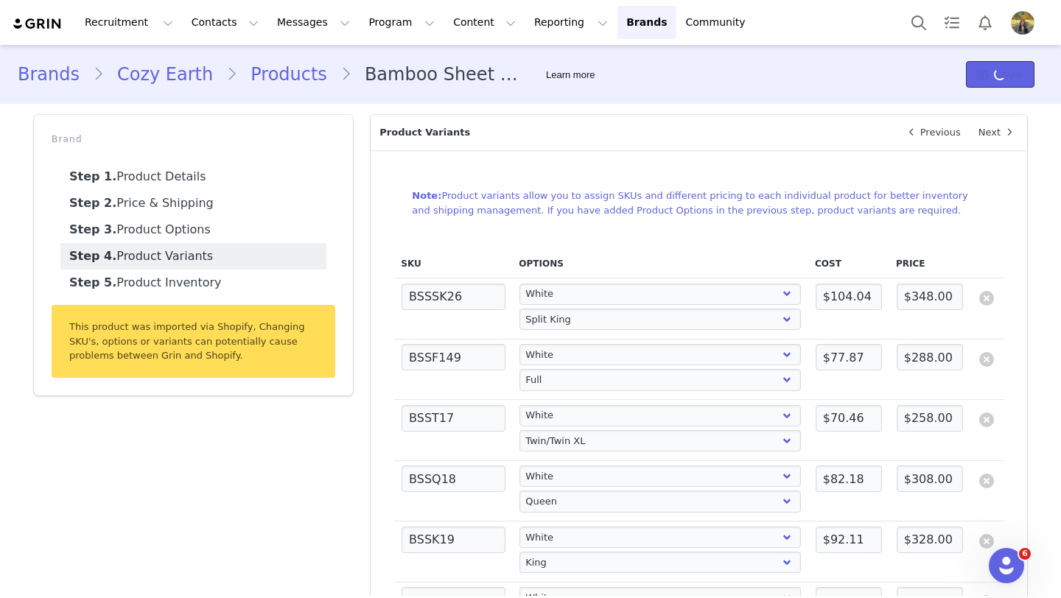
select select "5133204"
select select "28692994"
select select "4200790"
select select "28692994"
select select "4963154"
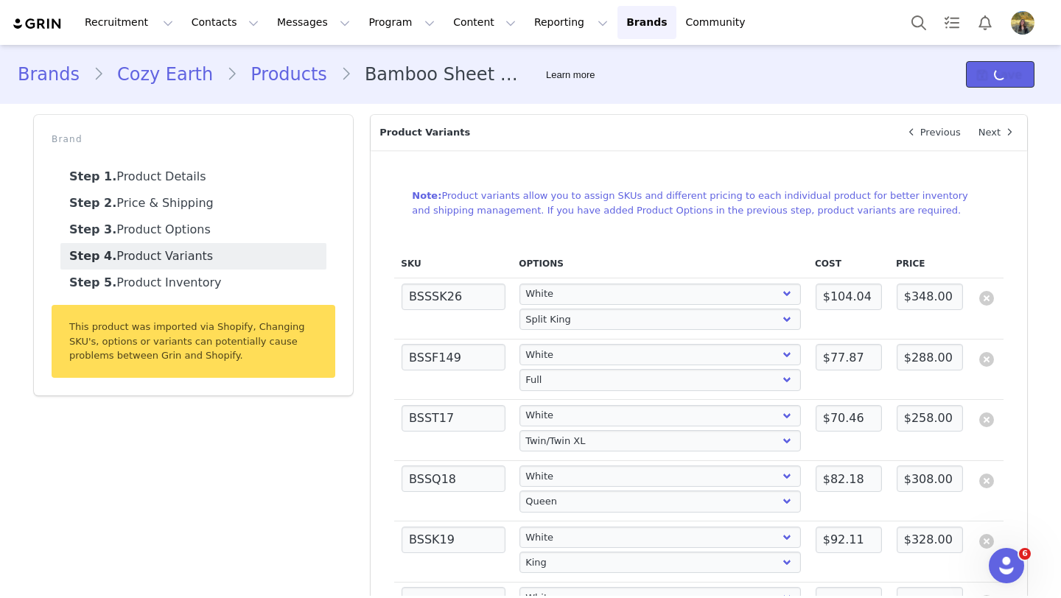
select select "28692994"
select select "4963155"
select select "28692994"
select select "5133205"
select select "28692994"
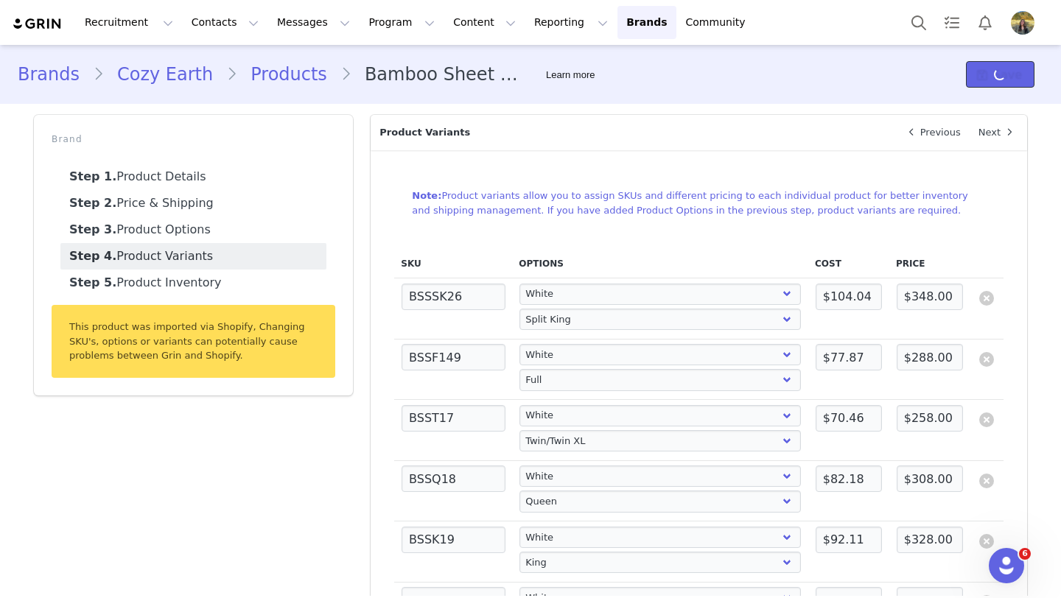
select select "4150461"
select select "28692994"
select select "5133204"
select select "28692995"
select select "4200790"
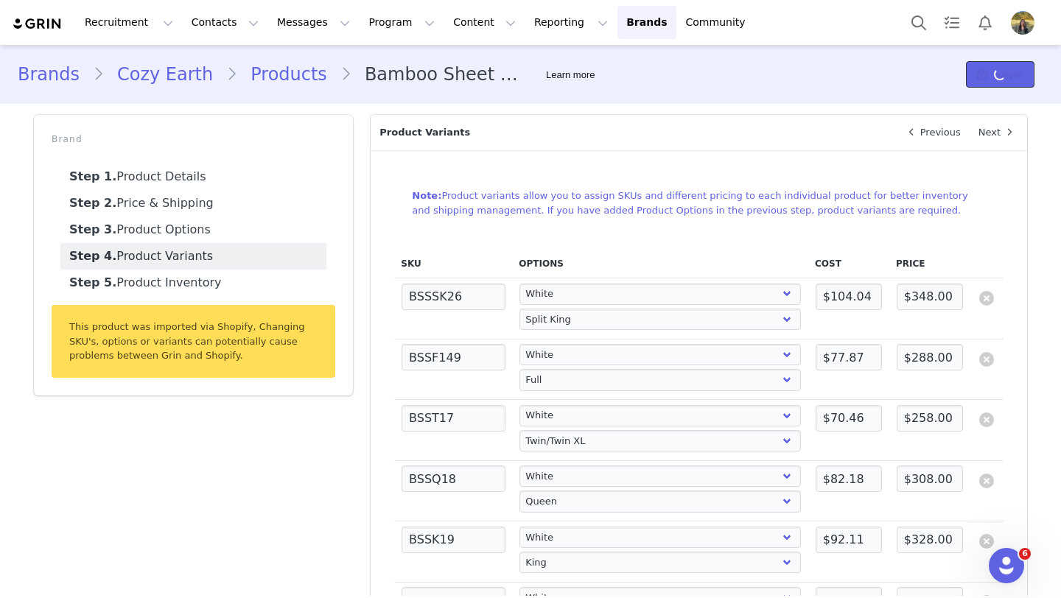
select select "28692995"
select select "4963154"
select select "28692995"
select select "4963155"
select select "28692995"
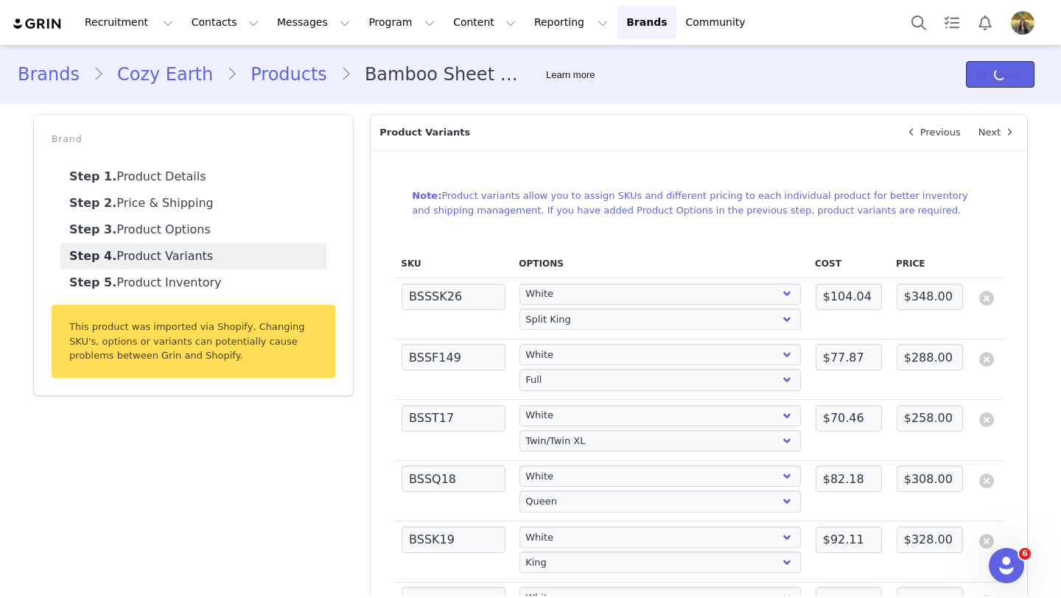
select select "5133205"
select select "28692995"
select select "4150461"
select select "28692995"
select select "5133204"
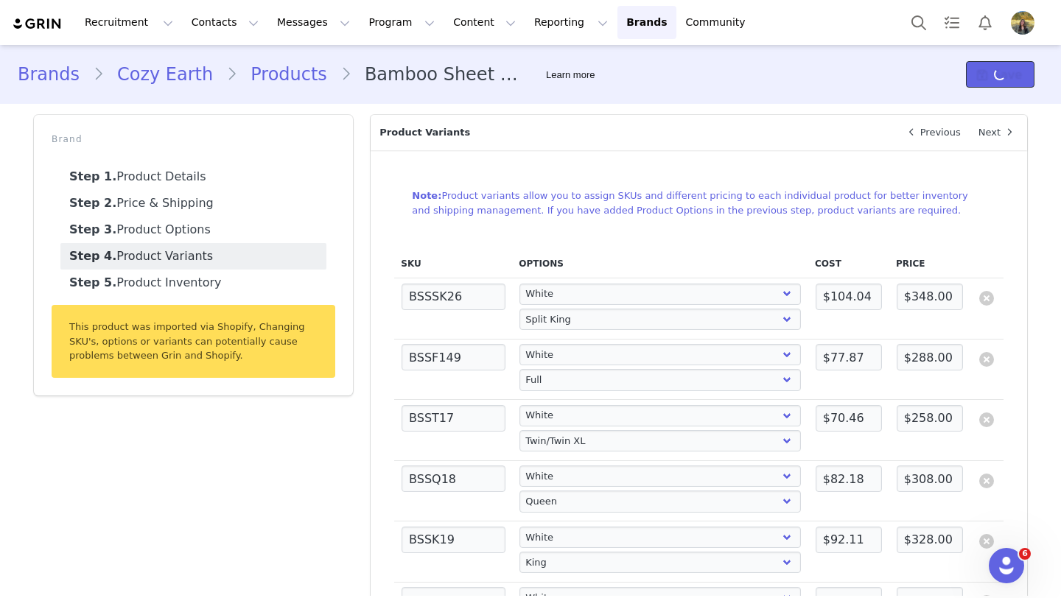
select select "28692996"
select select "4200790"
select select "28692996"
select select "4963154"
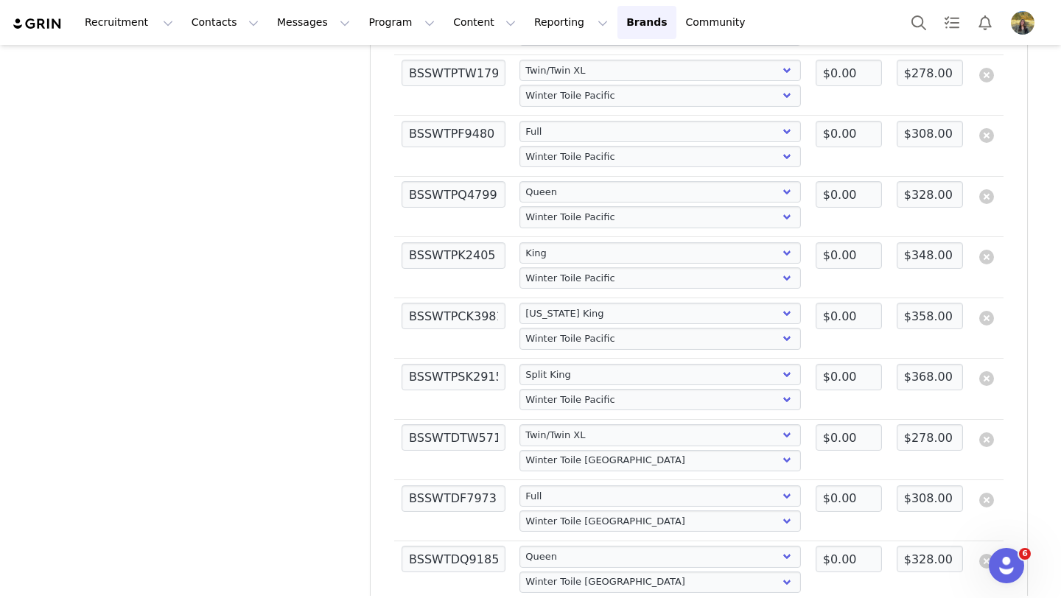
scroll to position [5947, 0]
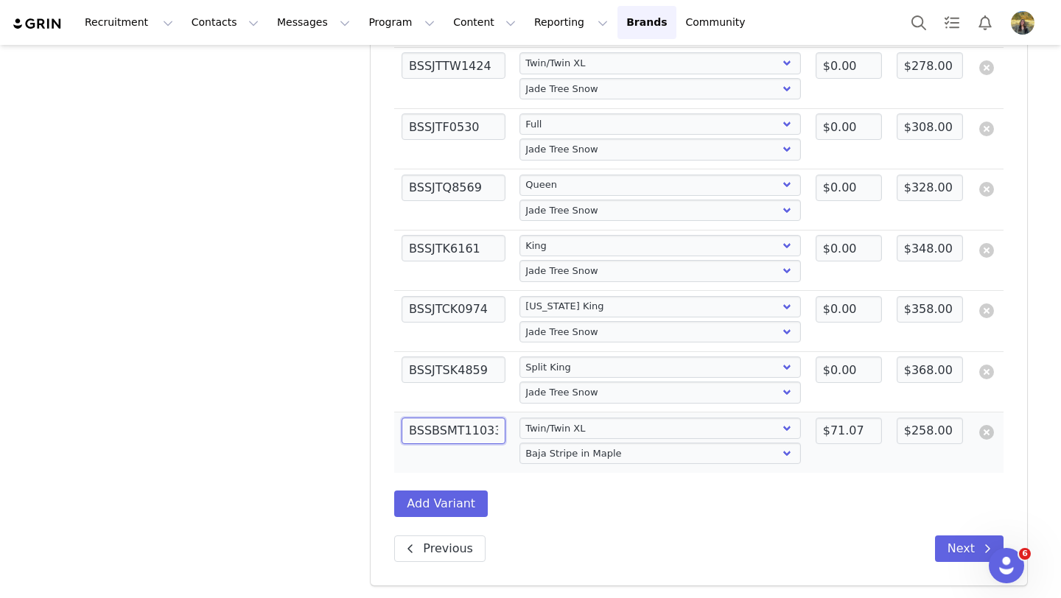
click at [458, 438] on input "BSSBSMT11033" at bounding box center [454, 431] width 104 height 27
paste input "LK11042"
click at [540, 436] on select "Select Size Twin/Twin XL Queen King California King Split King Full" at bounding box center [659, 428] width 281 height 21
click at [519, 418] on select "Select Size Twin/Twin XL Queen King California King Split King Full" at bounding box center [659, 428] width 281 height 21
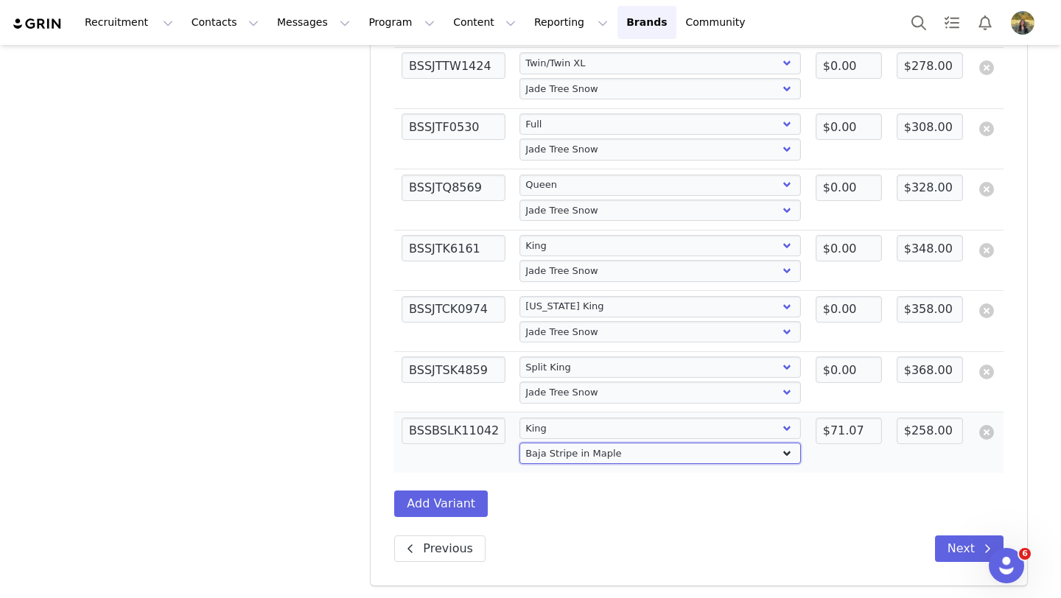
click at [547, 456] on select "Select Color White Oat Light Grey Driftwood Charcoal Walnut Peony Driftwood Pin…" at bounding box center [659, 453] width 281 height 21
click at [519, 443] on select "Select Color White Oat Light Grey Driftwood Charcoal Walnut Peony Driftwood Pin…" at bounding box center [659, 453] width 281 height 21
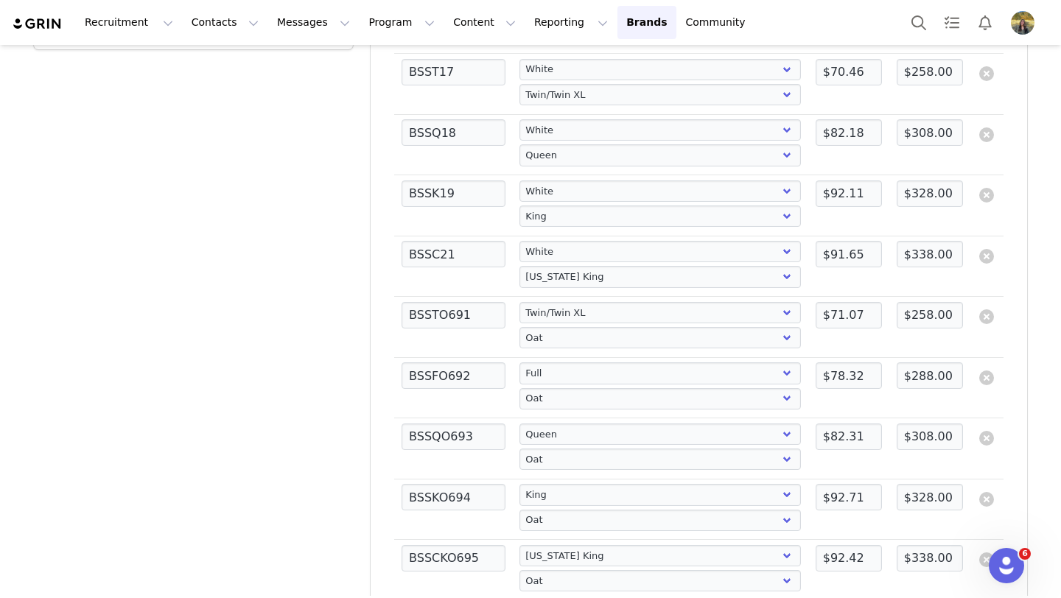
scroll to position [0, 0]
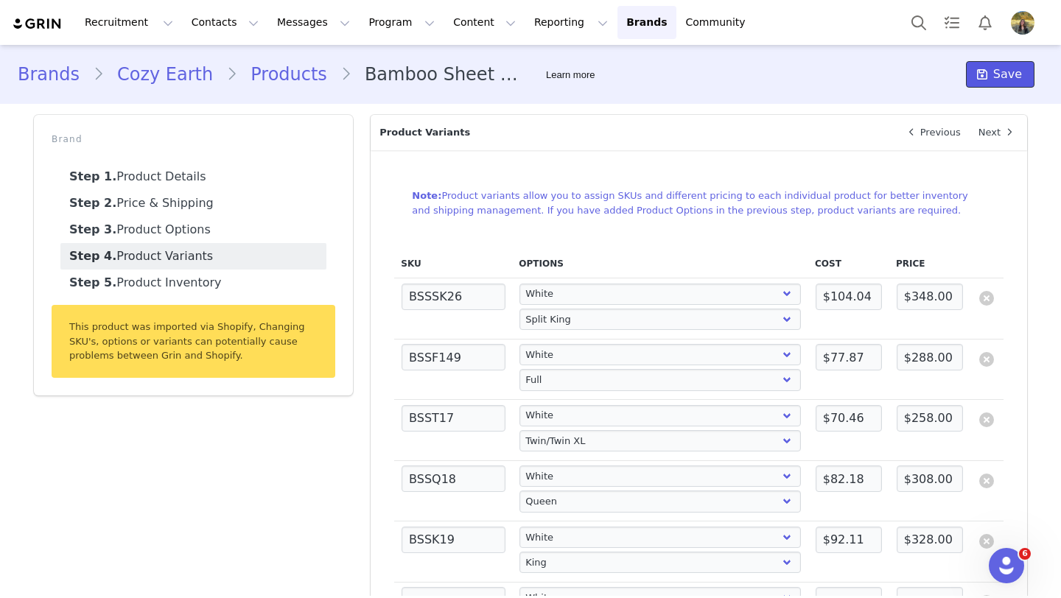
click at [980, 75] on icon at bounding box center [982, 75] width 10 height 12
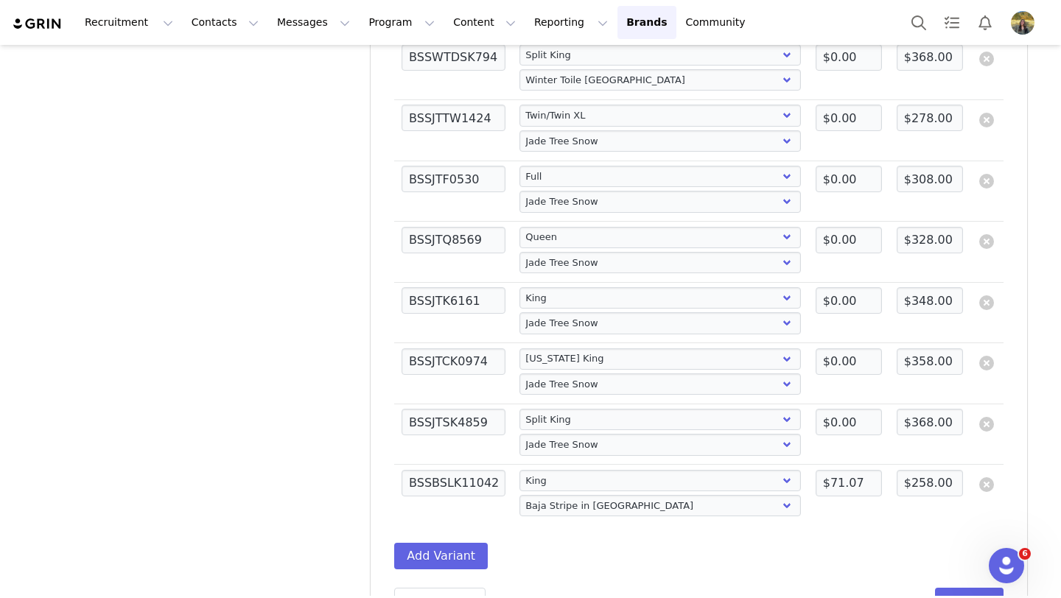
scroll to position [5947, 0]
